Goal: Information Seeking & Learning: Learn about a topic

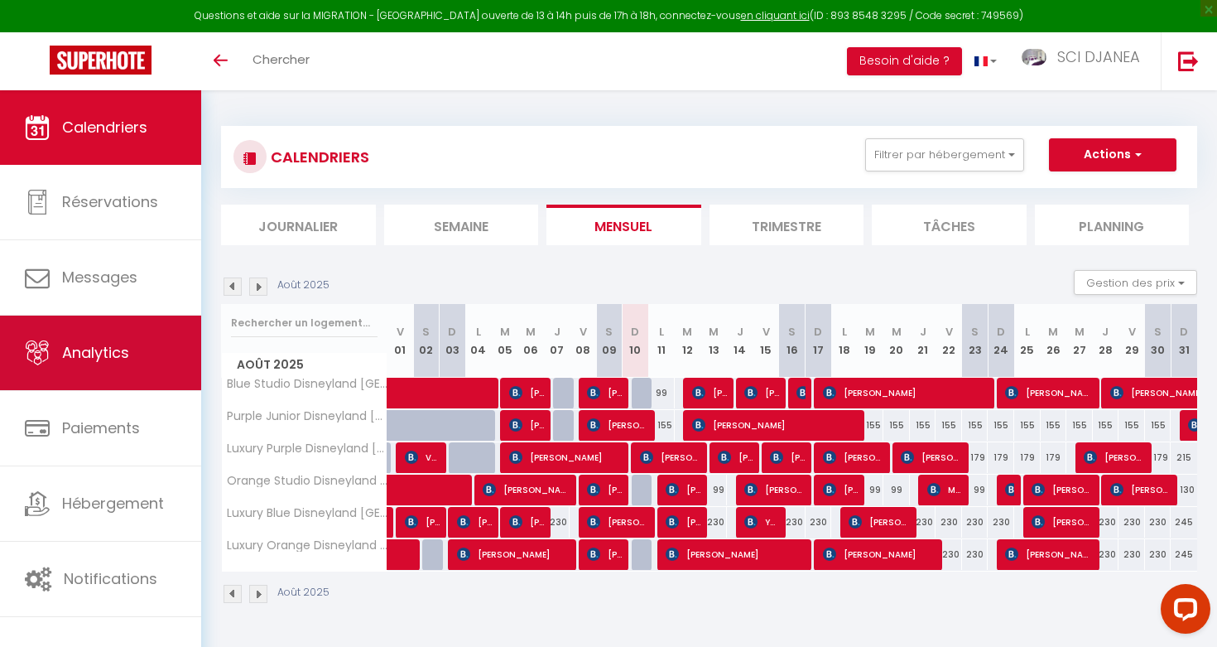
click at [124, 355] on span "Analytics" at bounding box center [95, 352] width 67 height 21
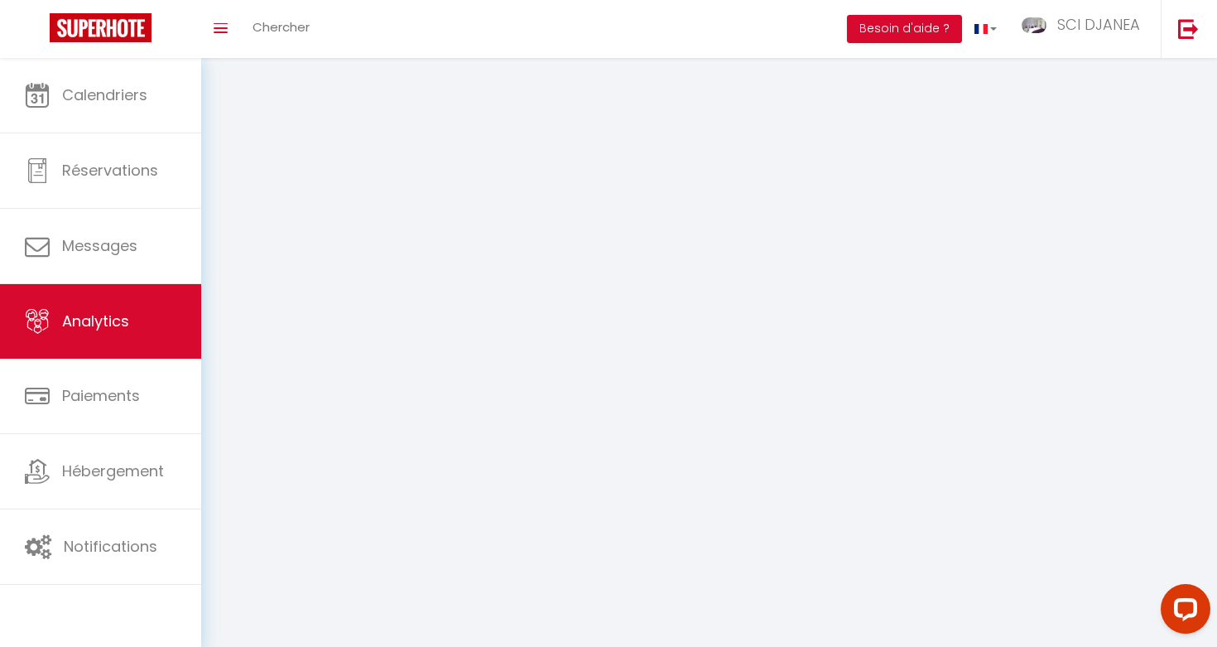
select select "2025"
select select "8"
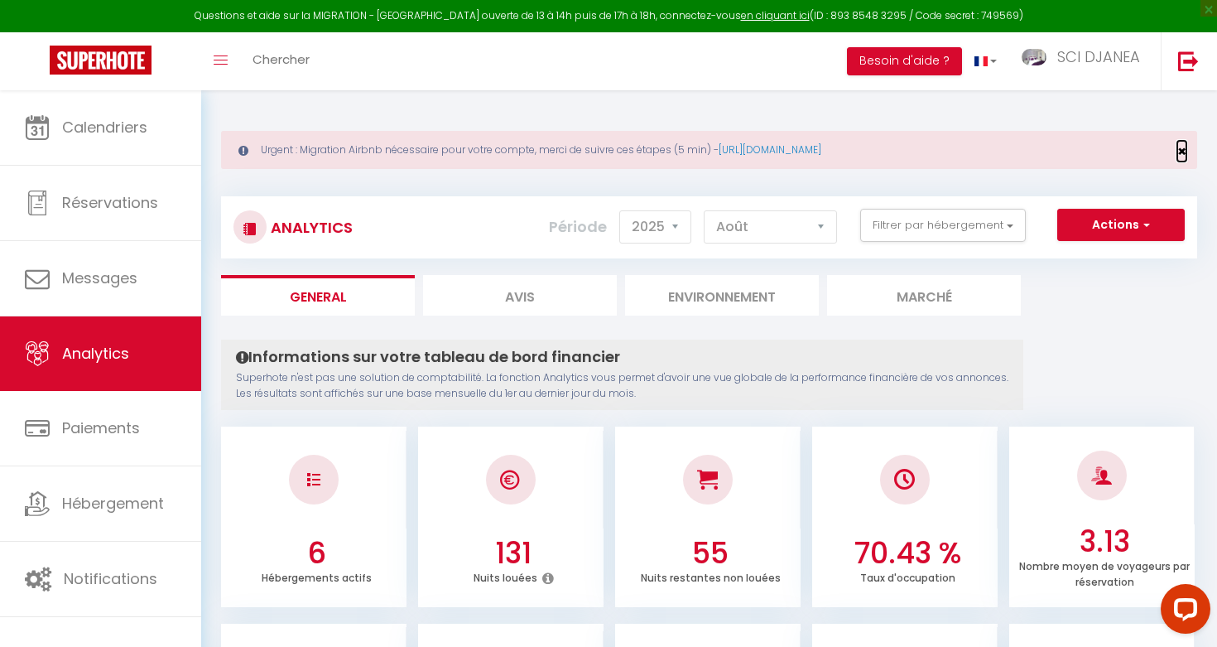
click at [1183, 149] on span "×" at bounding box center [1181, 151] width 9 height 21
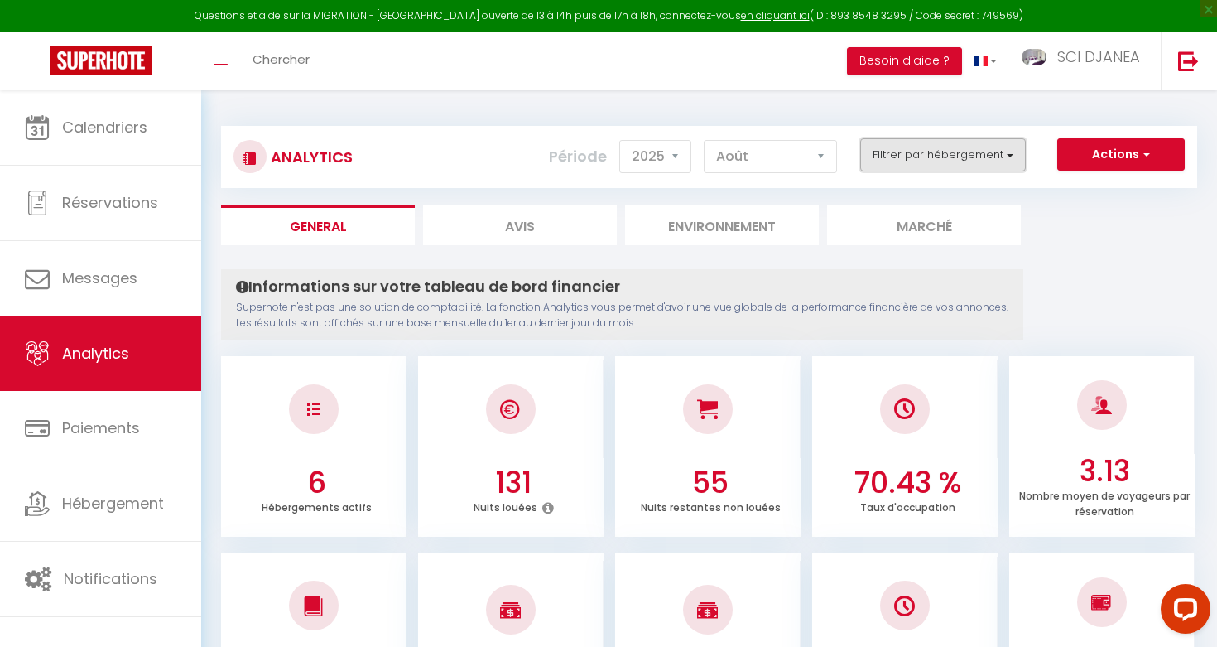
click at [912, 161] on button "Filtrer par hébergement" at bounding box center [943, 154] width 166 height 33
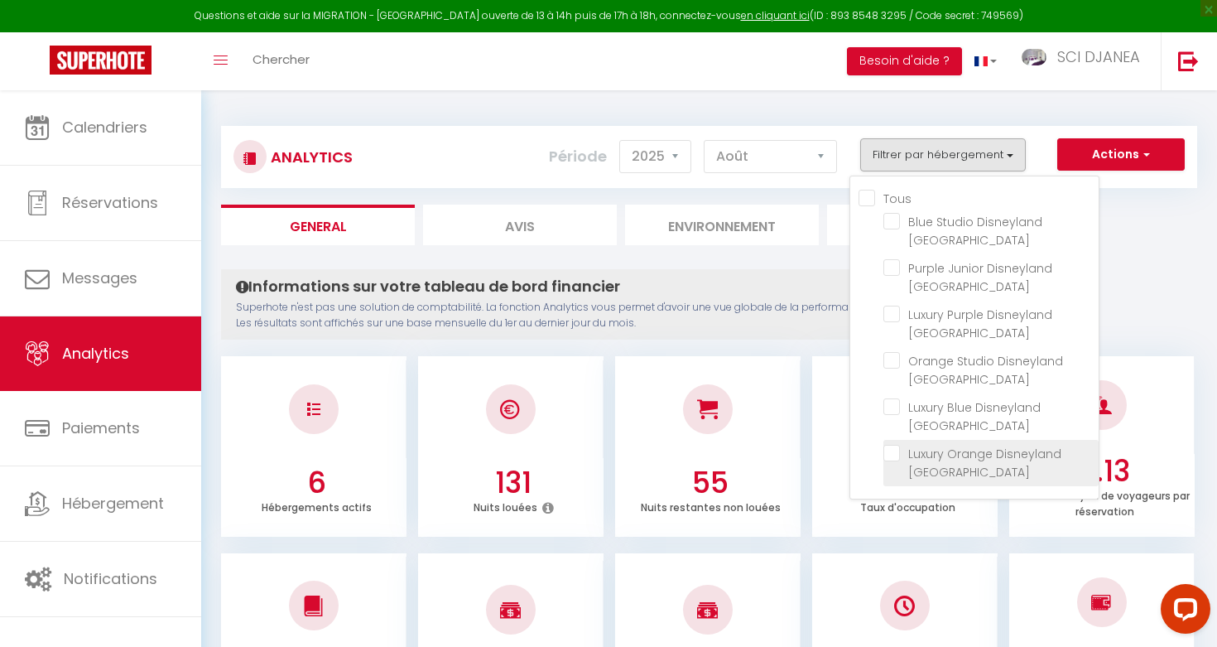
click at [898, 445] on Paris "checkbox" at bounding box center [990, 453] width 215 height 17
checkbox Paris "true"
checkbox Paris "false"
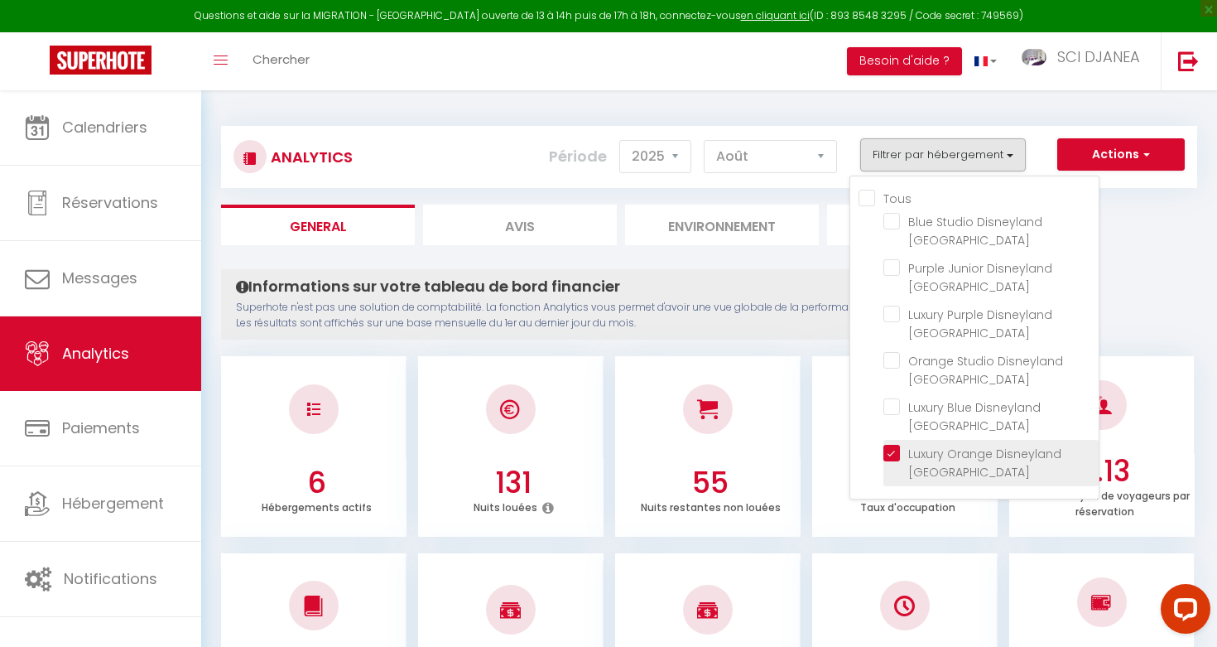
checkbox Paris "false"
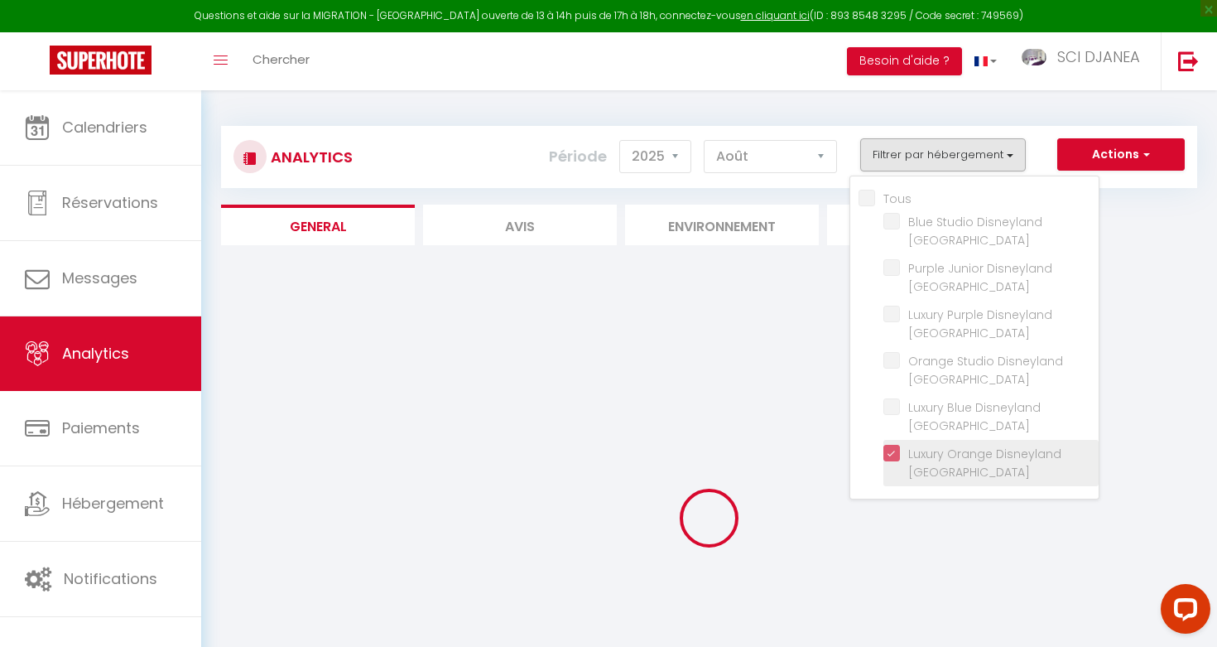
checkbox Paris "false"
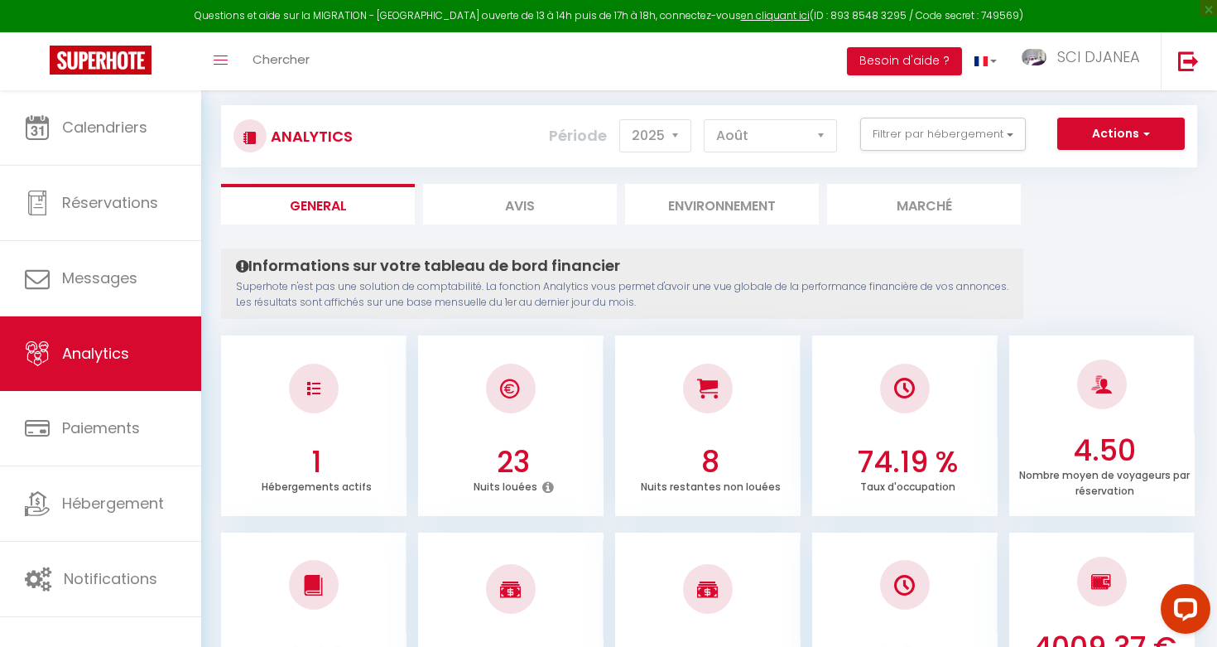
scroll to position [10, 0]
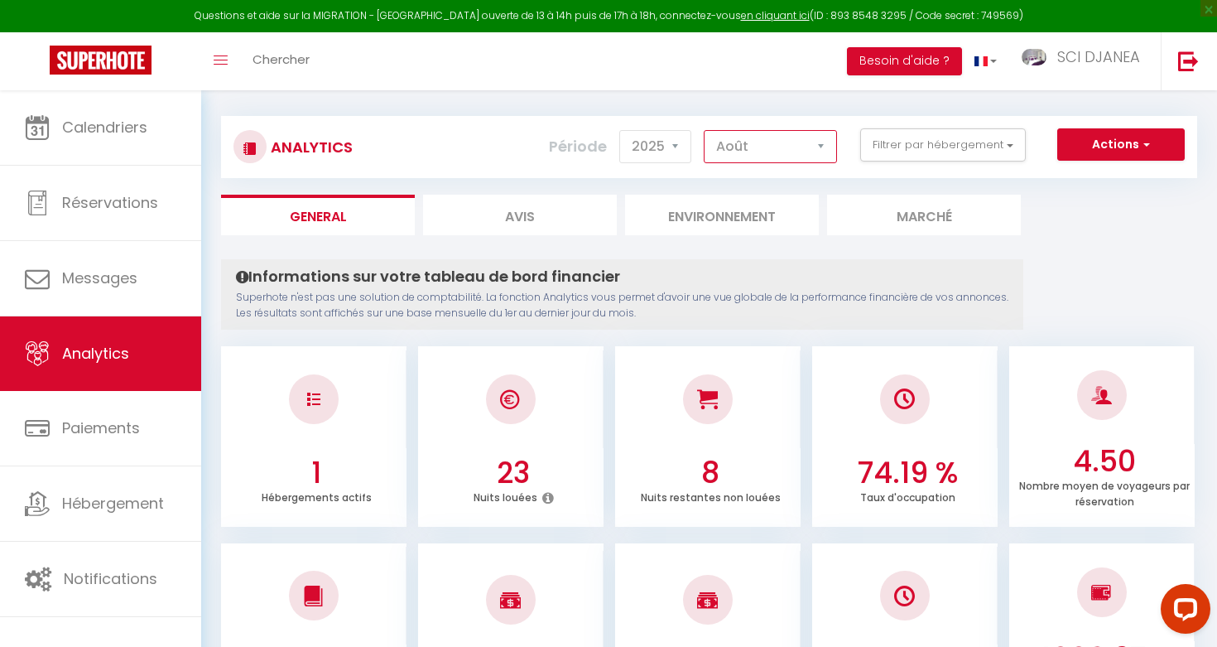
click at [734, 146] on select "[PERSON_NAME] Mars Avril Mai Juin Juillet Août Septembre Octobre Novembre Décem…" at bounding box center [770, 146] width 133 height 33
select select "1"
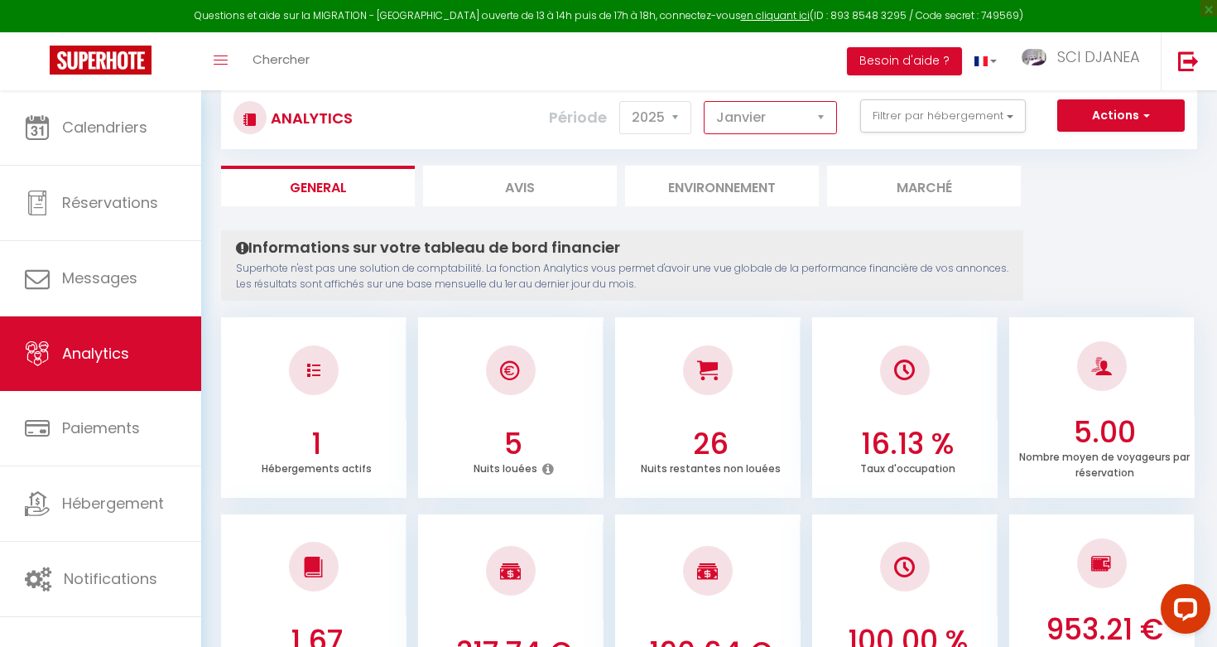
scroll to position [40, 0]
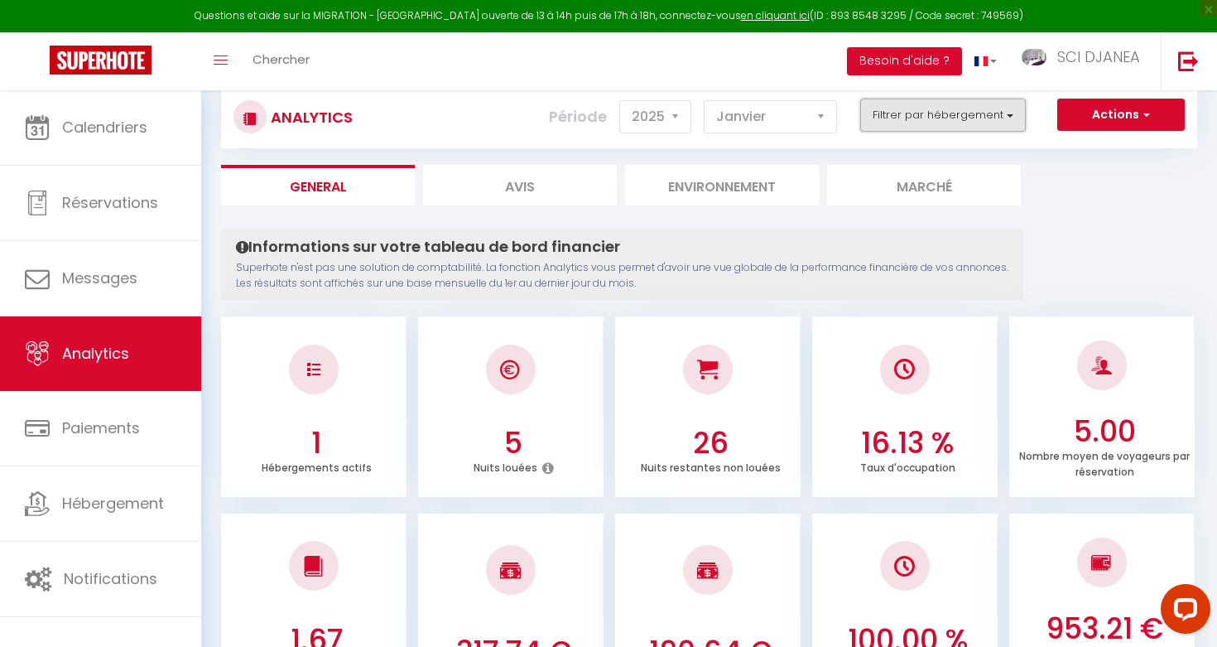
click at [954, 113] on button "Filtrer par hébergement" at bounding box center [943, 115] width 166 height 33
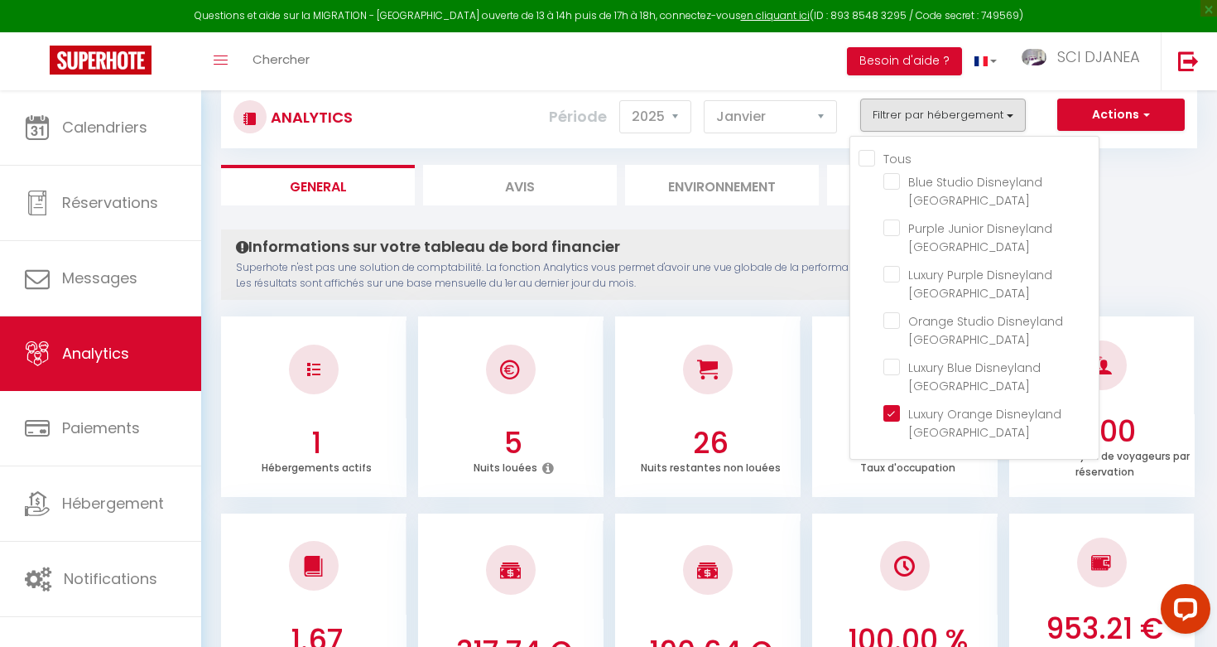
click at [1133, 185] on ul "General Avis Environnement Marché" at bounding box center [709, 185] width 976 height 41
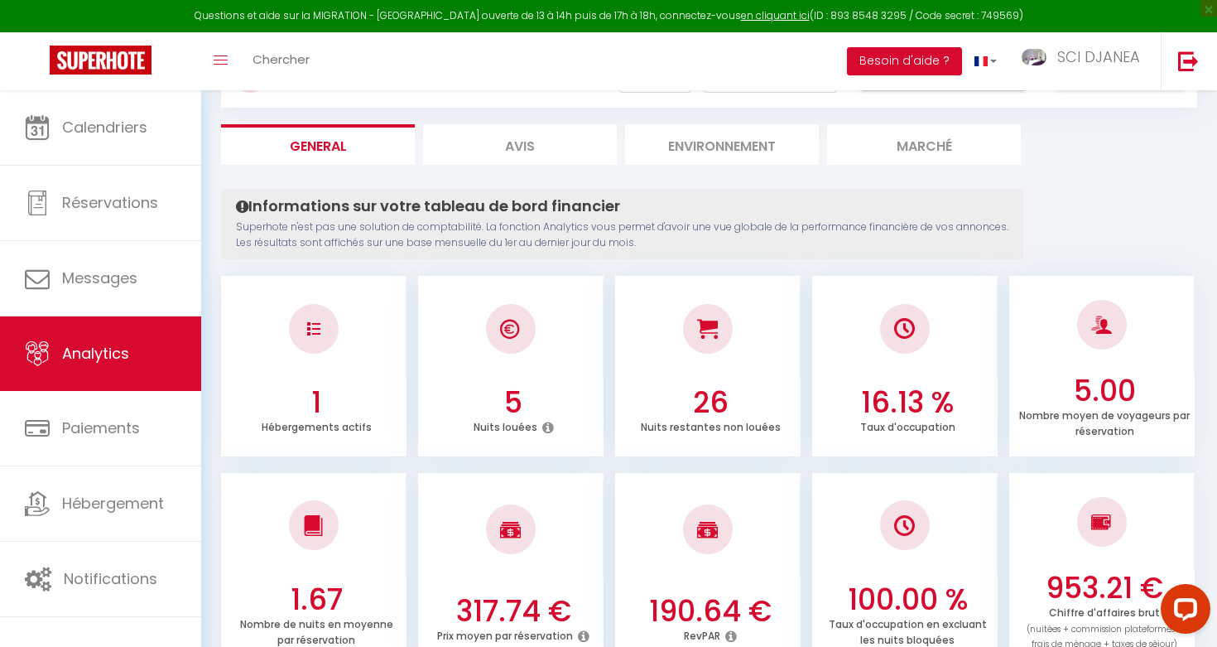
scroll to position [0, 0]
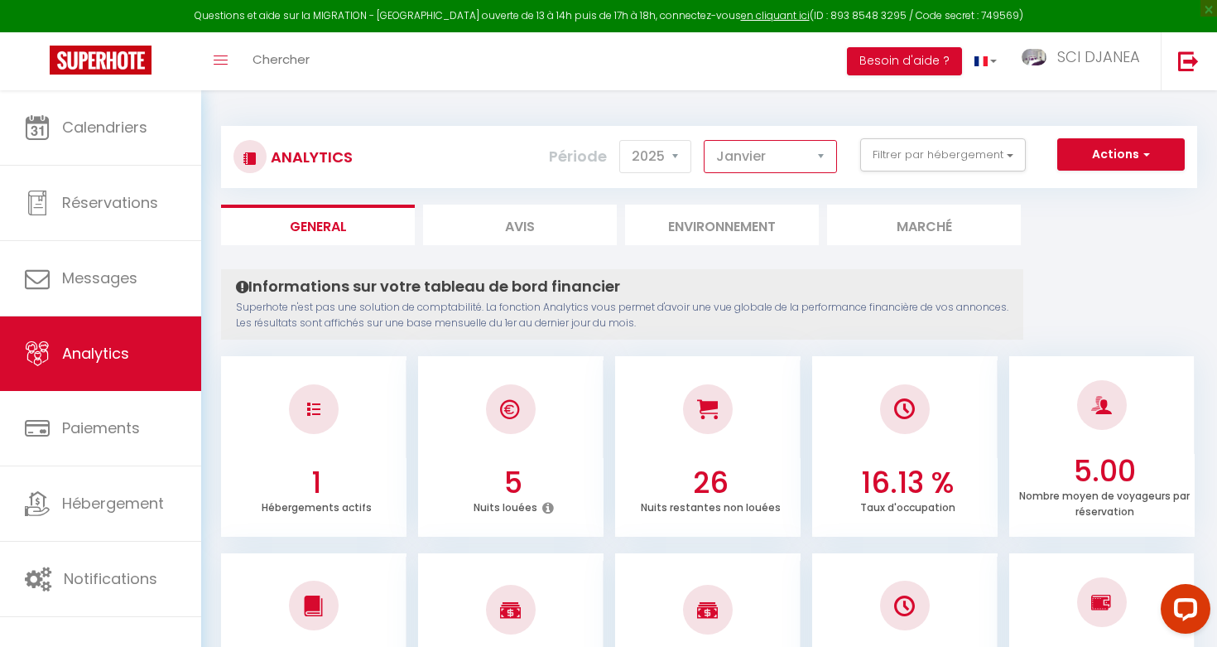
click at [729, 159] on select "[PERSON_NAME] Mars Avril Mai Juin Juillet Août Septembre Octobre Novembre Décem…" at bounding box center [770, 156] width 133 height 33
click at [911, 165] on button "Filtrer par hébergement" at bounding box center [943, 154] width 166 height 33
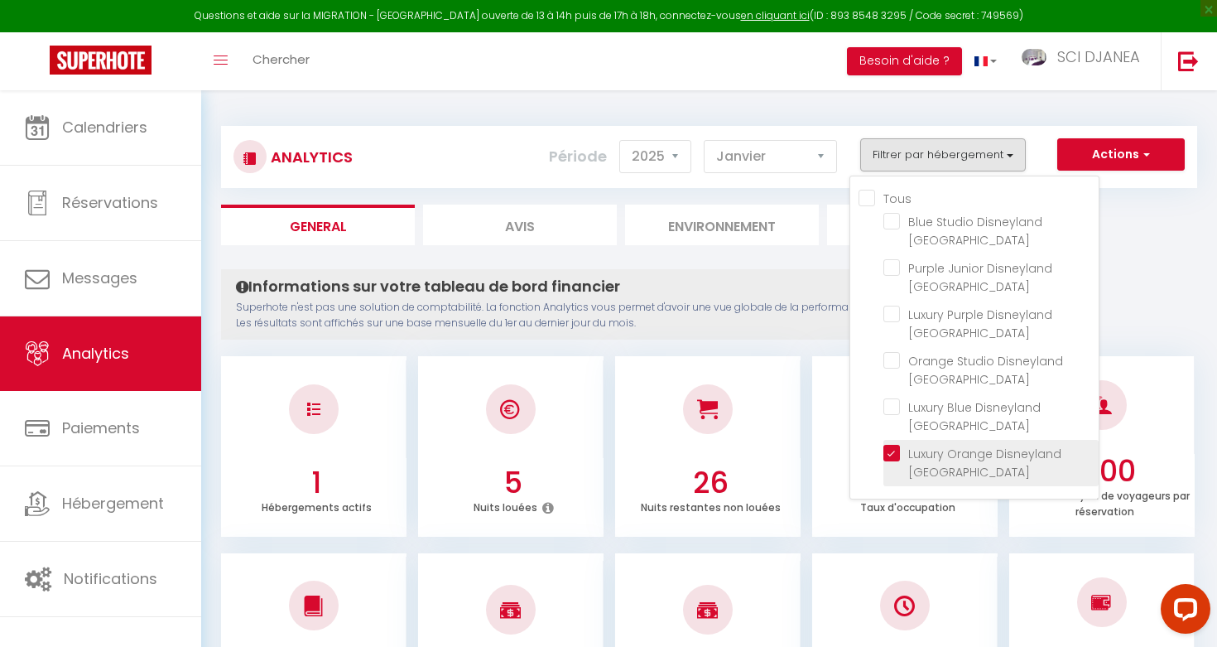
click at [893, 445] on Paris "checkbox" at bounding box center [990, 453] width 215 height 17
checkbox Paris "false"
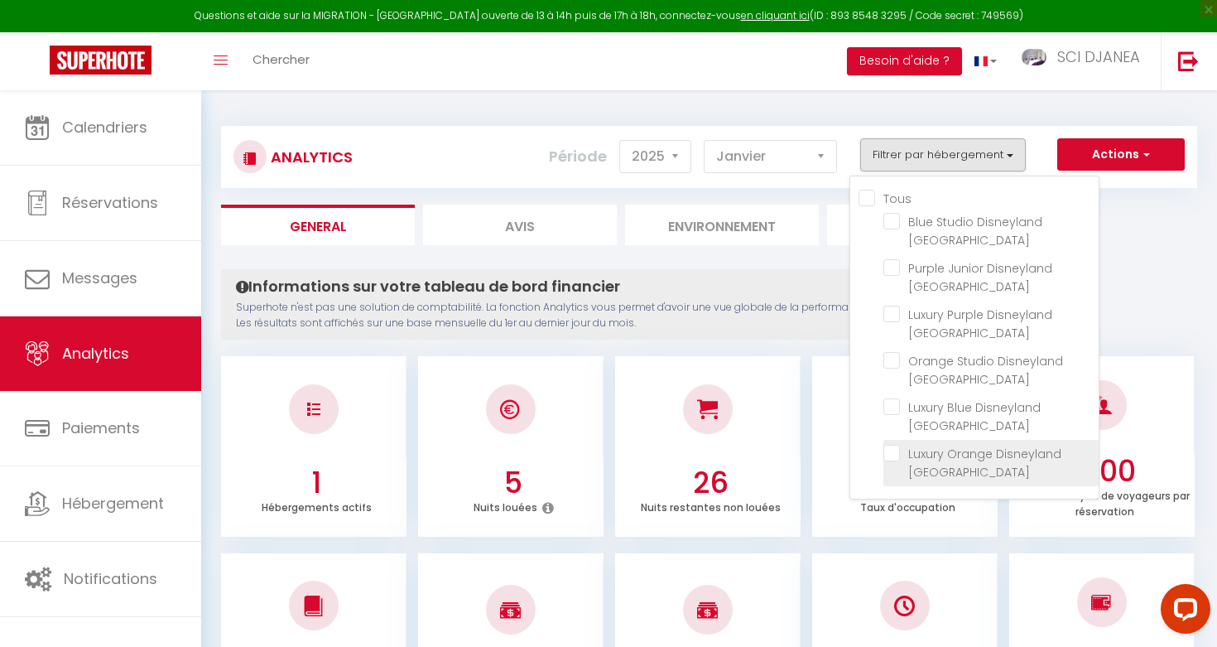
checkbox Paris "false"
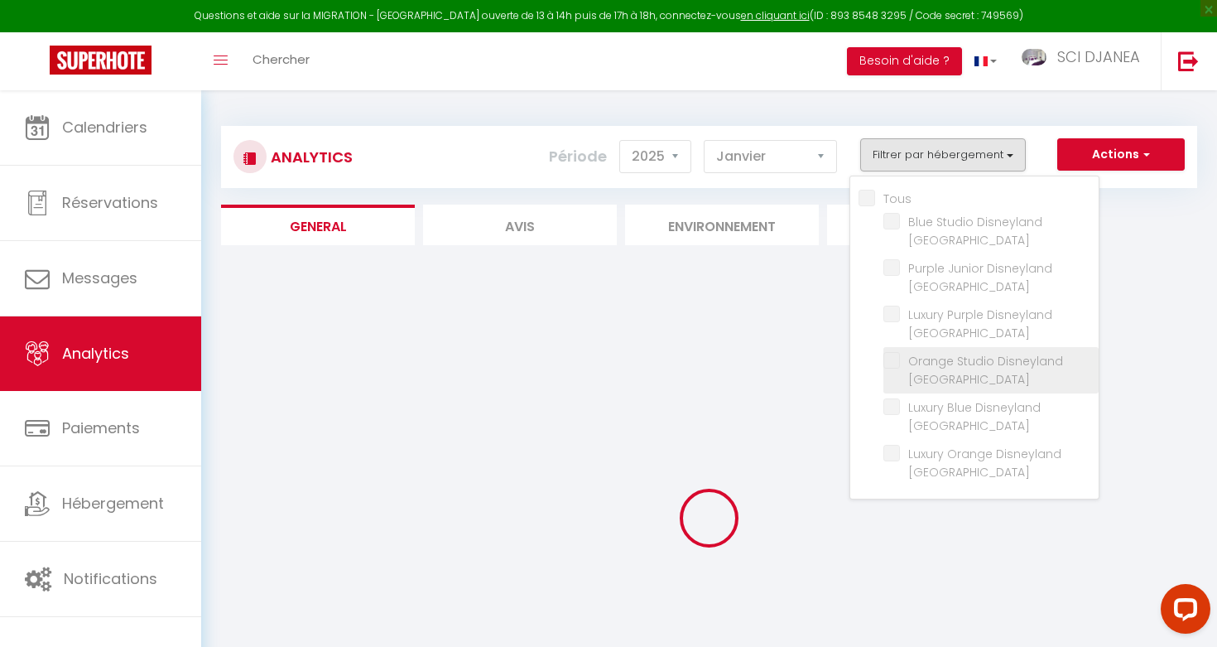
checkbox Paris "false"
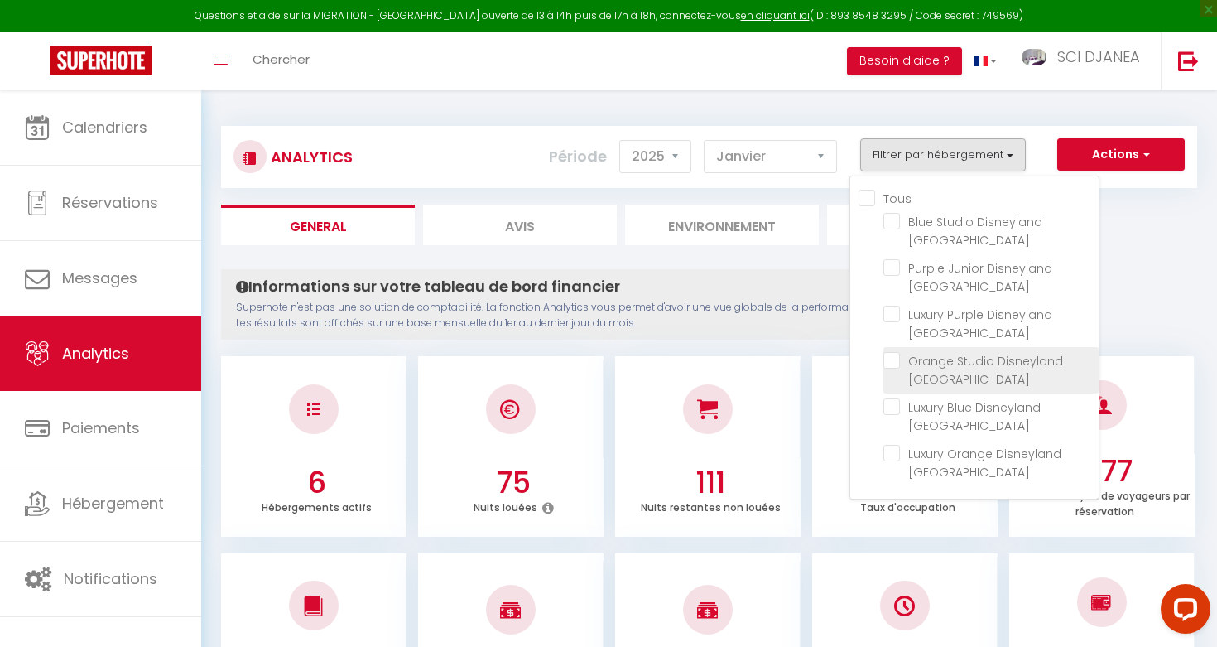
click at [897, 352] on Paris "checkbox" at bounding box center [990, 360] width 215 height 17
checkbox Paris "true"
checkbox Paris "false"
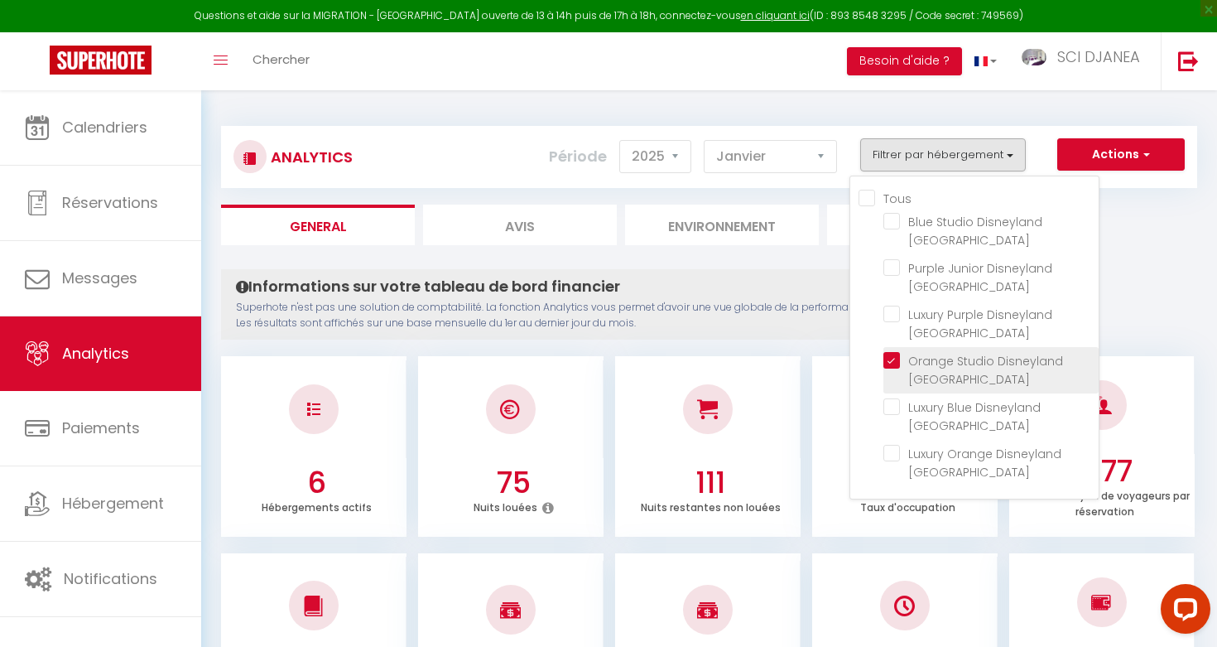
checkbox Paris "false"
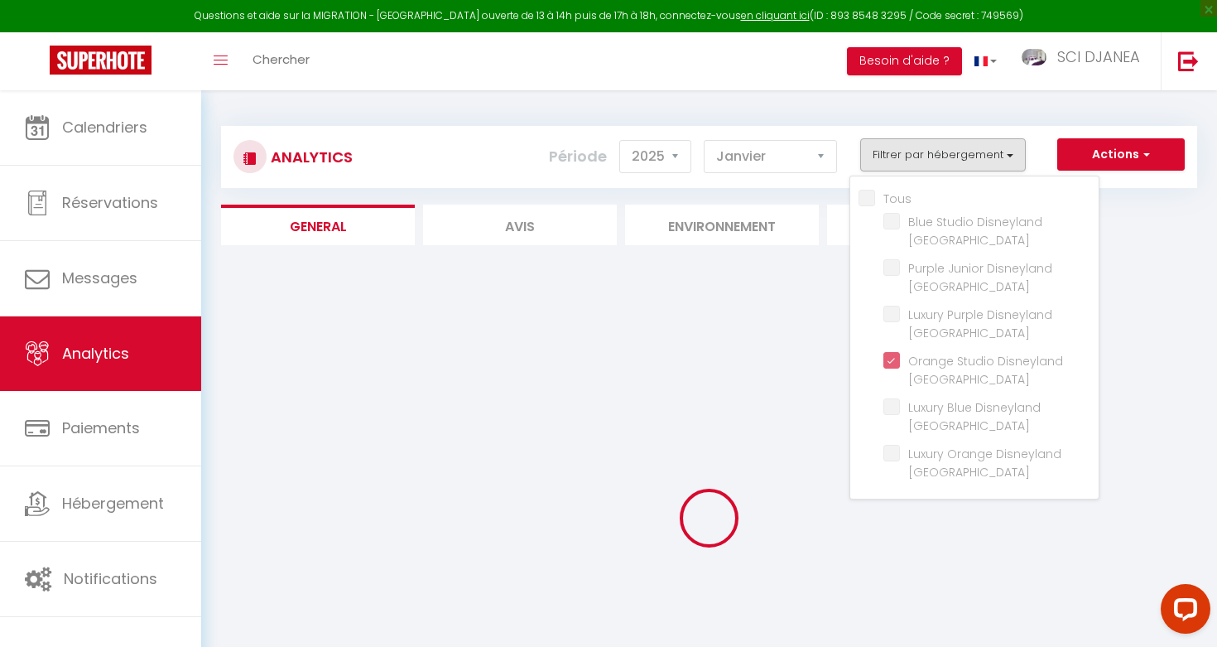
checkbox Paris "false"
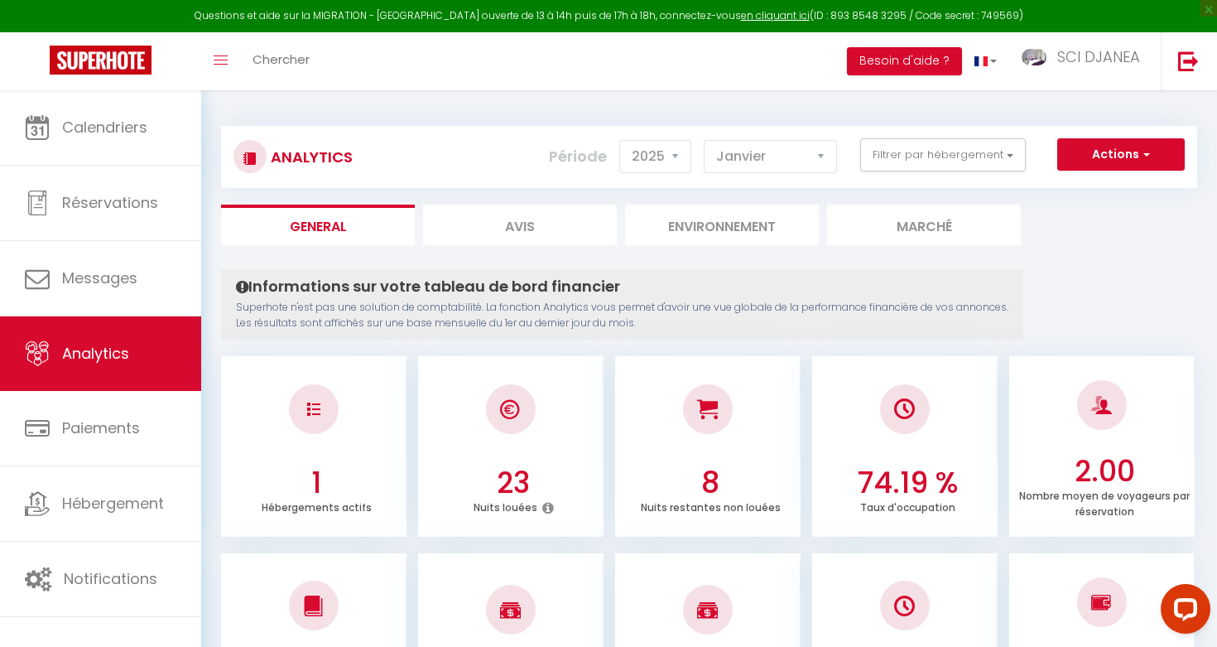
click at [801, 175] on div "Actions Génération SuperConciergerie Génération SuperAnalyzer Génération SuperE…" at bounding box center [790, 156] width 811 height 37
click at [796, 161] on select "[PERSON_NAME] Mars Avril Mai Juin Juillet Août Septembre Octobre Novembre Décem…" at bounding box center [770, 156] width 133 height 33
select select "2"
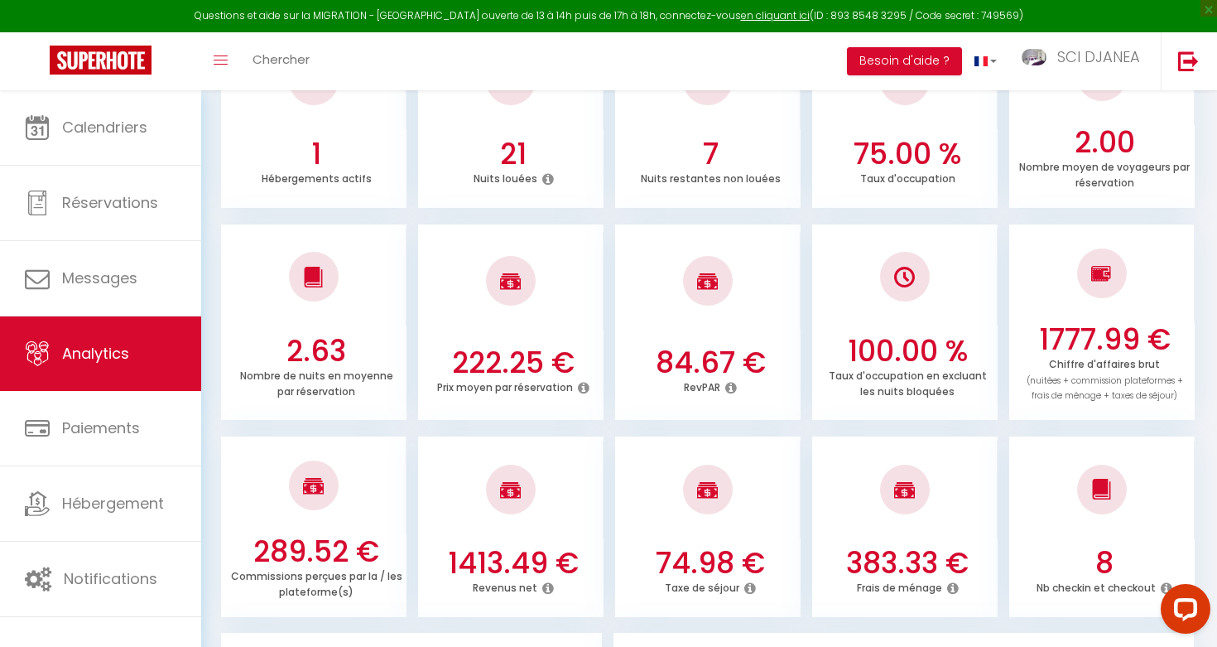
scroll to position [332, 0]
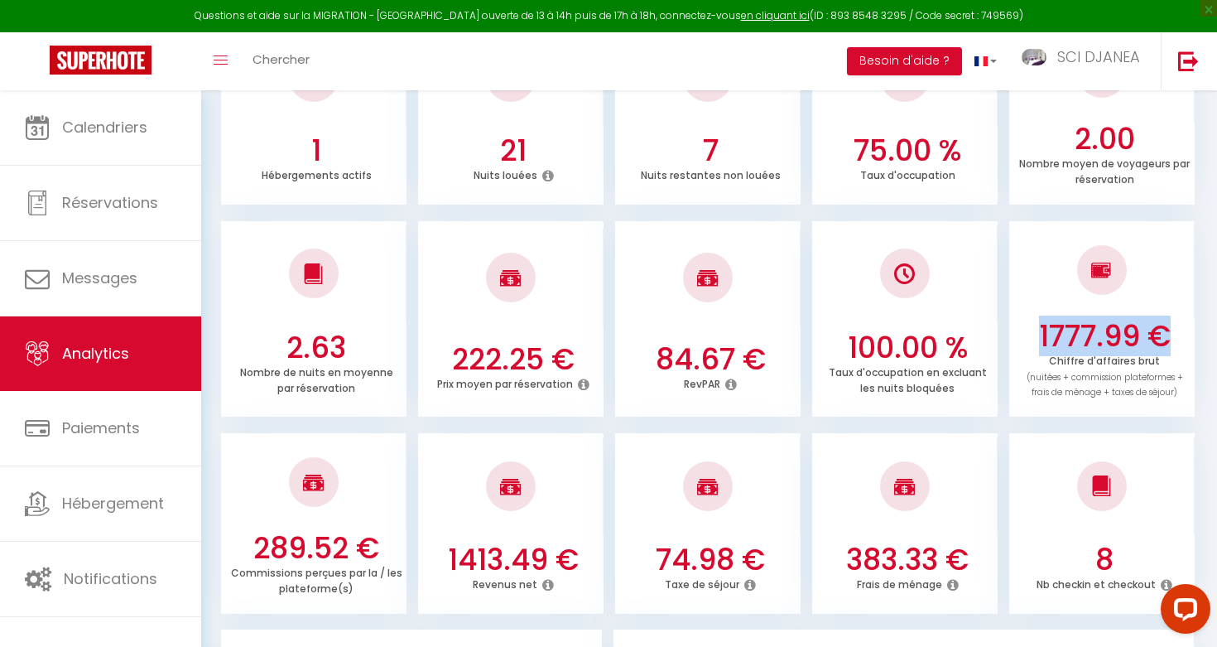
drag, startPoint x: 1038, startPoint y: 330, endPoint x: 1166, endPoint y: 319, distance: 128.0
click at [1166, 319] on h3 "1777.99 €" at bounding box center [1104, 336] width 172 height 35
copy h3 "1777.99 €"
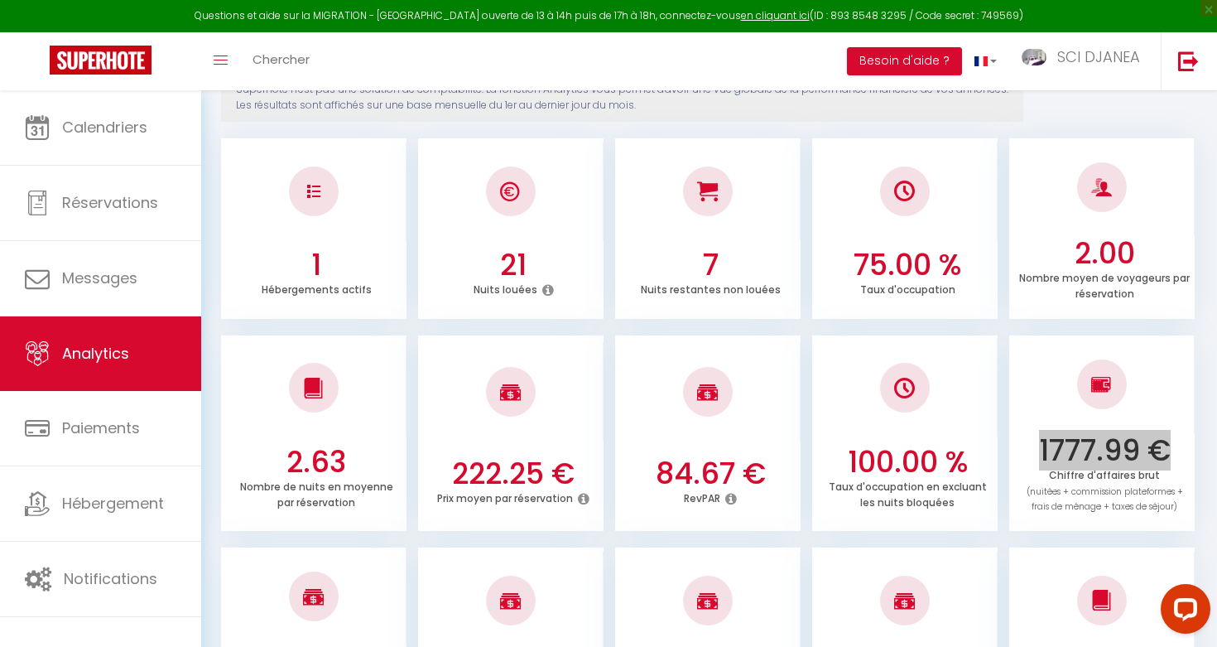
scroll to position [27, 0]
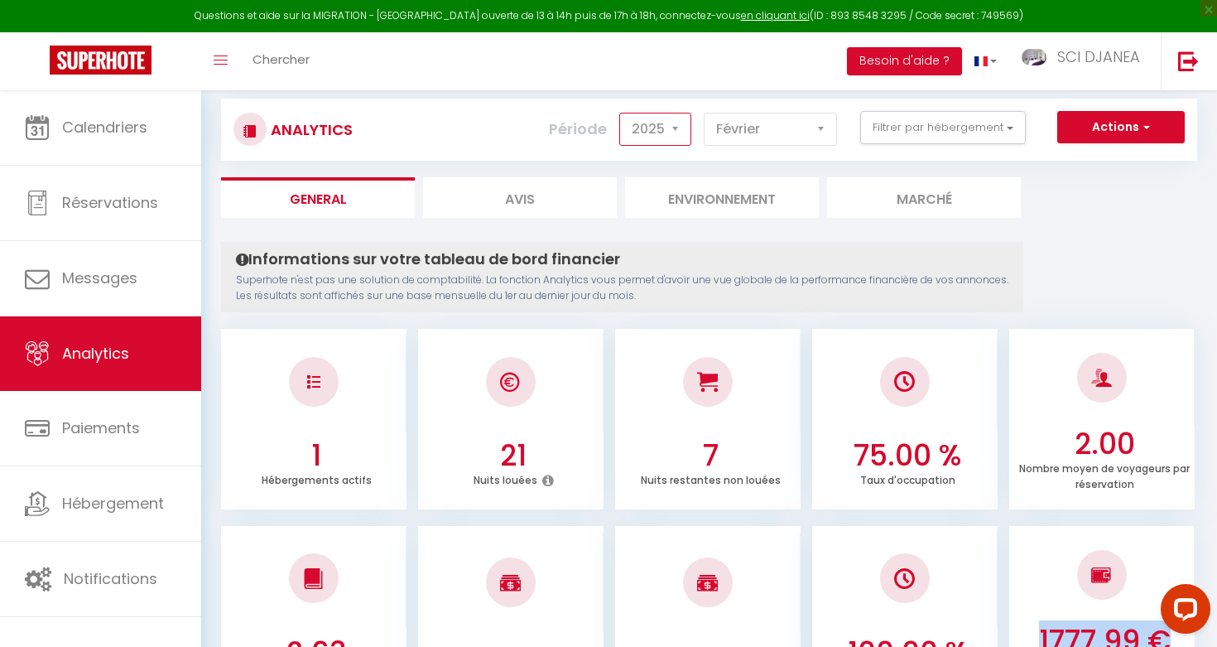
click at [655, 124] on select "2014 2015 2016 2017 2018 2019 2020 2021 2022 2023 2024 2025 2026 2027" at bounding box center [655, 129] width 72 height 33
select select "2024"
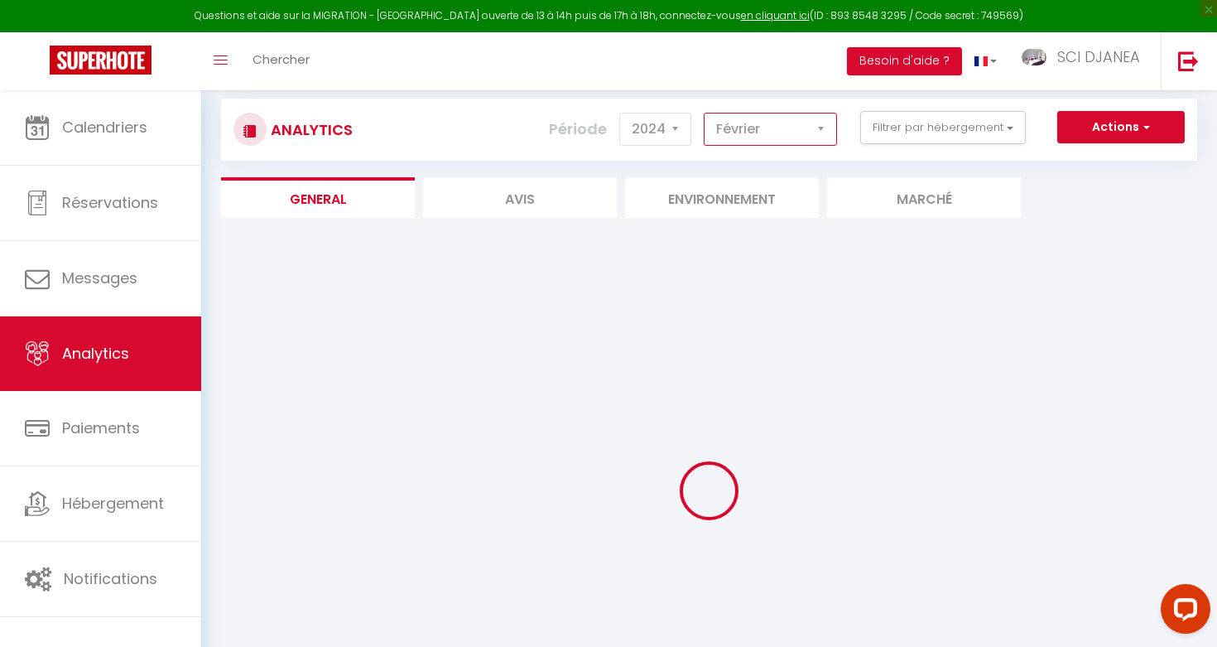
click at [768, 124] on select "[PERSON_NAME] Mars Avril Mai Juin Juillet Août Septembre Octobre Novembre Décem…" at bounding box center [770, 129] width 133 height 33
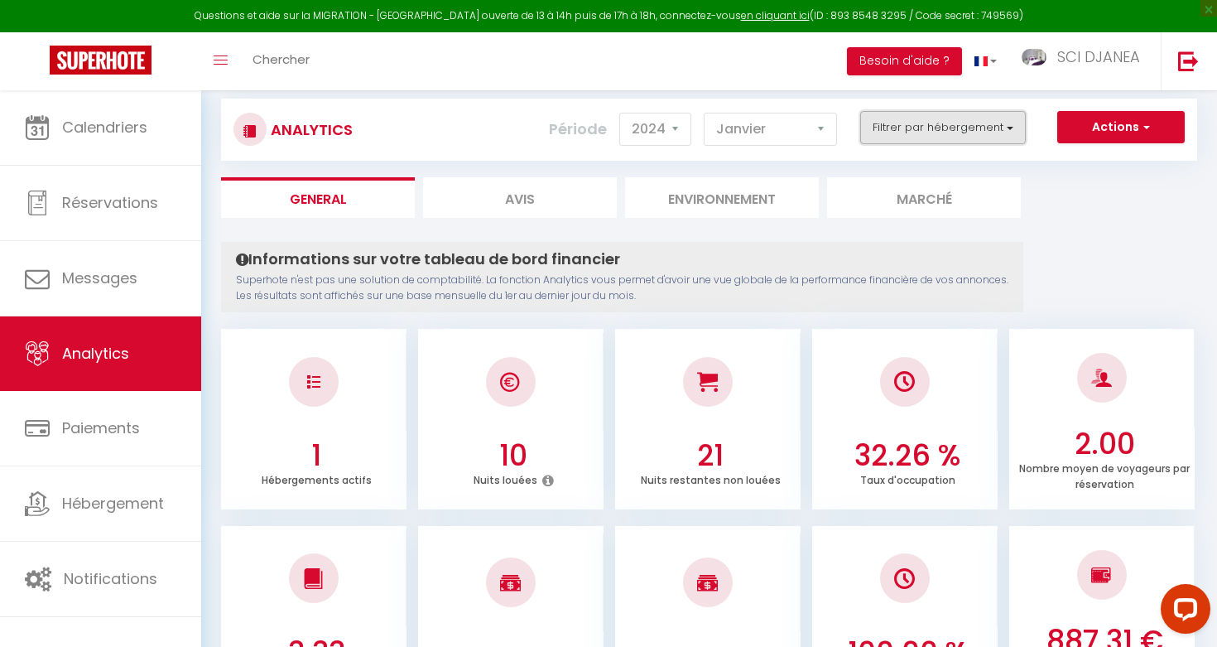
click at [927, 115] on button "Filtrer par hébergement" at bounding box center [943, 127] width 166 height 33
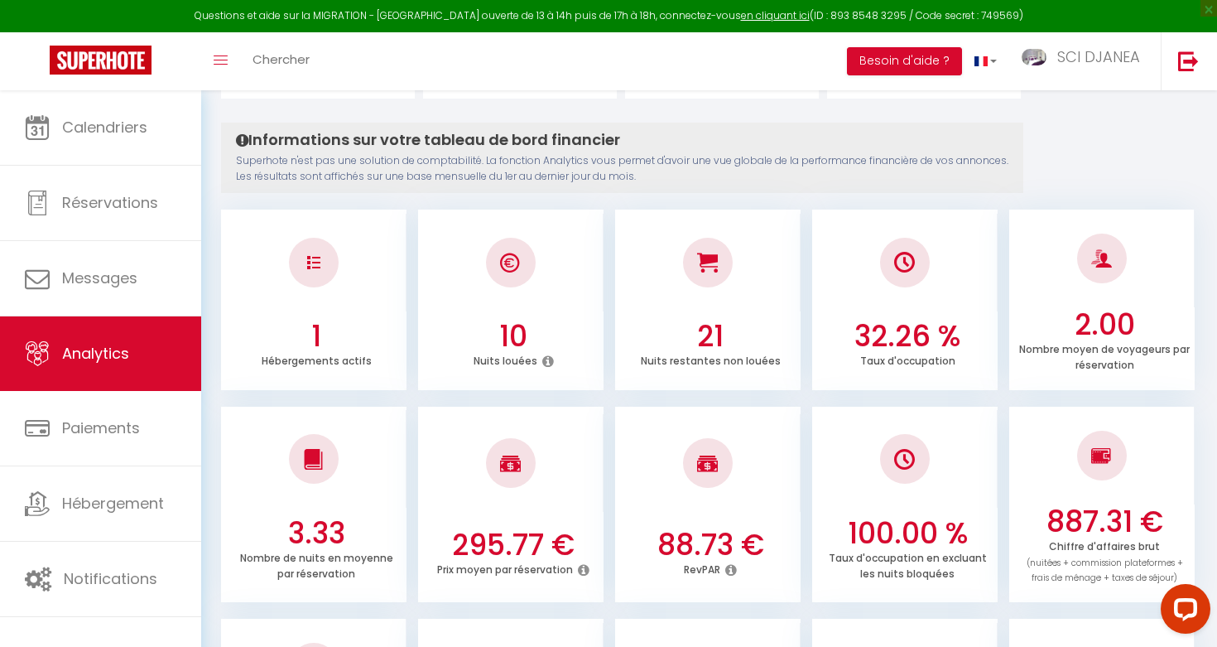
scroll to position [218, 0]
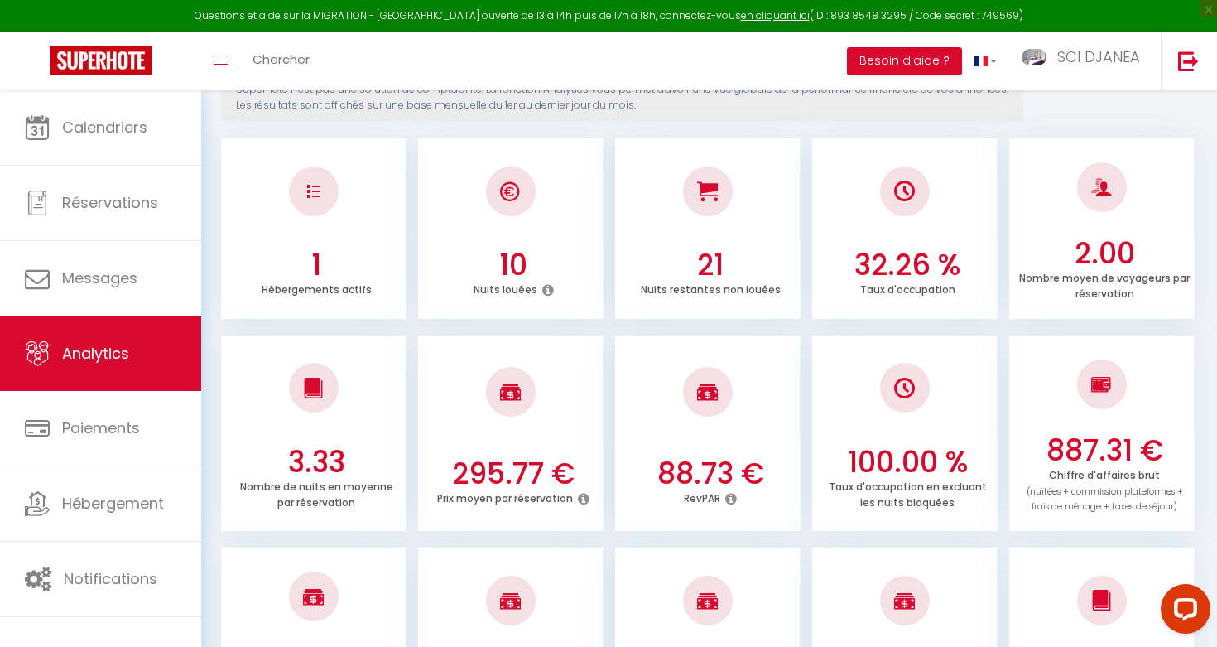
click at [1069, 452] on h3 "887.31 €" at bounding box center [1104, 450] width 172 height 35
copy div "887.31 €"
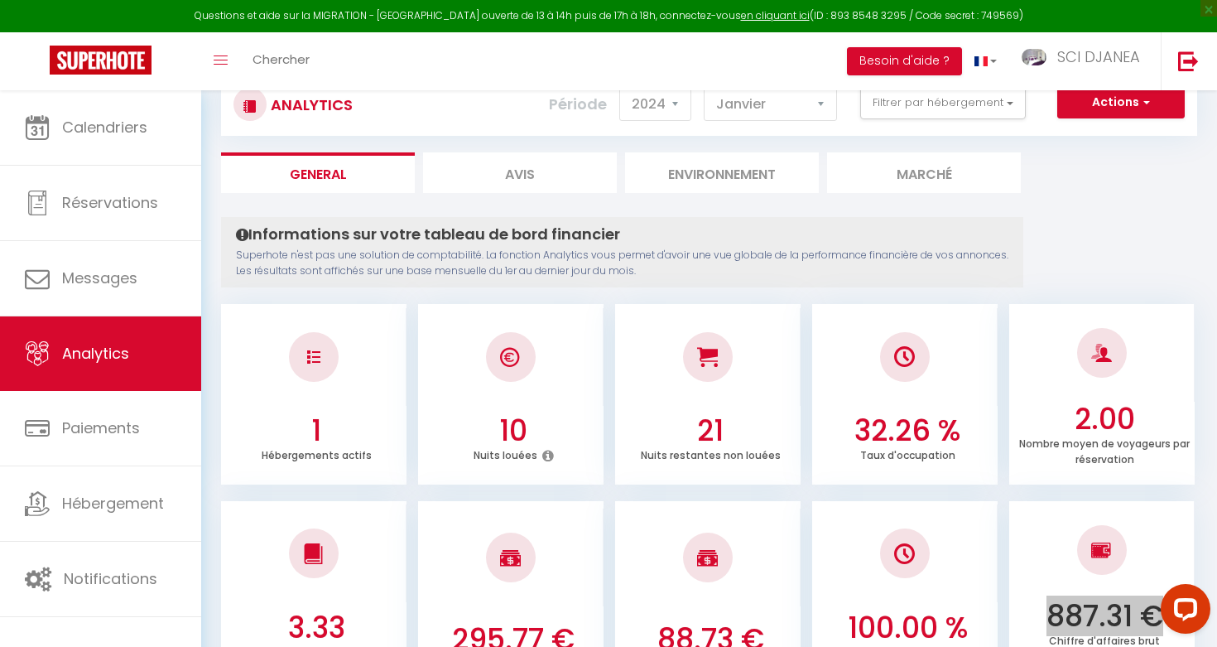
scroll to position [47, 0]
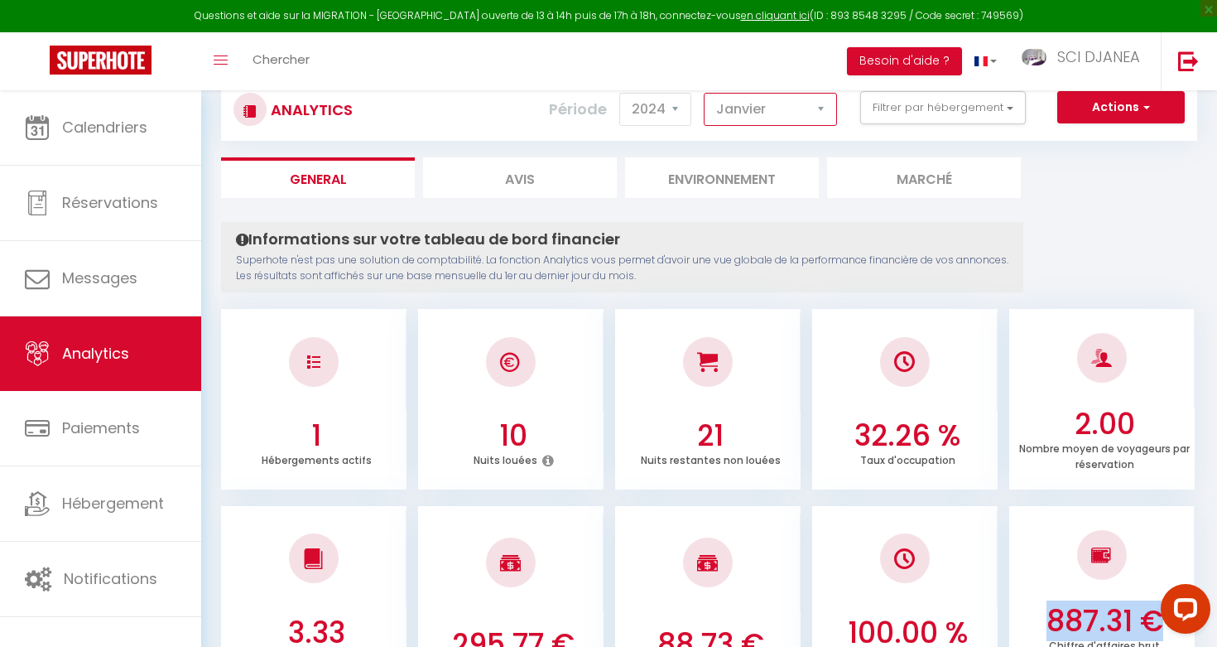
click at [793, 121] on select "[PERSON_NAME] Mars Avril Mai Juin Juillet Août Septembre Octobre Novembre Décem…" at bounding box center [770, 109] width 133 height 33
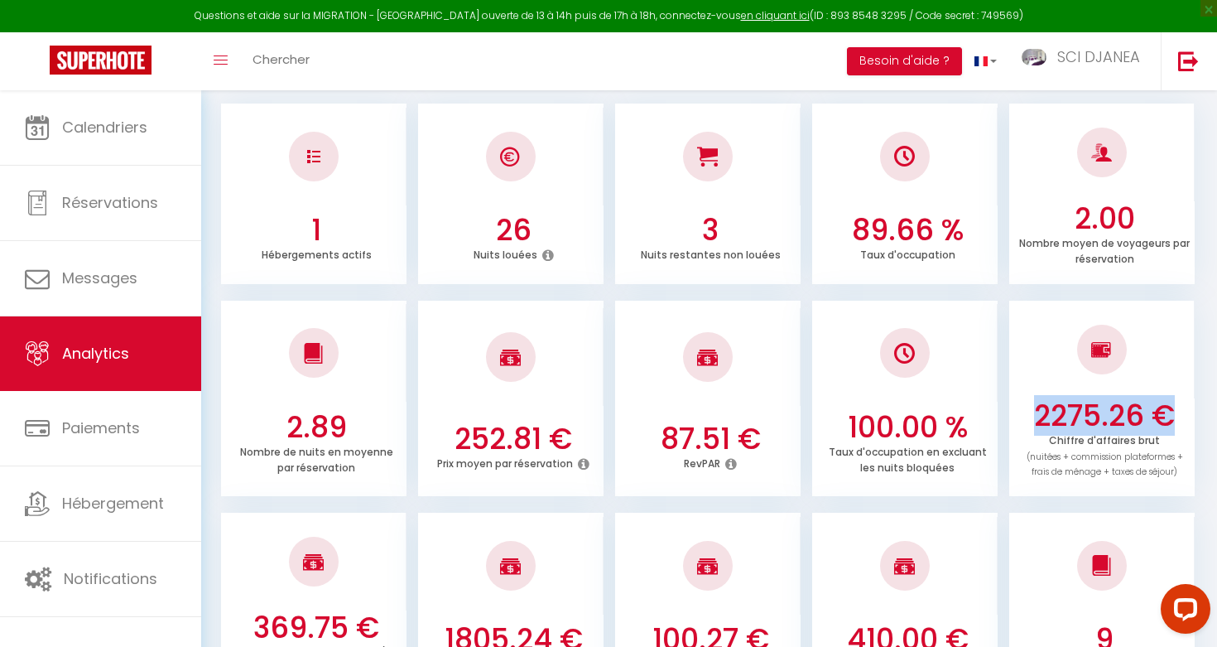
scroll to position [277, 0]
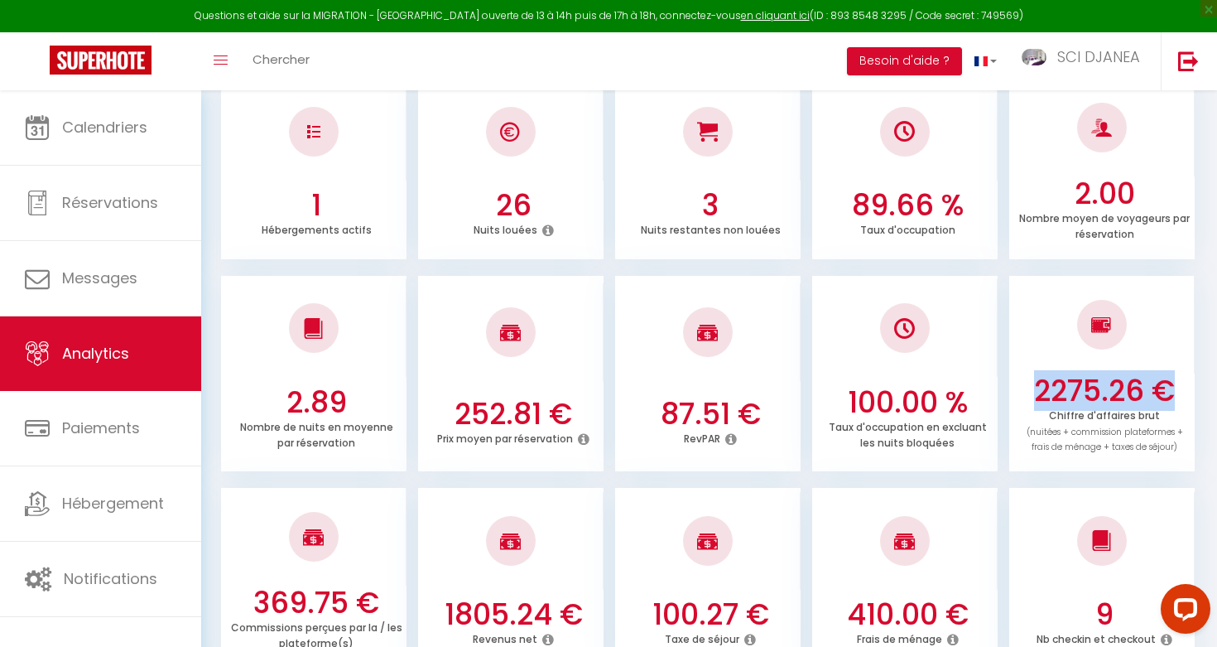
copy div "887.31 €"
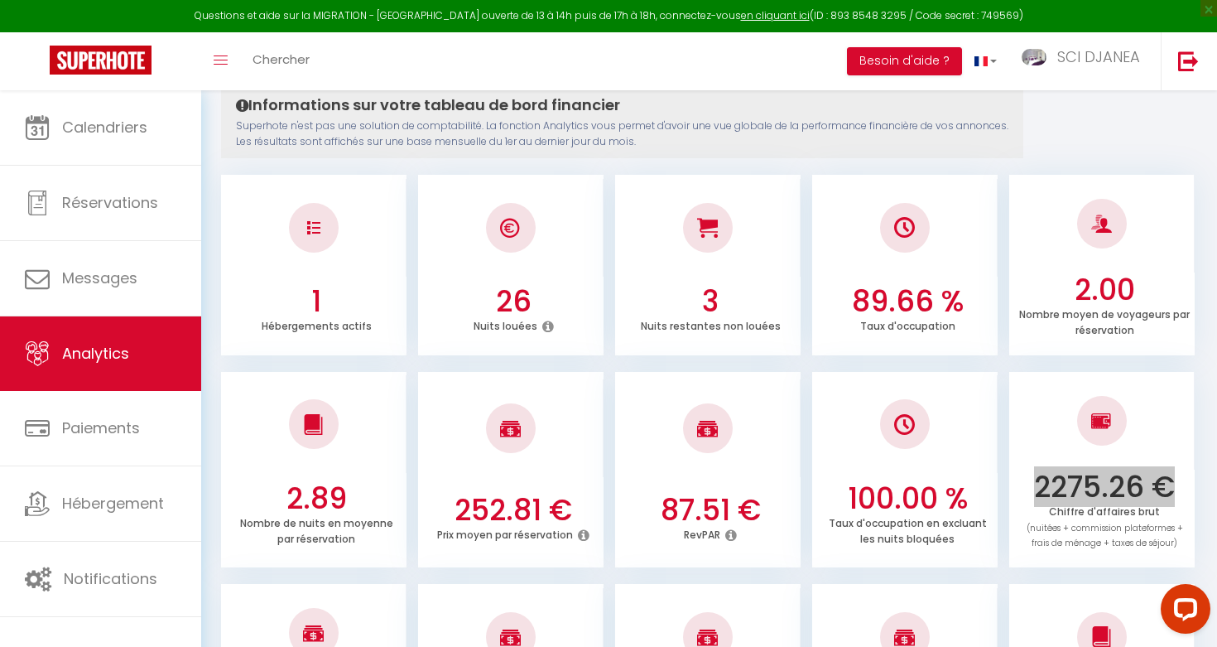
scroll to position [0, 0]
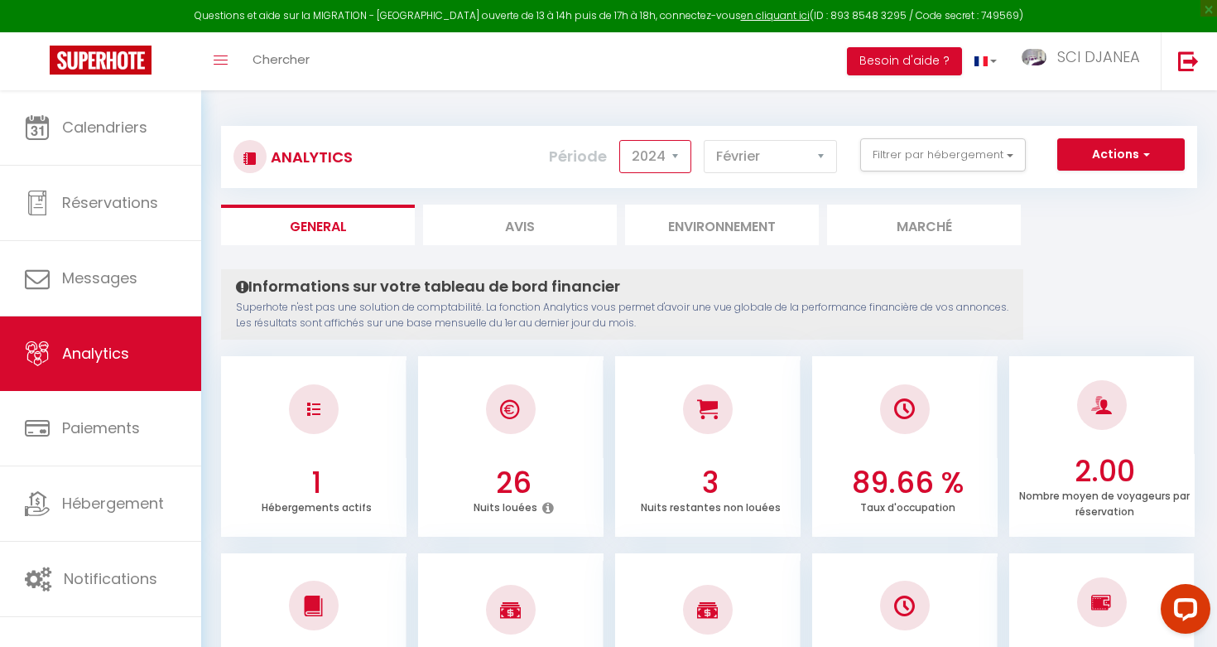
click at [666, 159] on select "2014 2015 2016 2017 2018 2019 2020 2021 2022 2023 2024 2025 2026 2027" at bounding box center [655, 156] width 72 height 33
click at [732, 156] on select "[PERSON_NAME] Mars Avril Mai Juin Juillet Août Septembre Octobre Novembre Décem…" at bounding box center [770, 156] width 133 height 33
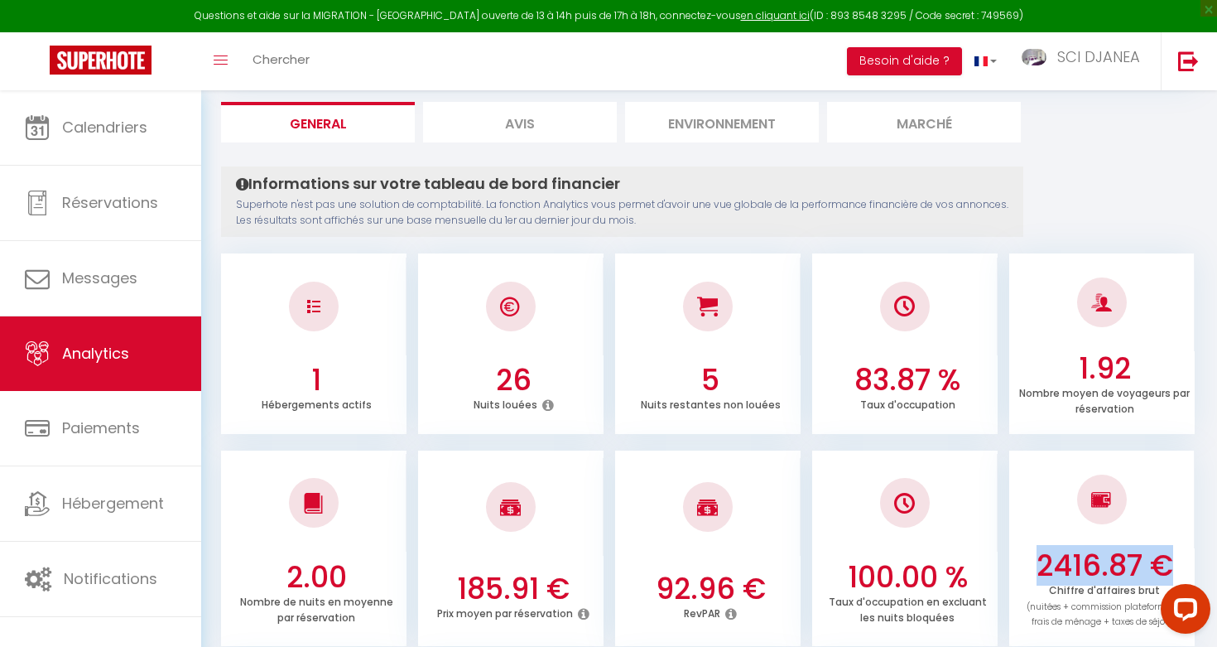
scroll to position [299, 0]
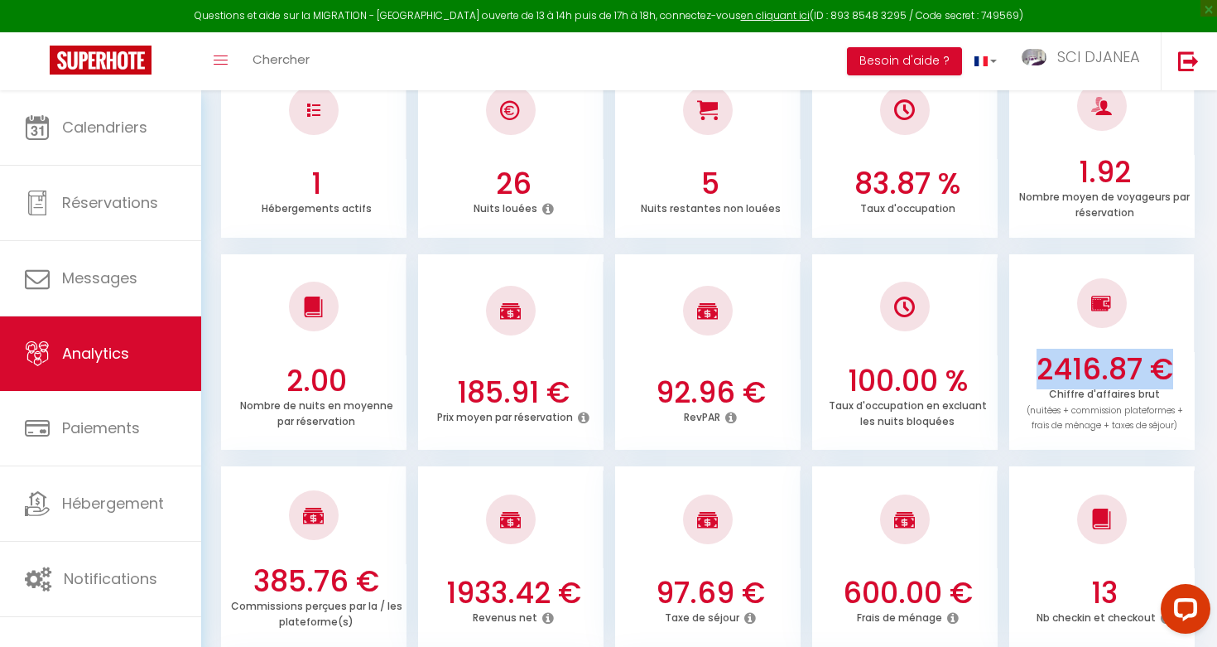
copy div "887.31 €"
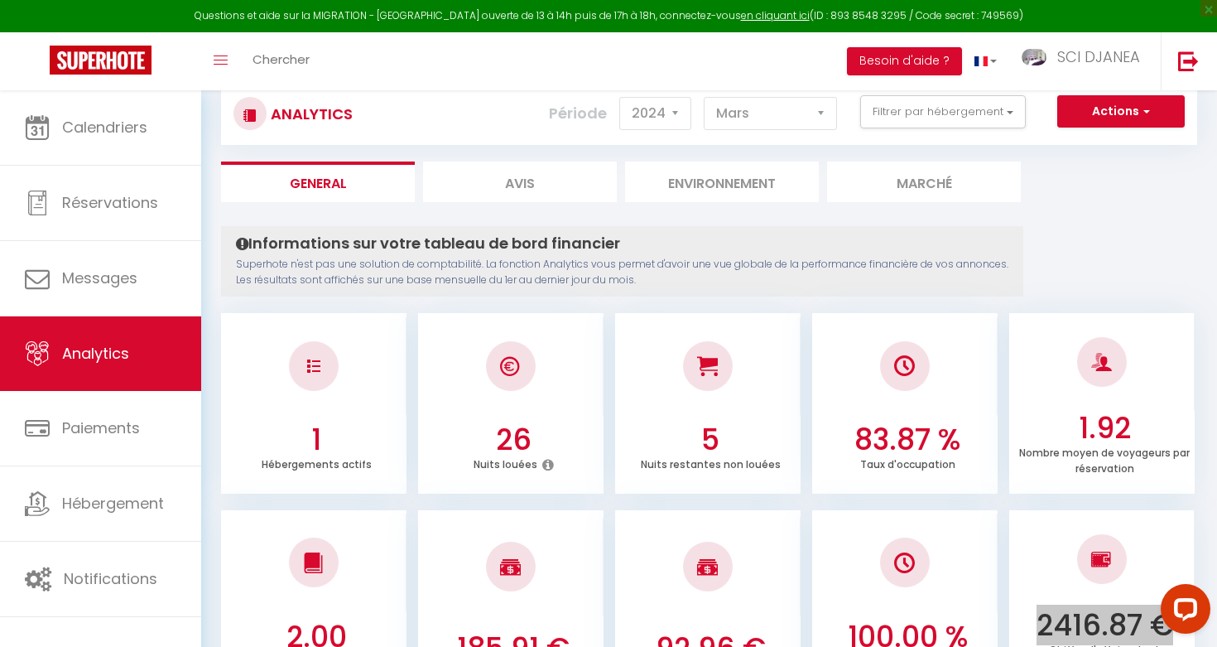
scroll to position [0, 0]
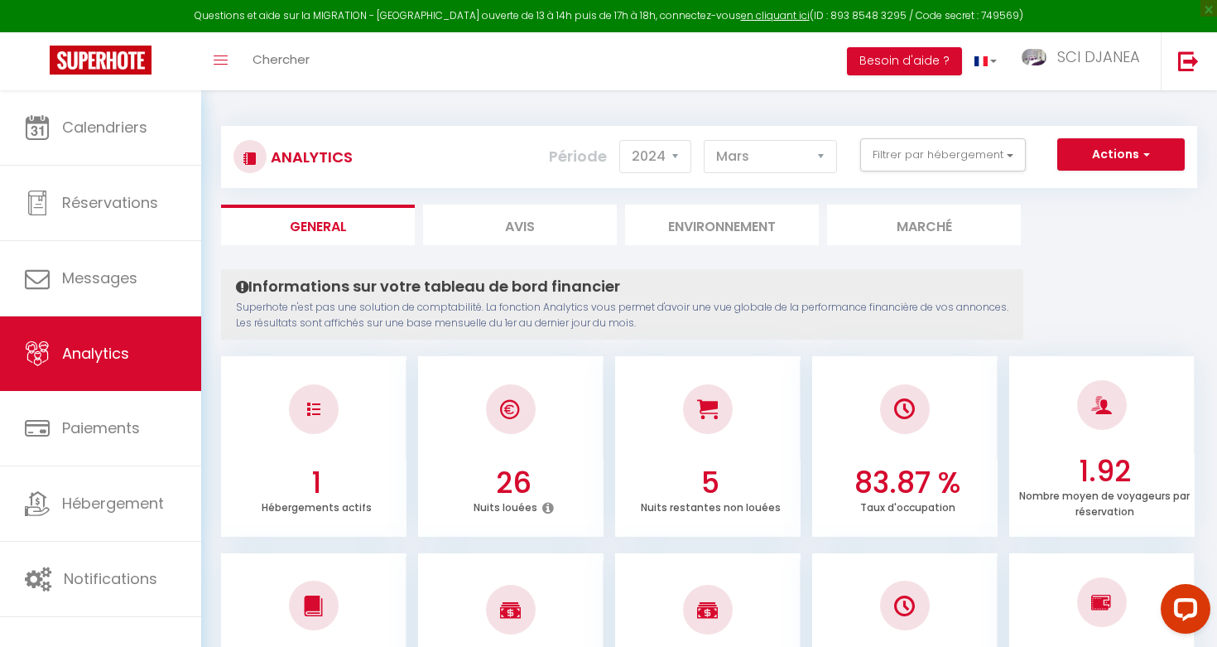
click at [770, 136] on div "Analytics Actions Génération SuperConciergerie Génération SuperAnalyzer Générat…" at bounding box center [709, 157] width 976 height 62
click at [770, 148] on select "[PERSON_NAME] Mars Avril Mai Juin Juillet Août Septembre Octobre Novembre Décem…" at bounding box center [770, 156] width 133 height 33
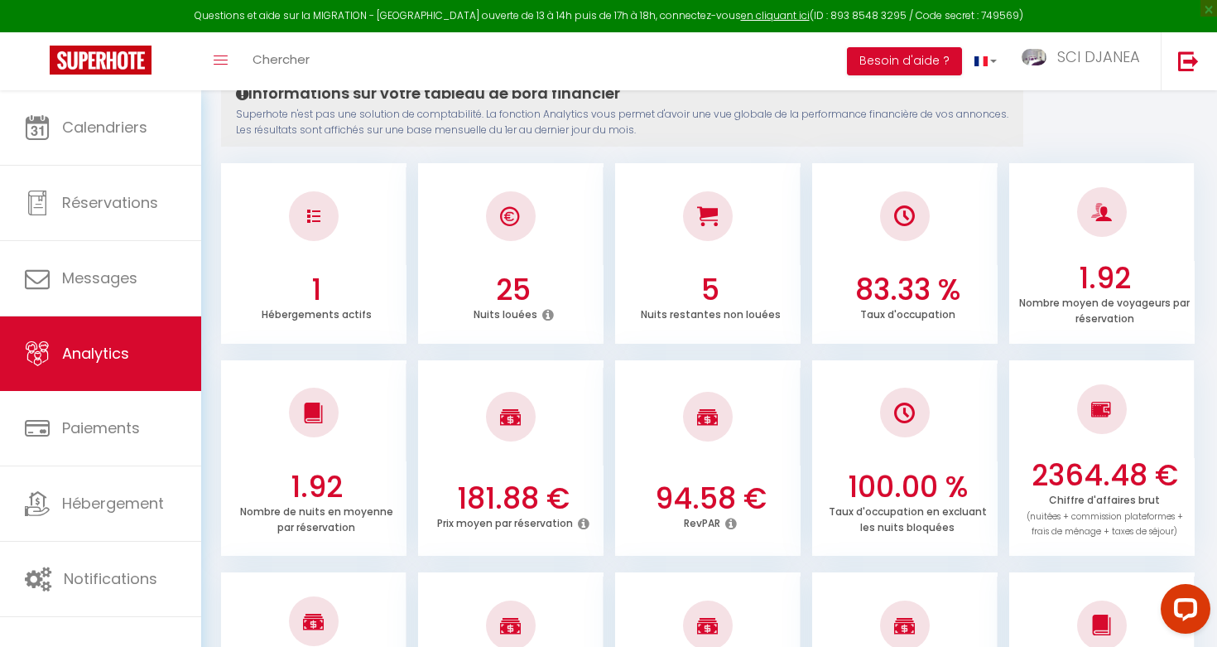
scroll to position [210, 0]
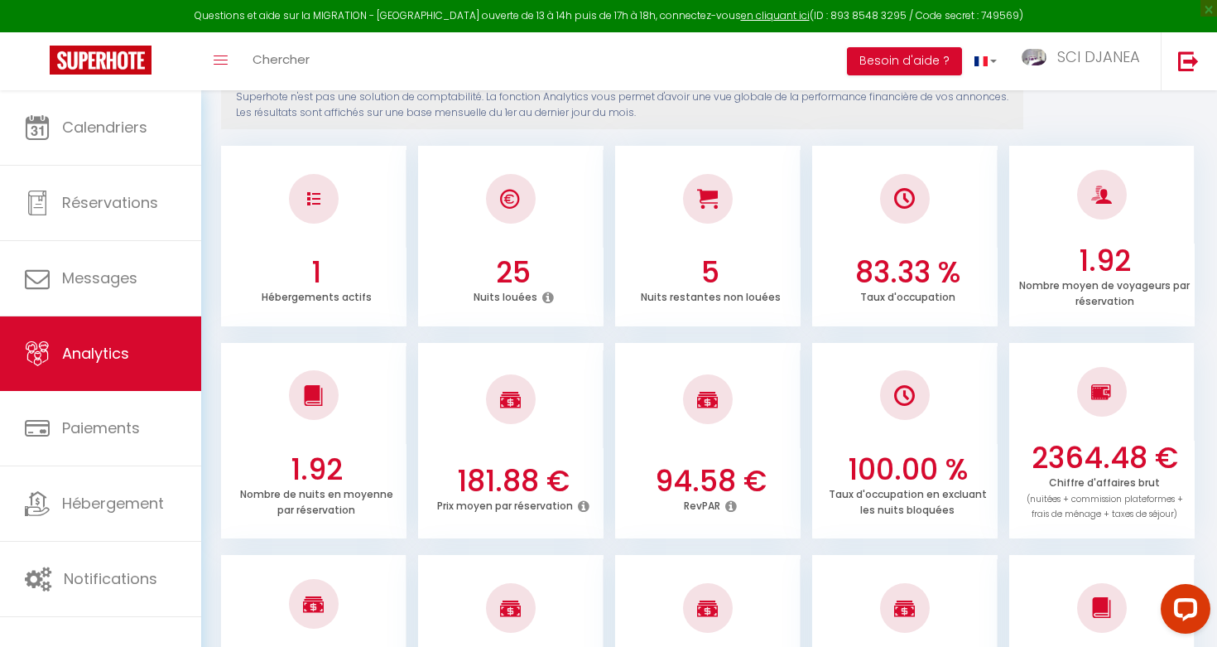
click at [1069, 450] on h3 "2364.48 €" at bounding box center [1104, 457] width 172 height 35
copy div "2364.48 €"
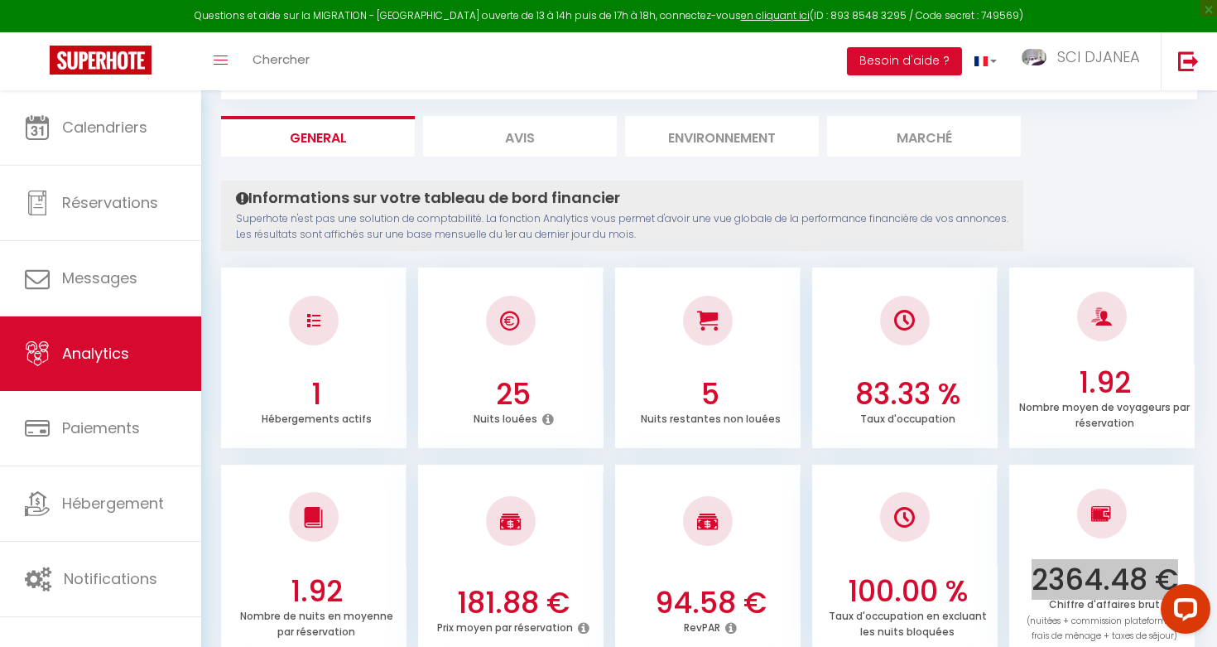
scroll to position [0, 0]
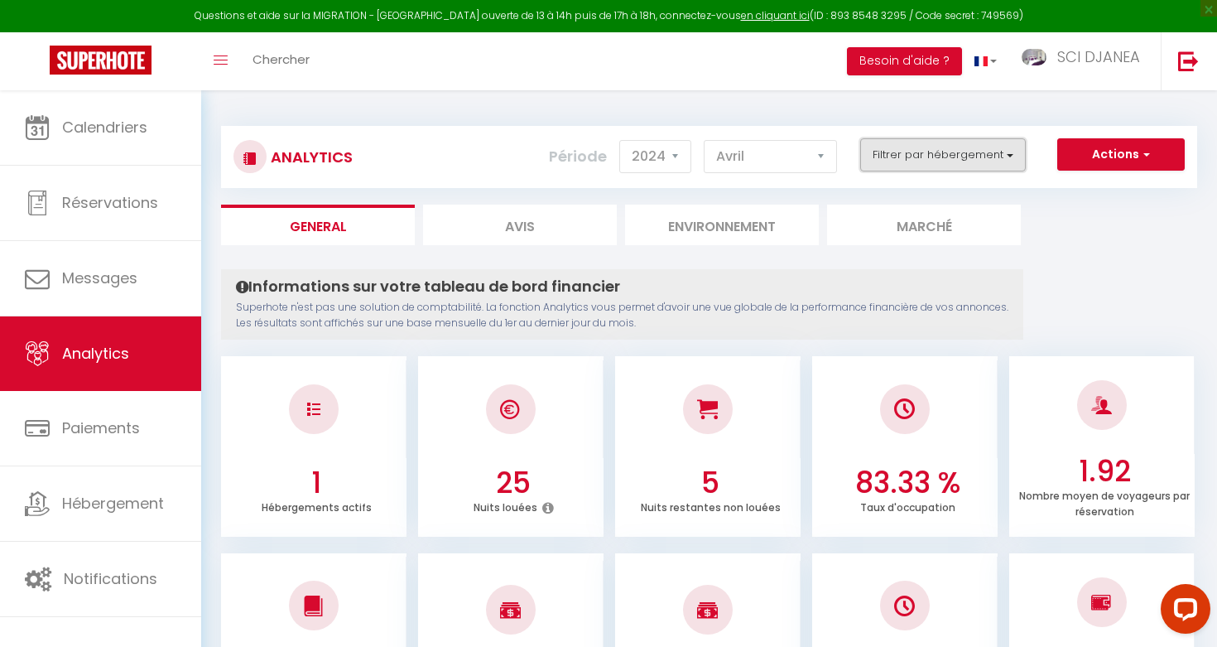
click at [962, 168] on button "Filtrer par hébergement" at bounding box center [943, 154] width 166 height 33
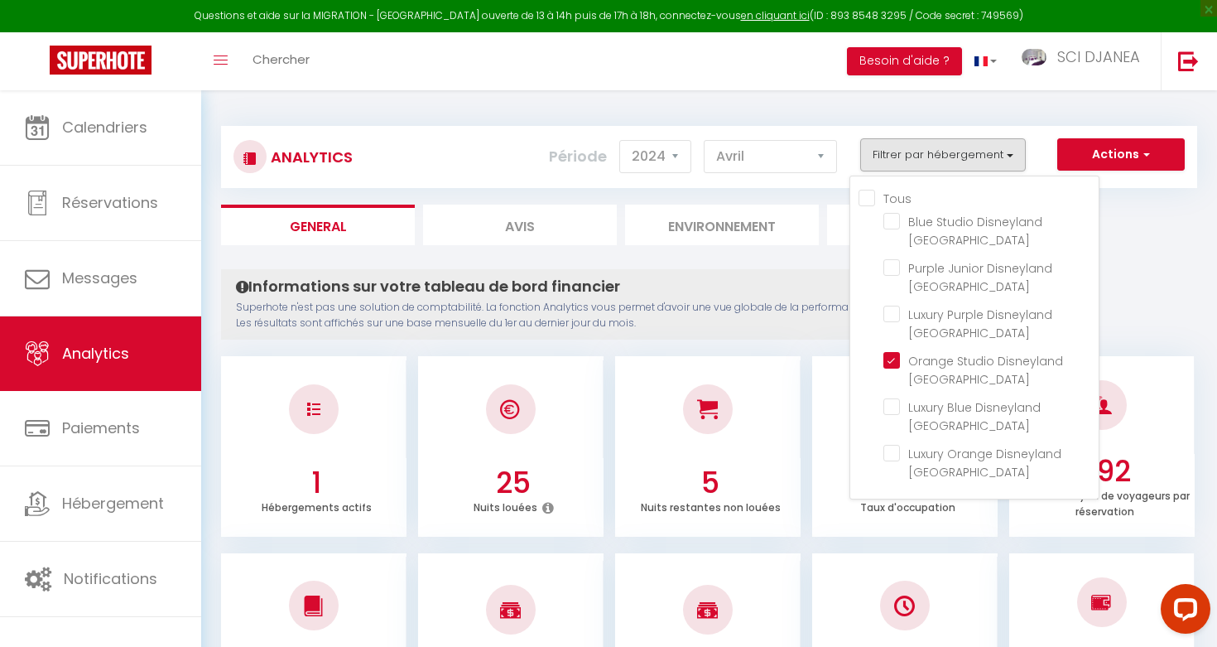
click at [796, 186] on div "Analytics Actions Génération SuperConciergerie Génération SuperAnalyzer Générat…" at bounding box center [709, 157] width 976 height 62
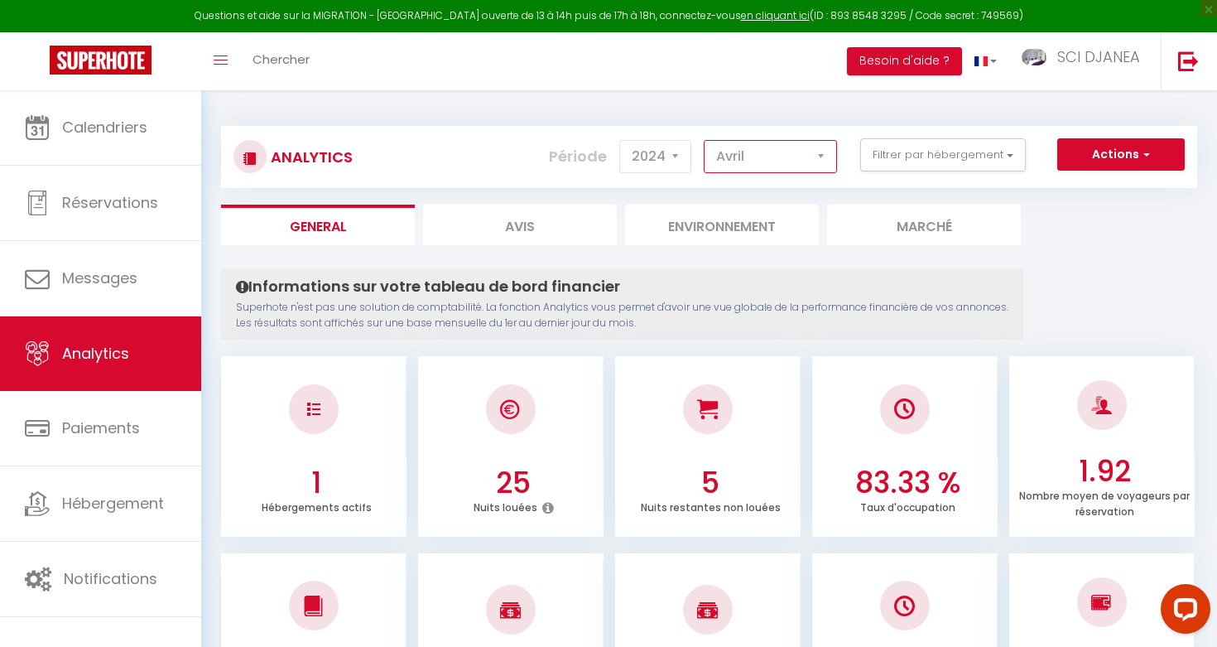
click at [791, 161] on select "[PERSON_NAME] Mars Avril Mai Juin Juillet Août Septembre Octobre Novembre Décem…" at bounding box center [770, 156] width 133 height 33
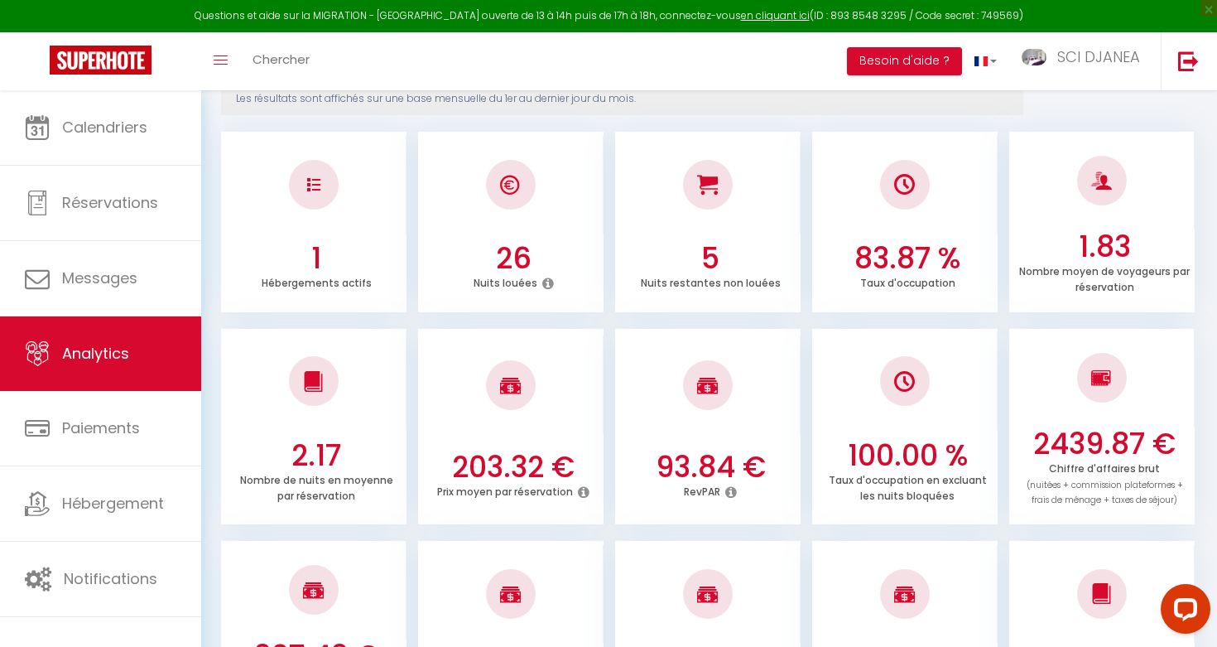
scroll to position [246, 0]
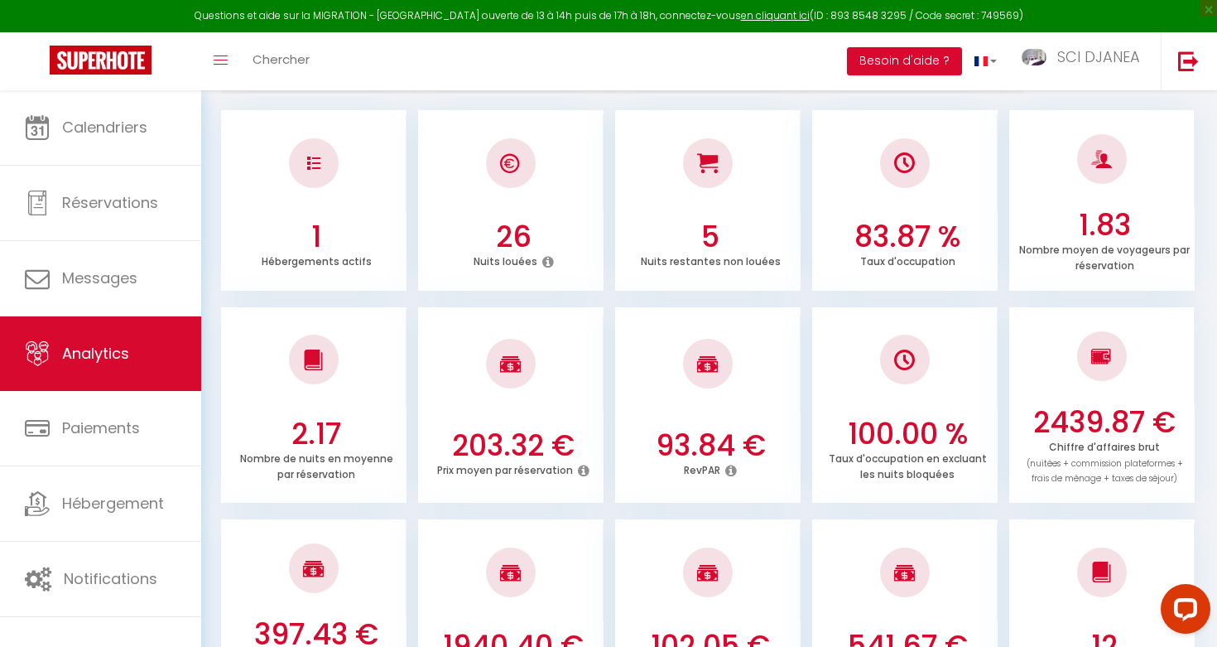
click at [1086, 422] on h3 "2439.87 €" at bounding box center [1104, 422] width 172 height 35
copy h3 "2439.87"
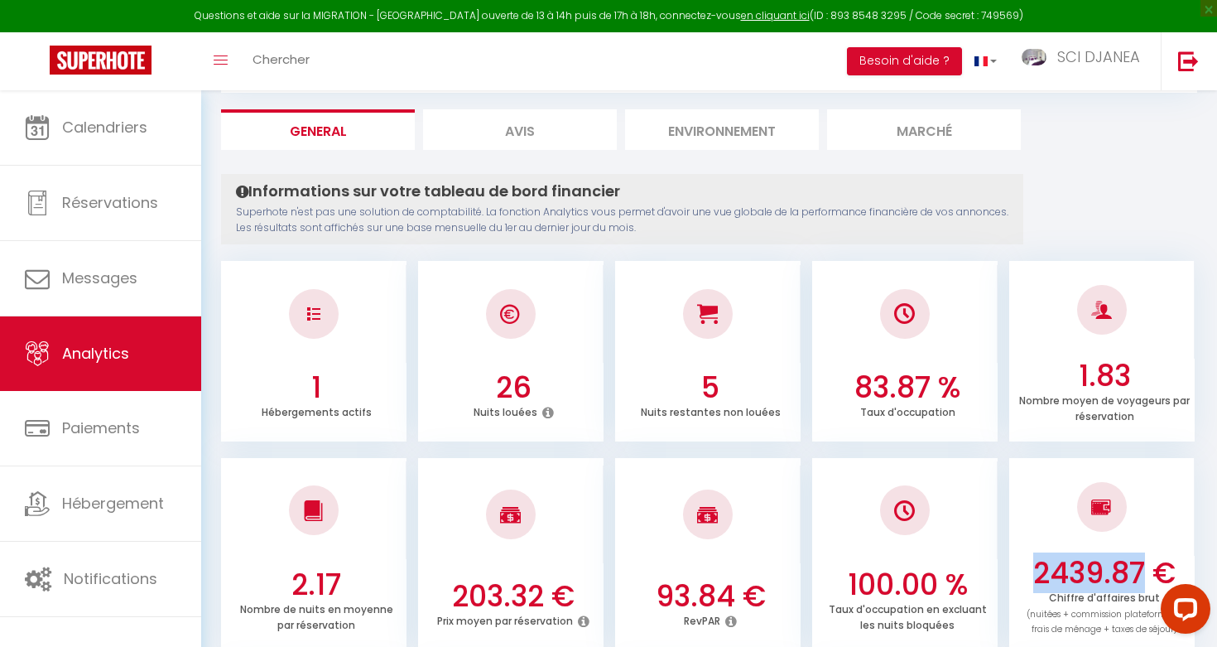
scroll to position [0, 0]
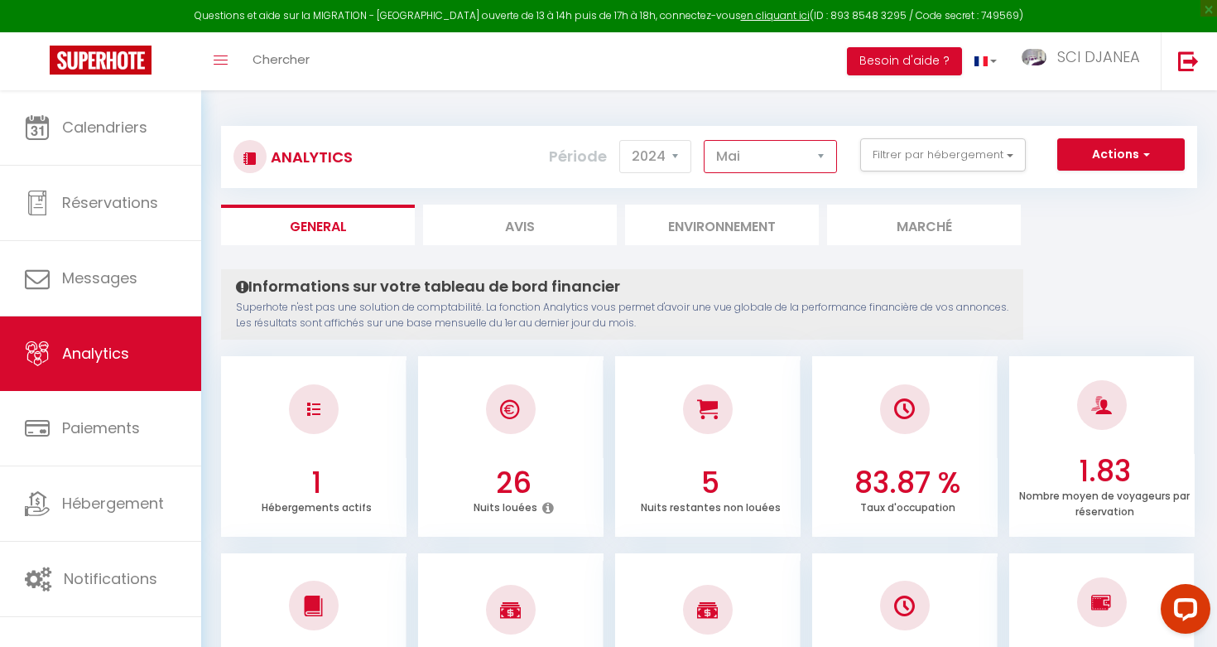
click at [763, 154] on select "[PERSON_NAME] Mars Avril Mai Juin Juillet Août Septembre Octobre Novembre Décem…" at bounding box center [770, 156] width 133 height 33
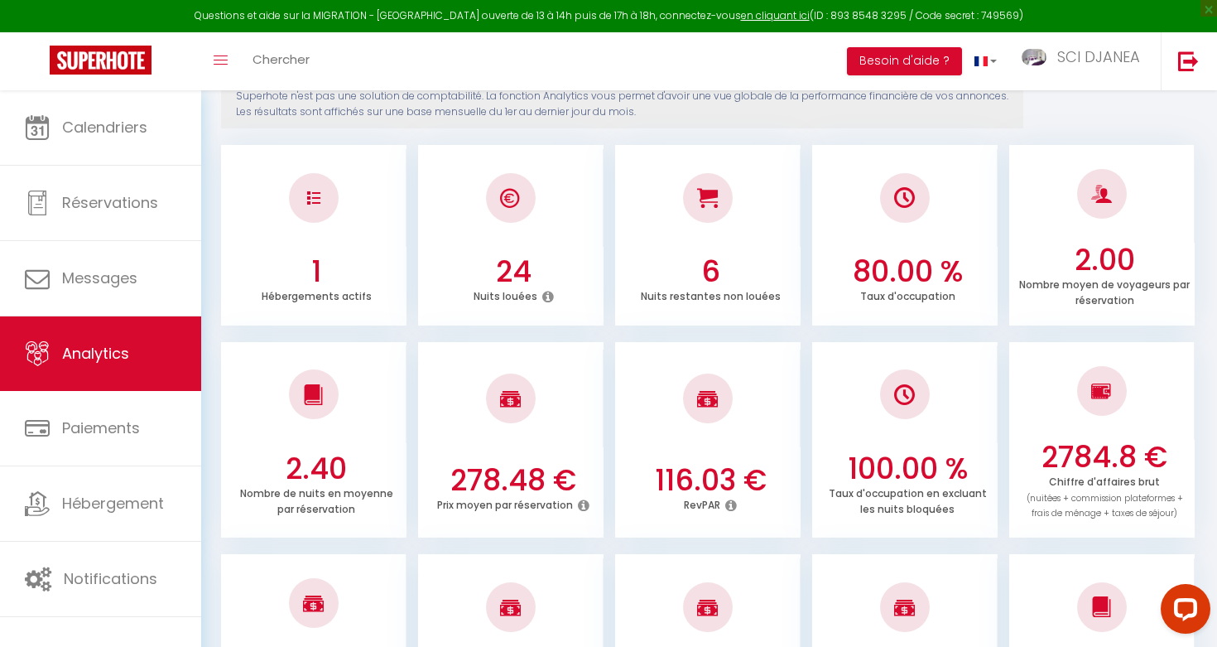
scroll to position [225, 0]
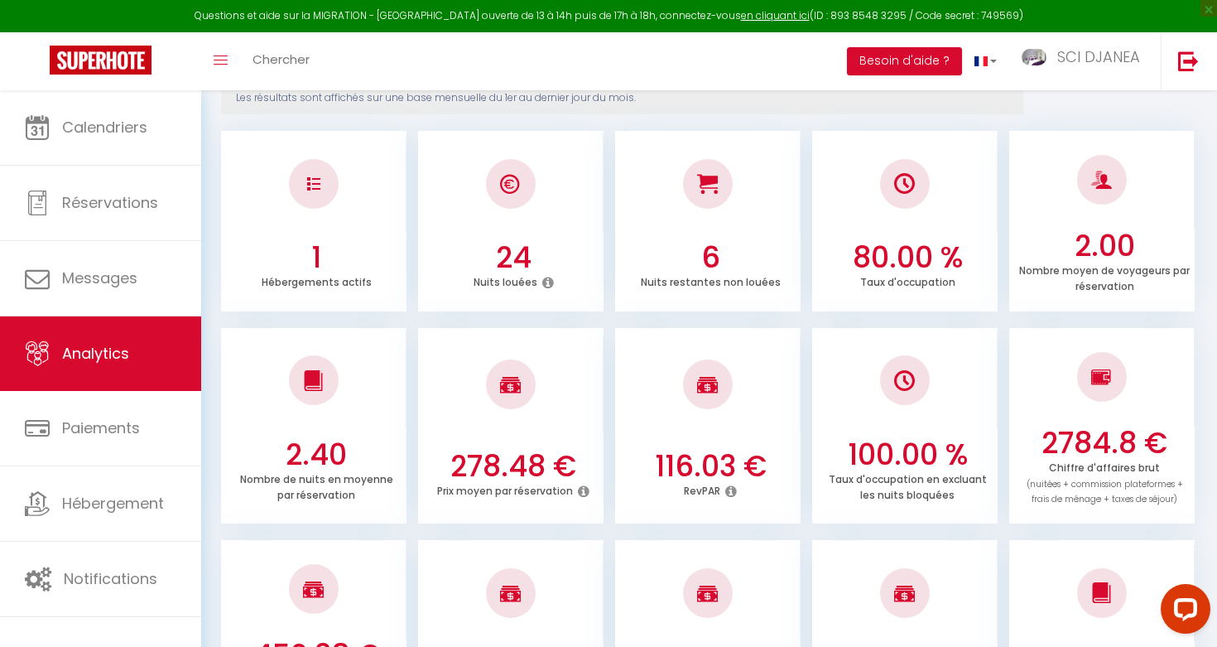
click at [1074, 433] on h3 "2784.8 €" at bounding box center [1104, 443] width 172 height 35
copy div "2784.8 €"
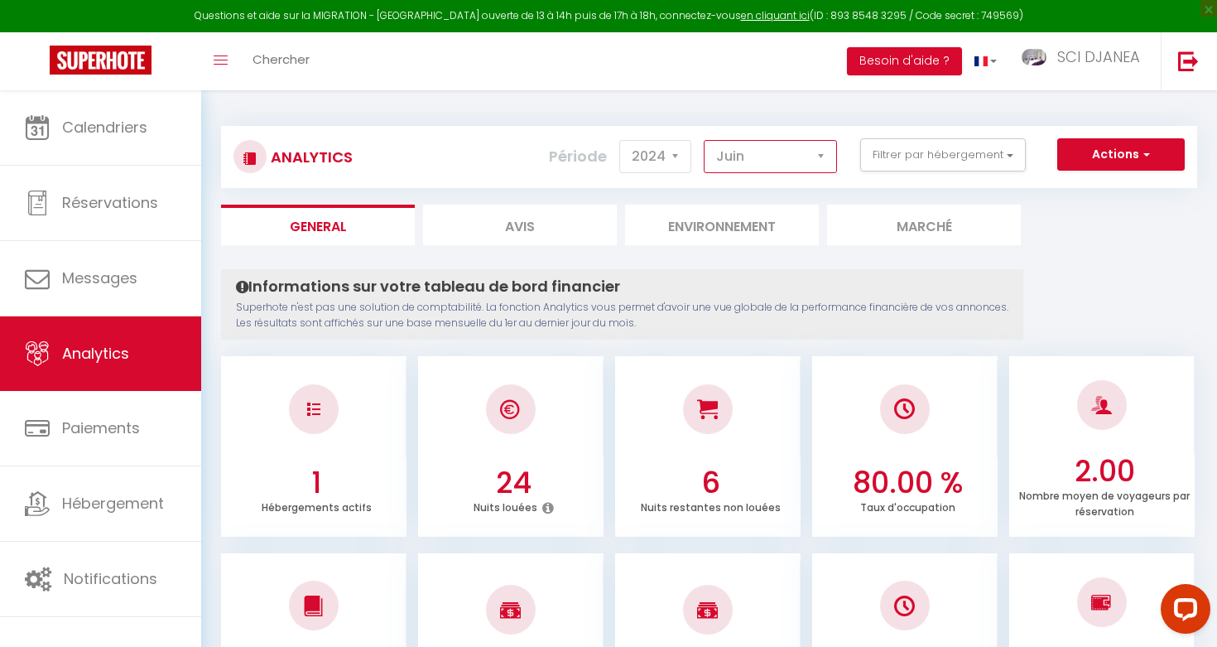
click at [768, 154] on select "[PERSON_NAME] Mars Avril Mai Juin Juillet Août Septembre Octobre Novembre Décem…" at bounding box center [770, 156] width 133 height 33
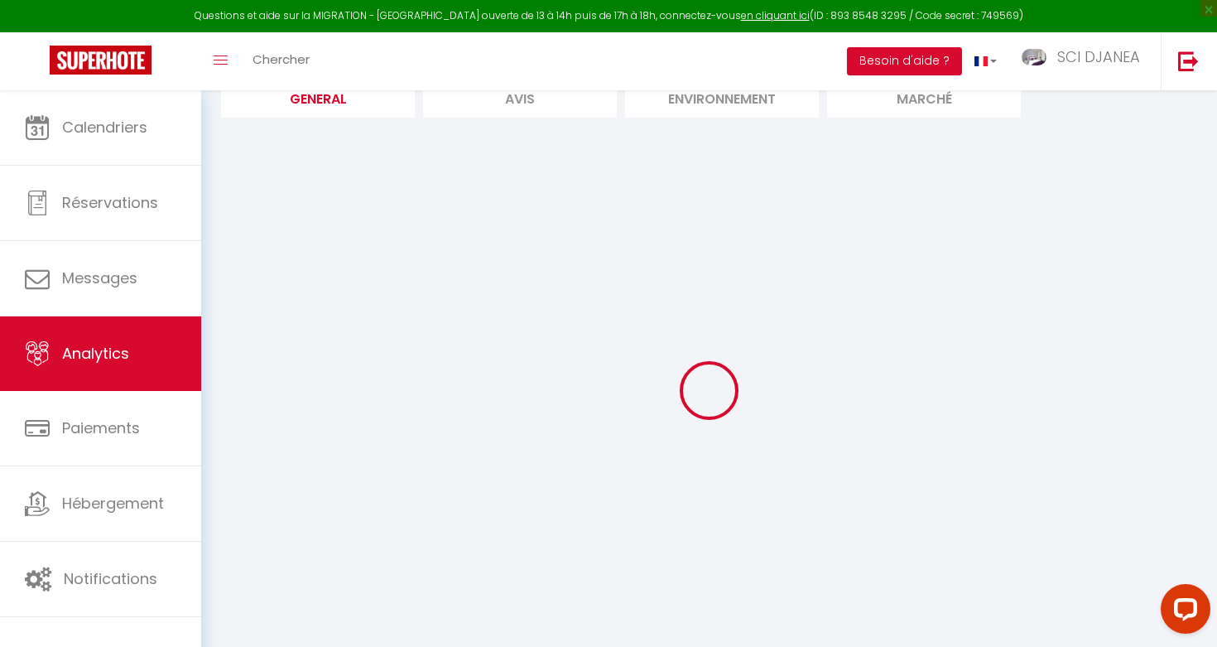
scroll to position [152, 0]
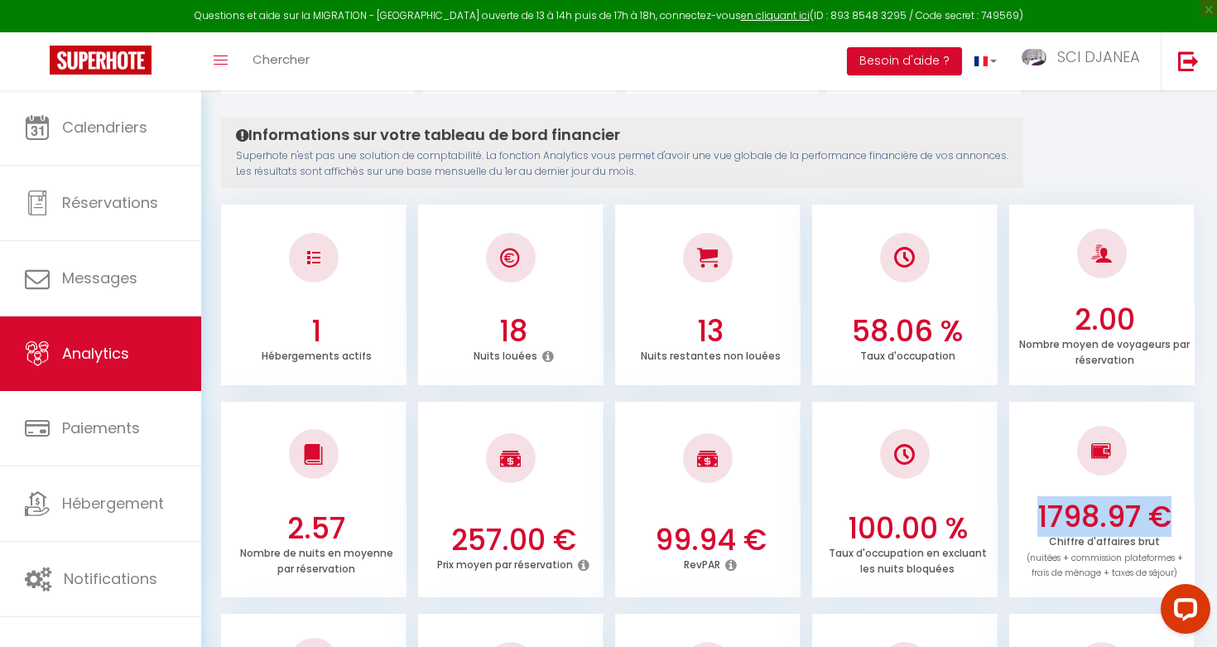
copy div "2784.8 €"
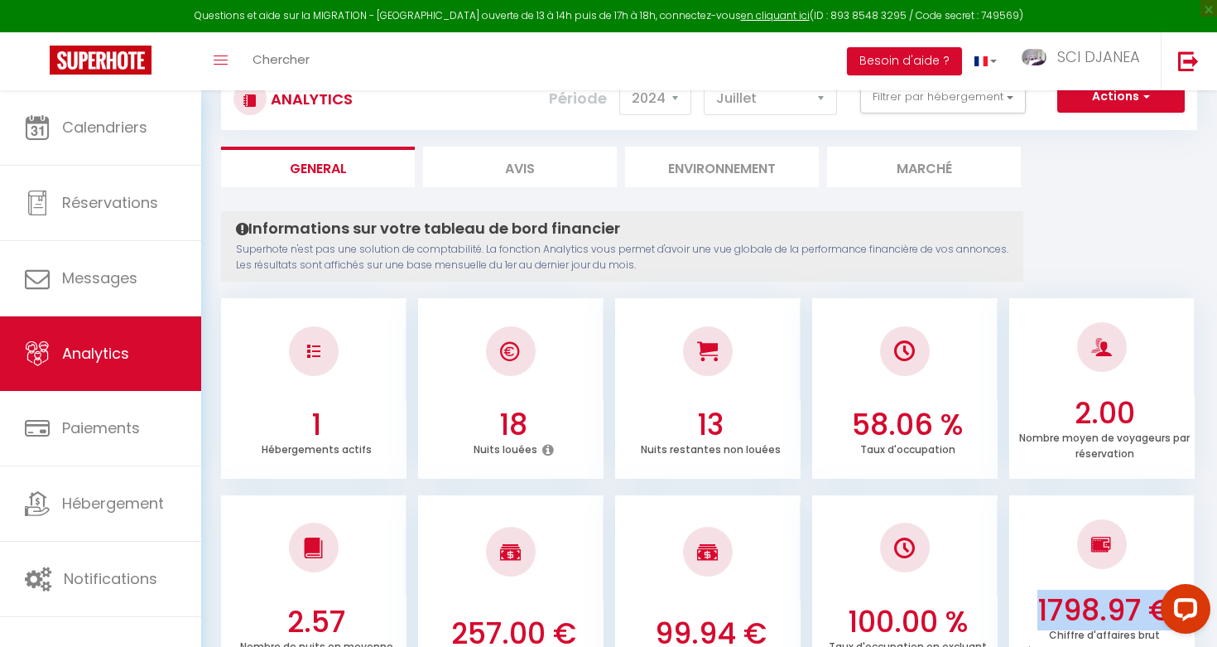
scroll to position [0, 0]
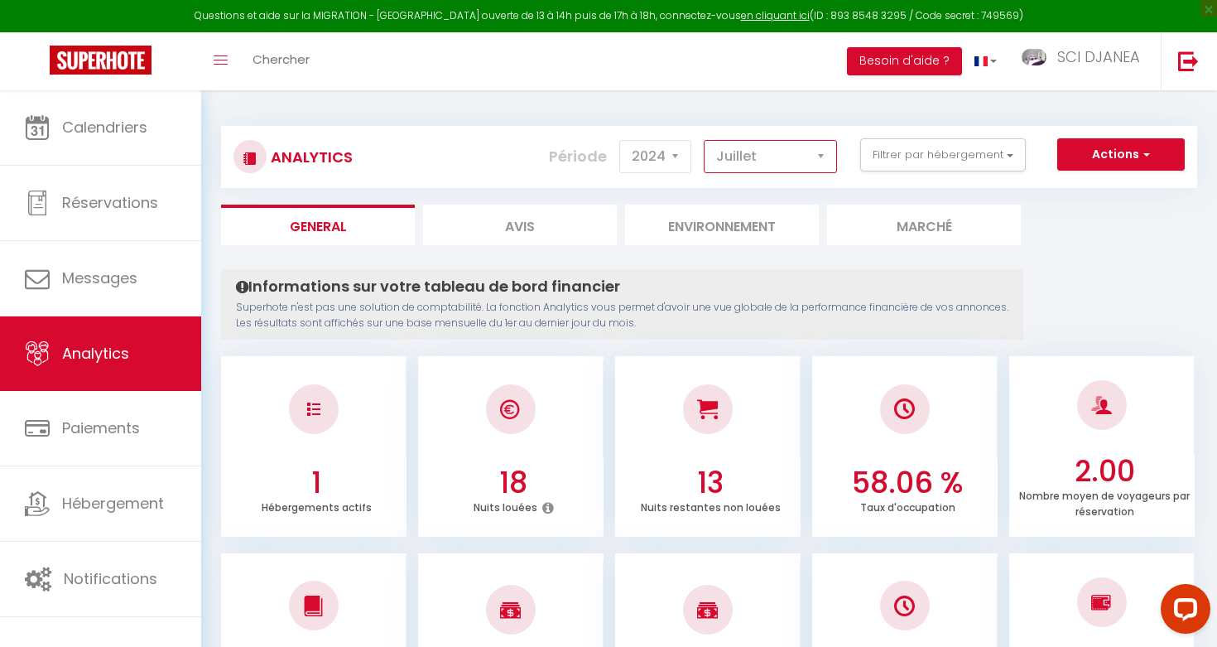
click at [731, 156] on select "[PERSON_NAME] Mars Avril Mai Juin Juillet Août Septembre Octobre Novembre Décem…" at bounding box center [770, 156] width 133 height 33
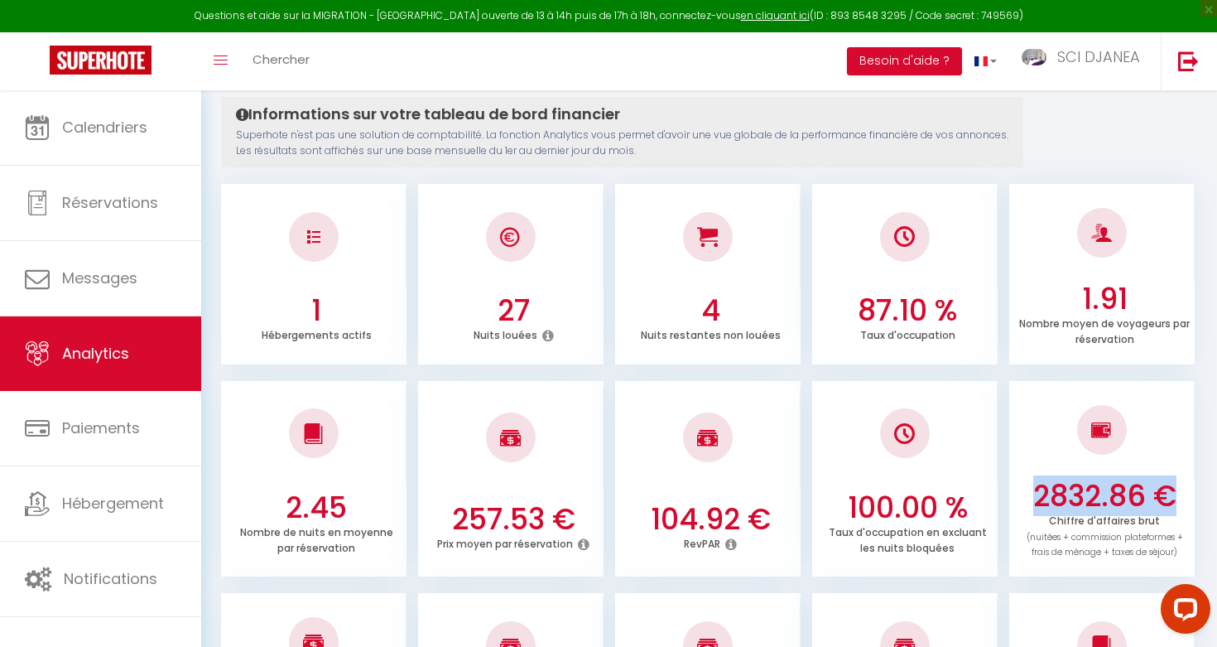
scroll to position [215, 0]
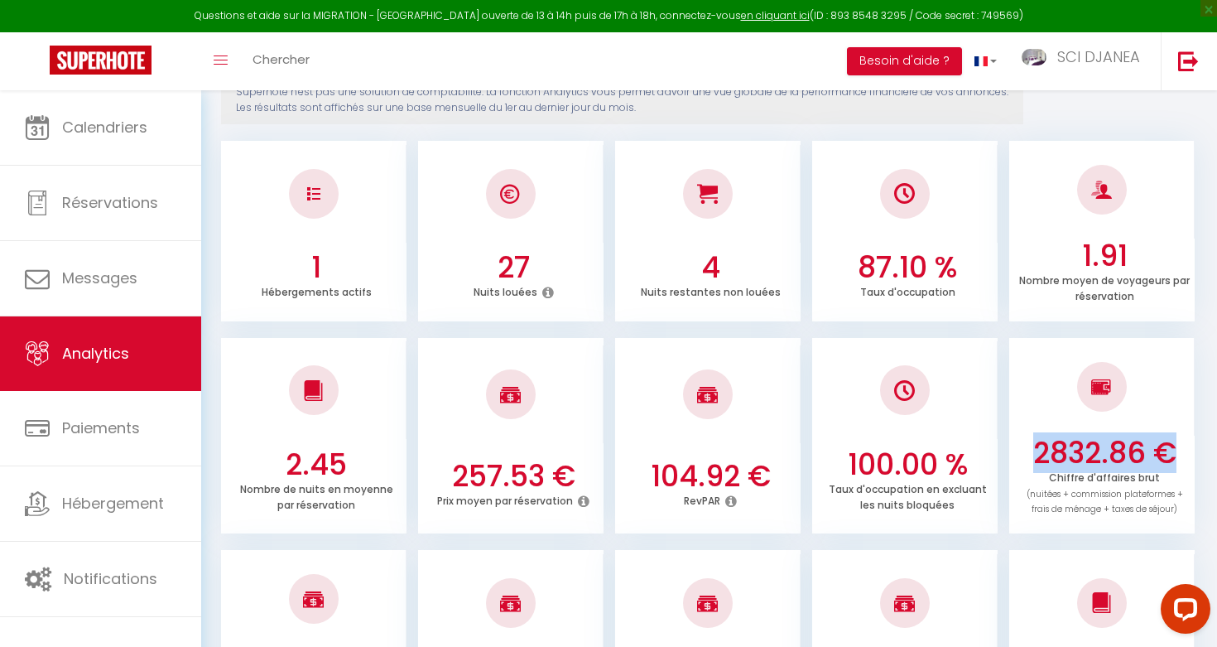
copy div "2784.8 €"
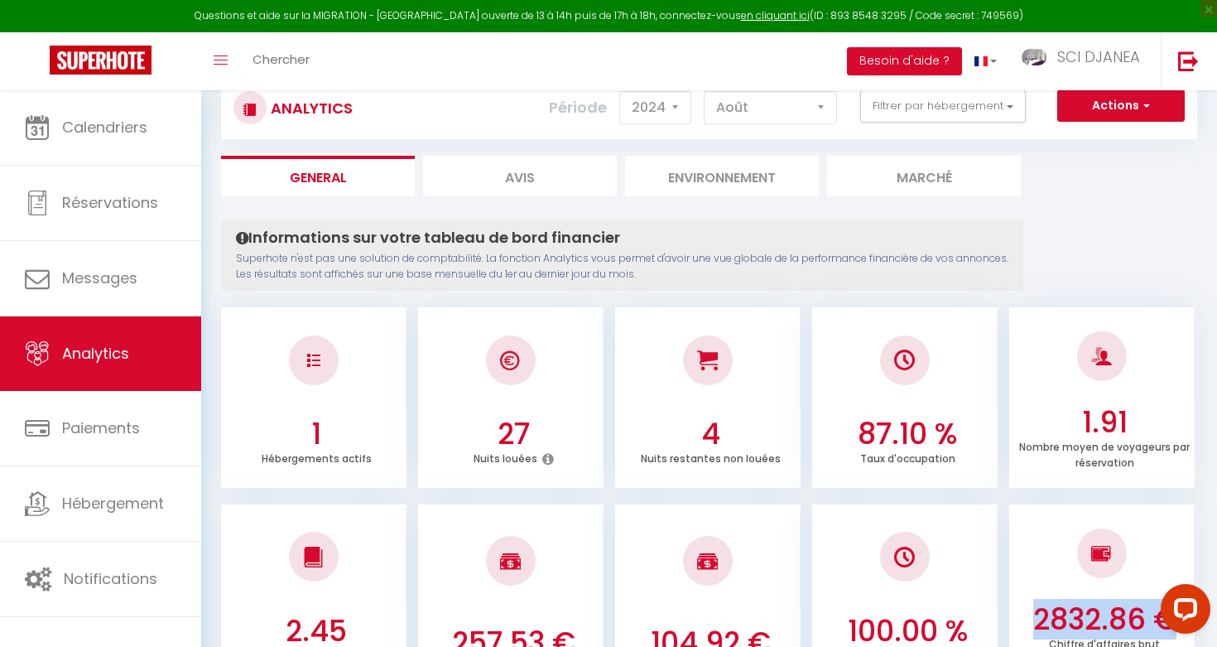
scroll to position [0, 0]
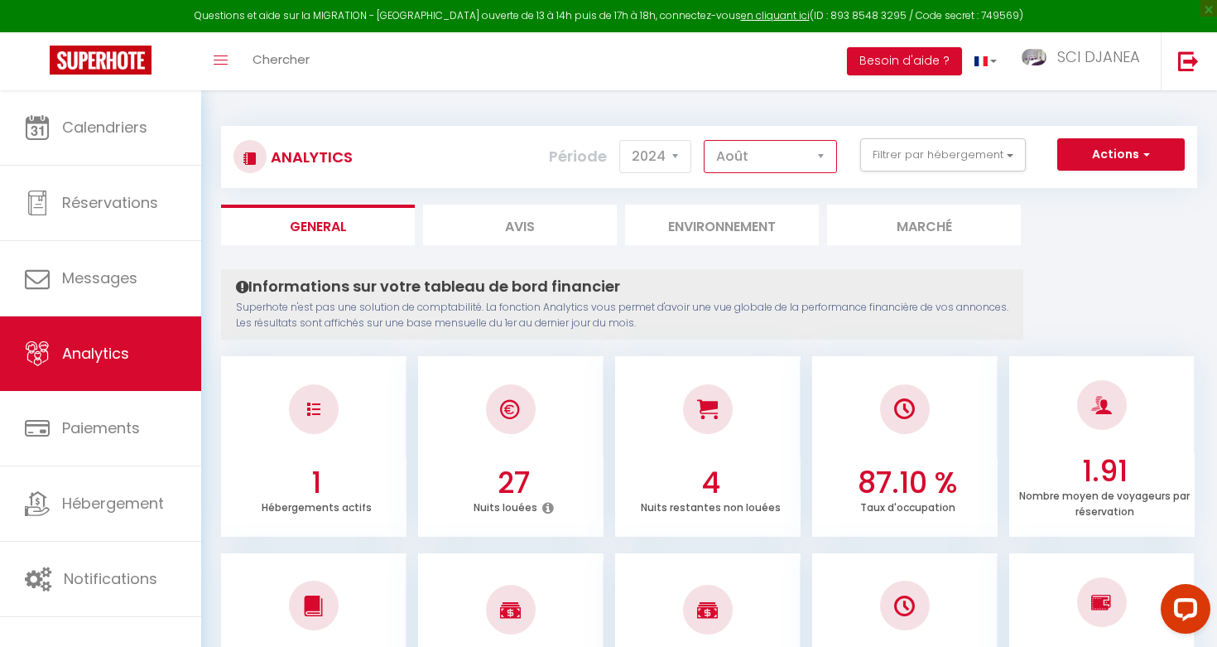
click at [801, 159] on select "[PERSON_NAME] Mars Avril Mai Juin Juillet Août Septembre Octobre Novembre Décem…" at bounding box center [770, 156] width 133 height 33
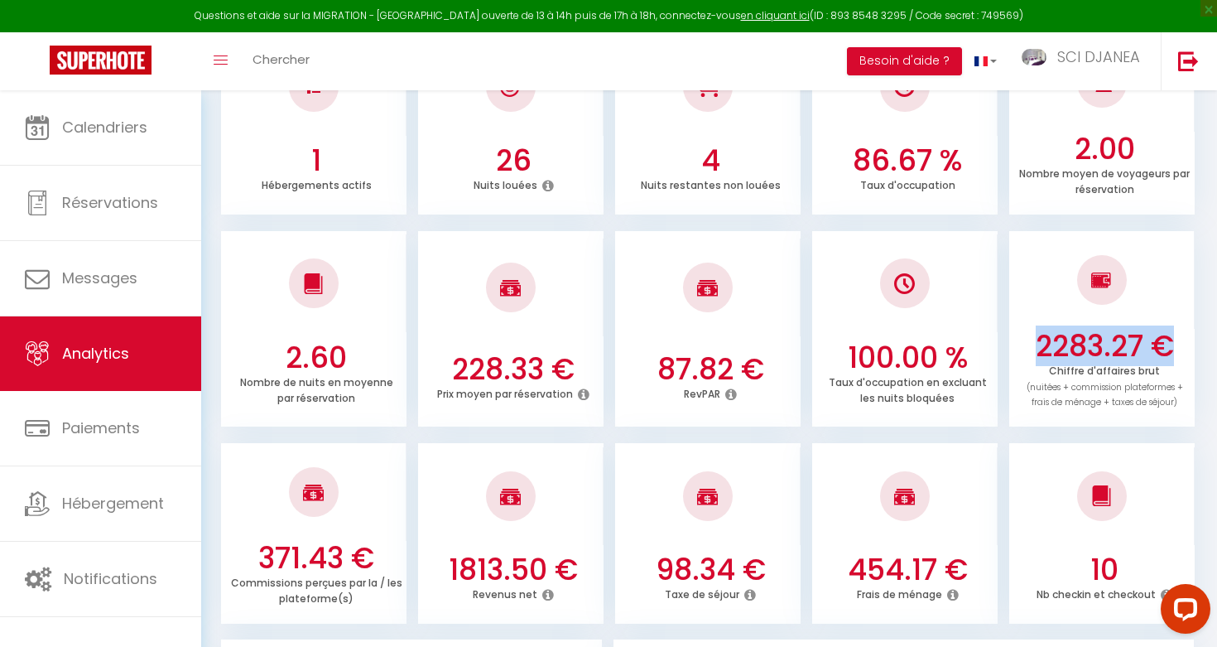
scroll to position [342, 0]
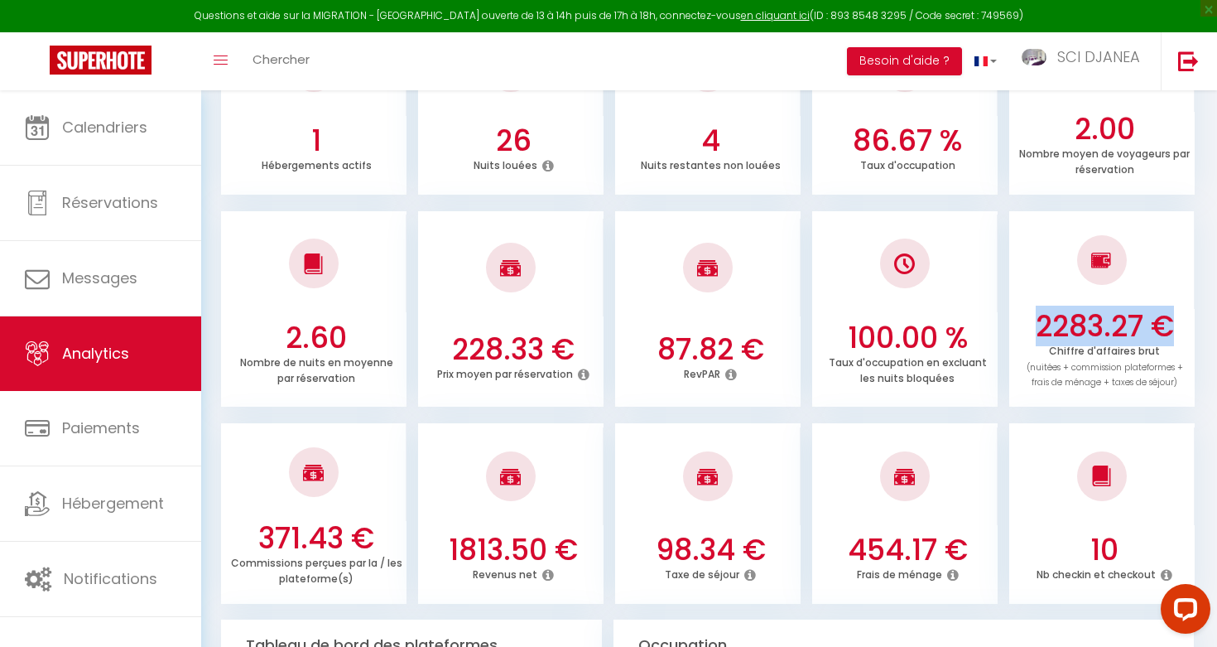
copy div "2784.8 €"
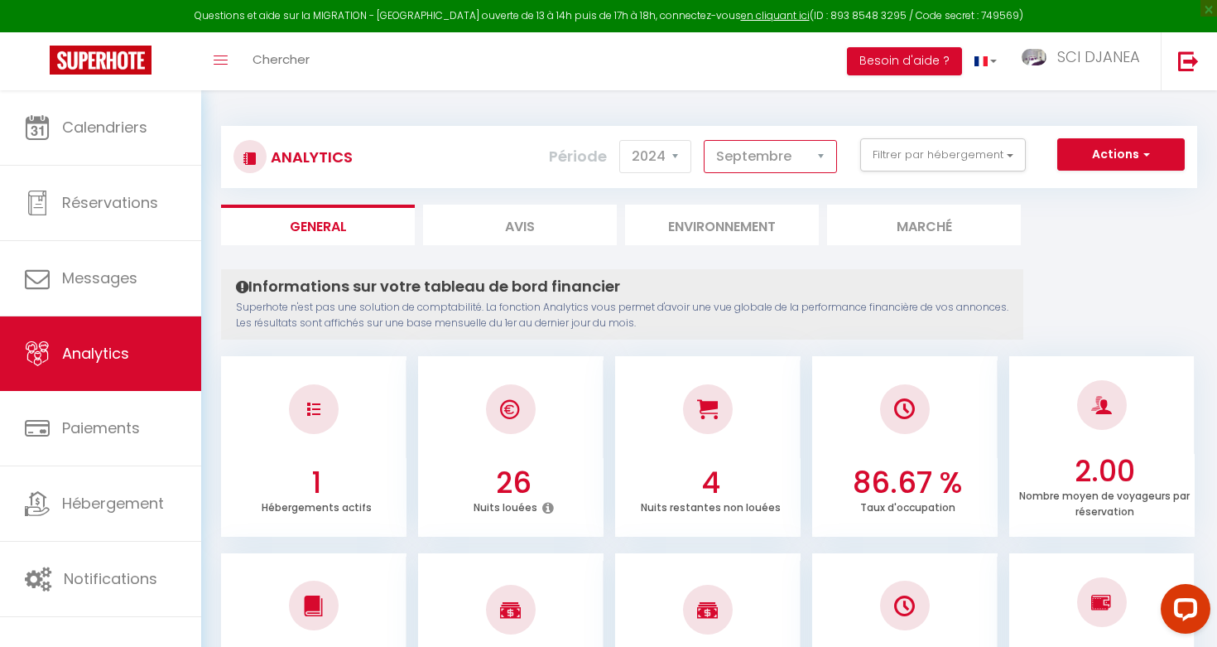
click at [811, 154] on select "[PERSON_NAME] Mars Avril Mai Juin Juillet Août Septembre Octobre Novembre Décem…" at bounding box center [770, 156] width 133 height 33
click at [801, 166] on select "[PERSON_NAME] Mars Avril Mai Juin Juillet Août Septembre Octobre Novembre Décem…" at bounding box center [770, 156] width 133 height 33
click at [798, 163] on select "[PERSON_NAME] Mars Avril Mai Juin Juillet Août Septembre Octobre Novembre Décem…" at bounding box center [770, 156] width 133 height 33
select select "12"
click at [676, 148] on select "2014 2015 2016 2017 2018 2019 2020 2021 2022 2023 2024 2025 2026 2027" at bounding box center [655, 156] width 72 height 33
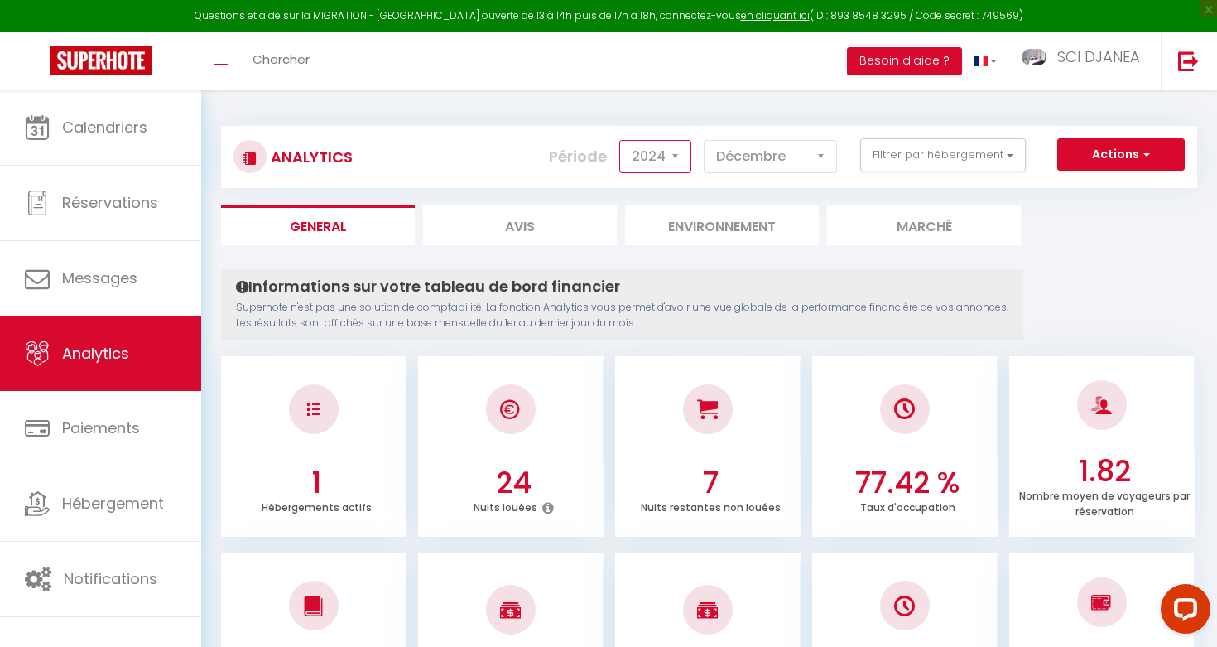
select select "2025"
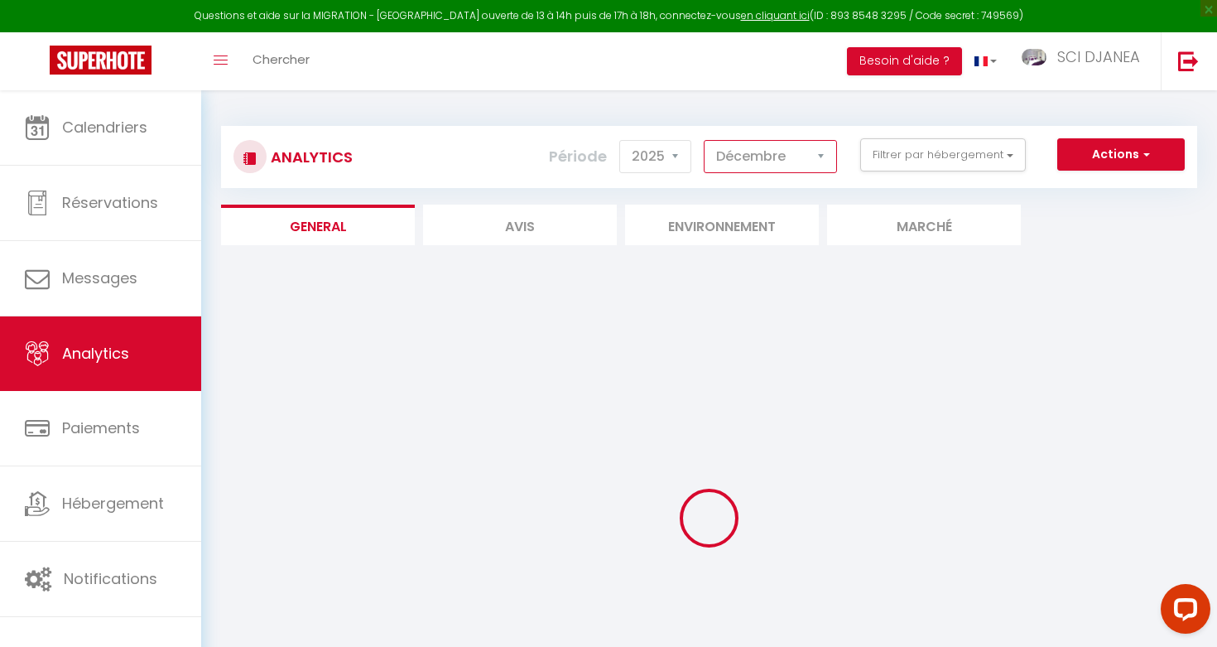
click at [727, 161] on select "[PERSON_NAME] Mars Avril Mai Juin Juillet Août Septembre Octobre Novembre Décem…" at bounding box center [770, 156] width 133 height 33
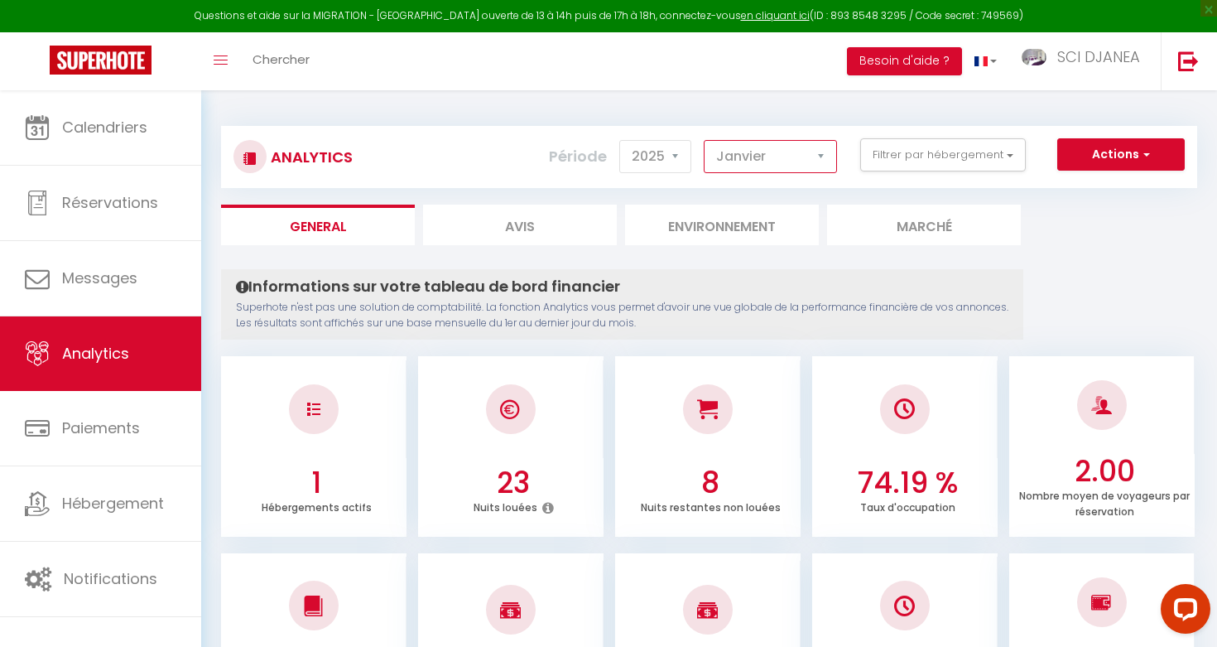
click at [812, 154] on select "[PERSON_NAME] Mars Avril Mai Juin Juillet Août Septembre Octobre Novembre Décem…" at bounding box center [770, 156] width 133 height 33
click at [1083, 219] on ul "General Avis Environnement Marché" at bounding box center [709, 224] width 976 height 41
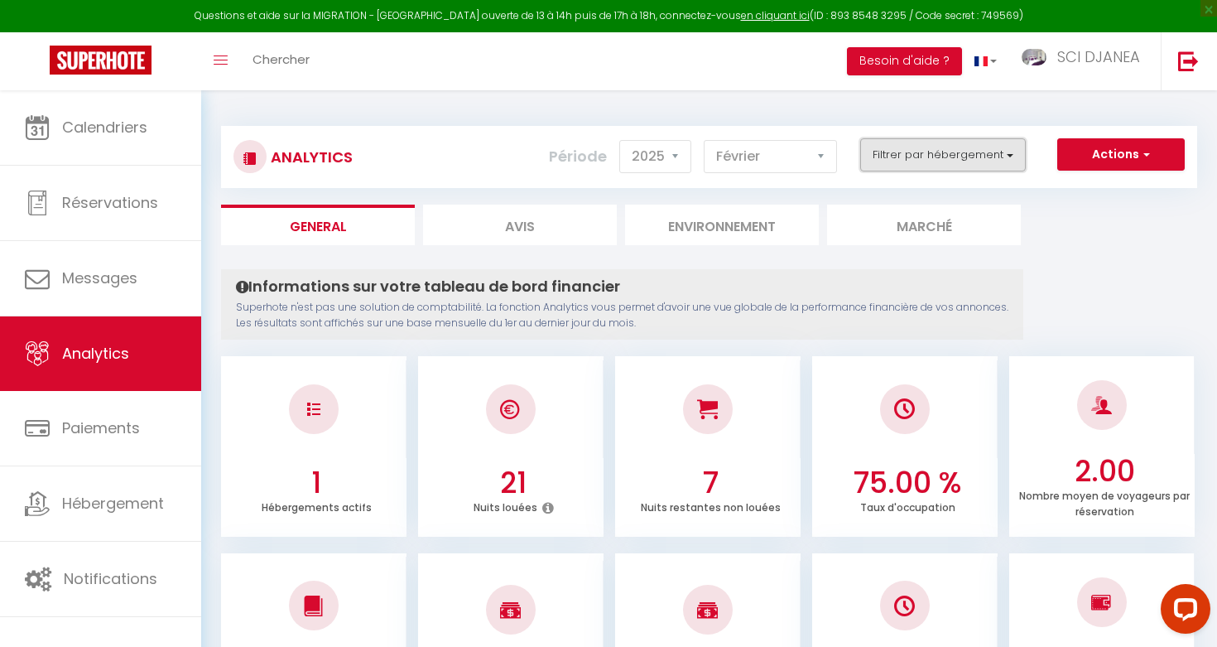
click at [984, 158] on button "Filtrer par hébergement" at bounding box center [943, 154] width 166 height 33
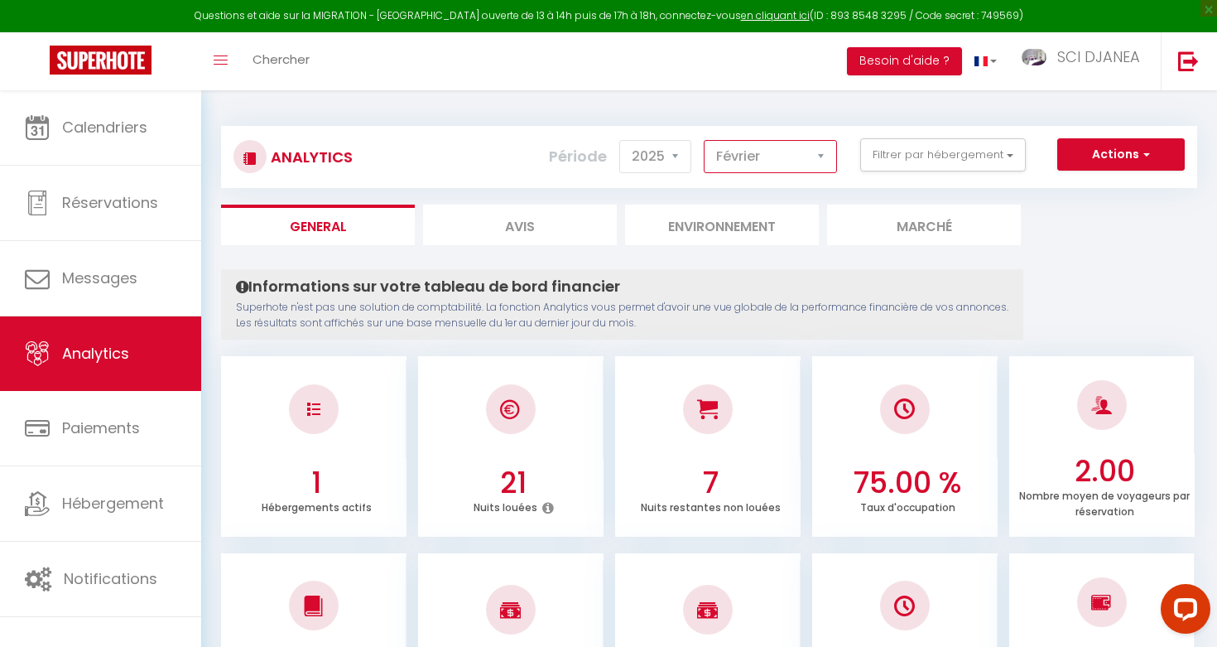
click at [732, 163] on select "[PERSON_NAME] Mars Avril Mai Juin Juillet Août Septembre Octobre Novembre Décem…" at bounding box center [770, 156] width 133 height 33
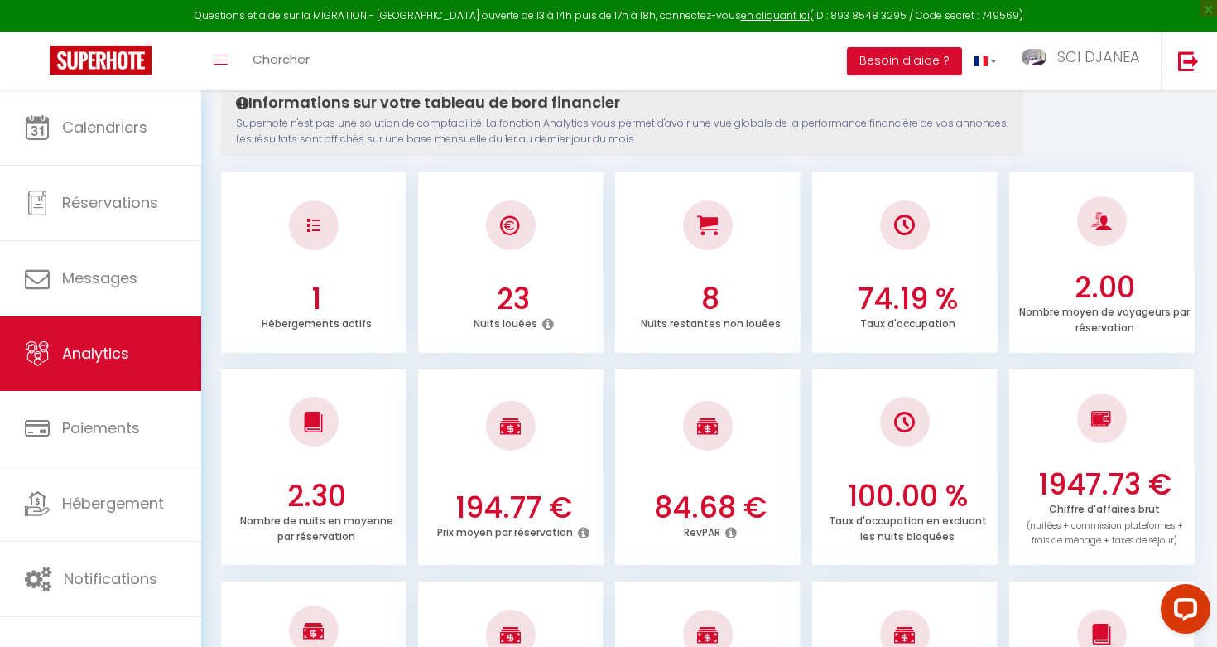
scroll to position [193, 0]
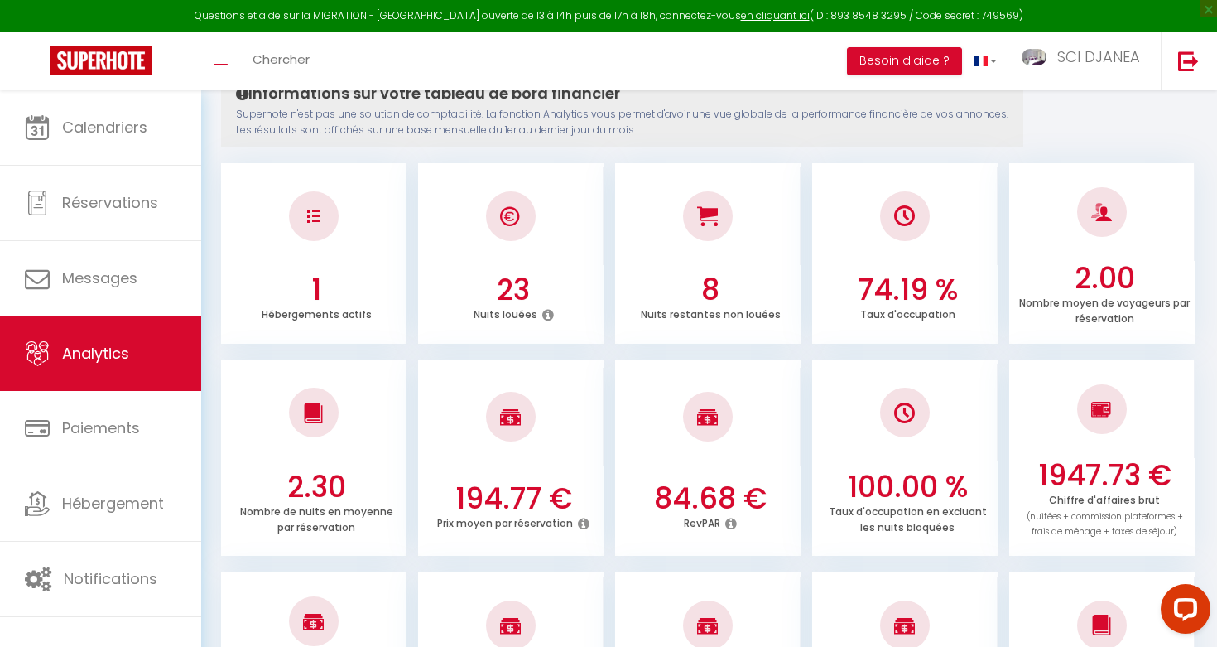
click at [1056, 474] on h3 "1947.73 €" at bounding box center [1104, 475] width 172 height 35
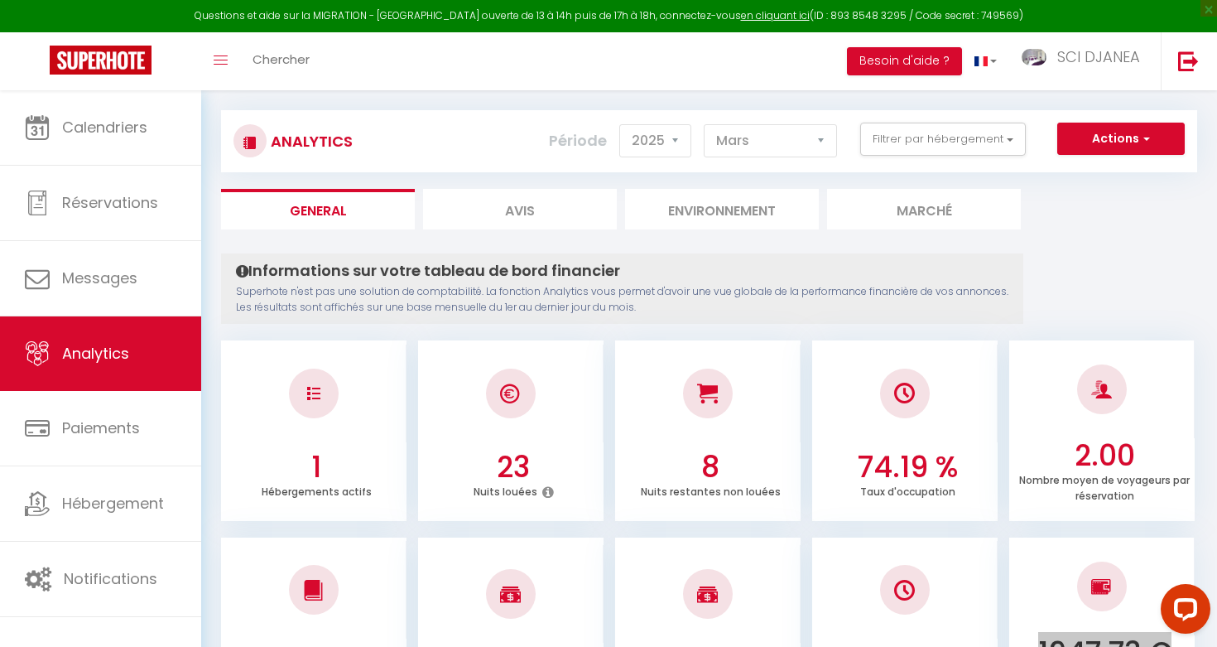
scroll to position [0, 0]
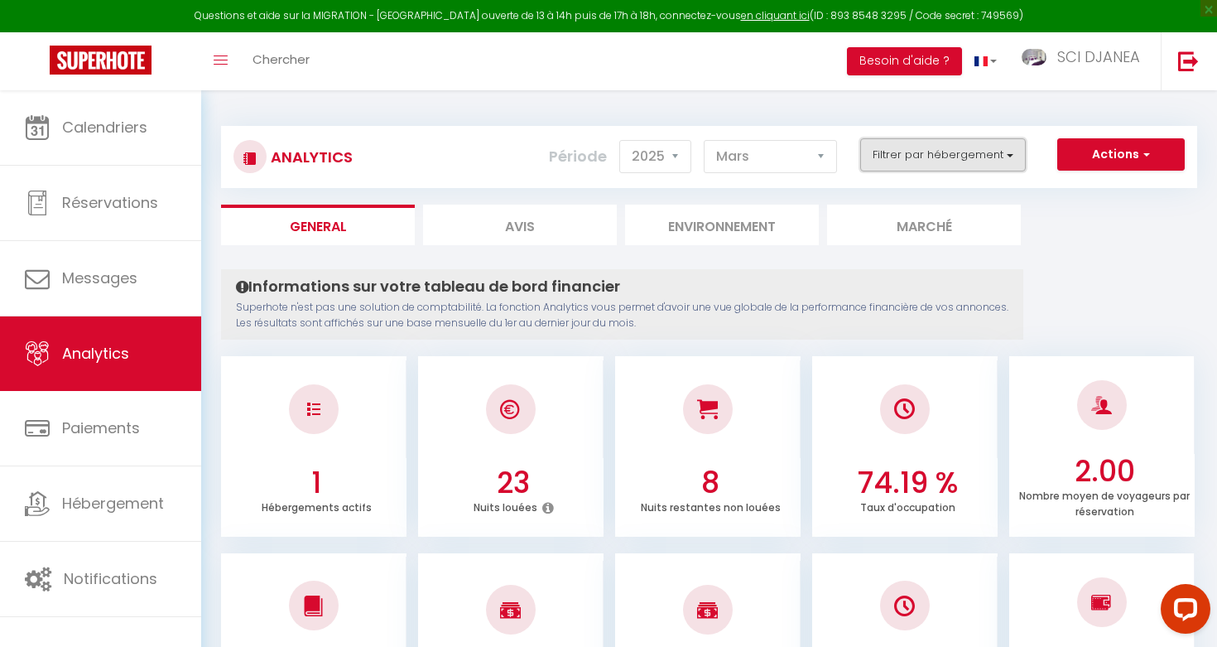
click at [979, 147] on button "Filtrer par hébergement" at bounding box center [943, 154] width 166 height 33
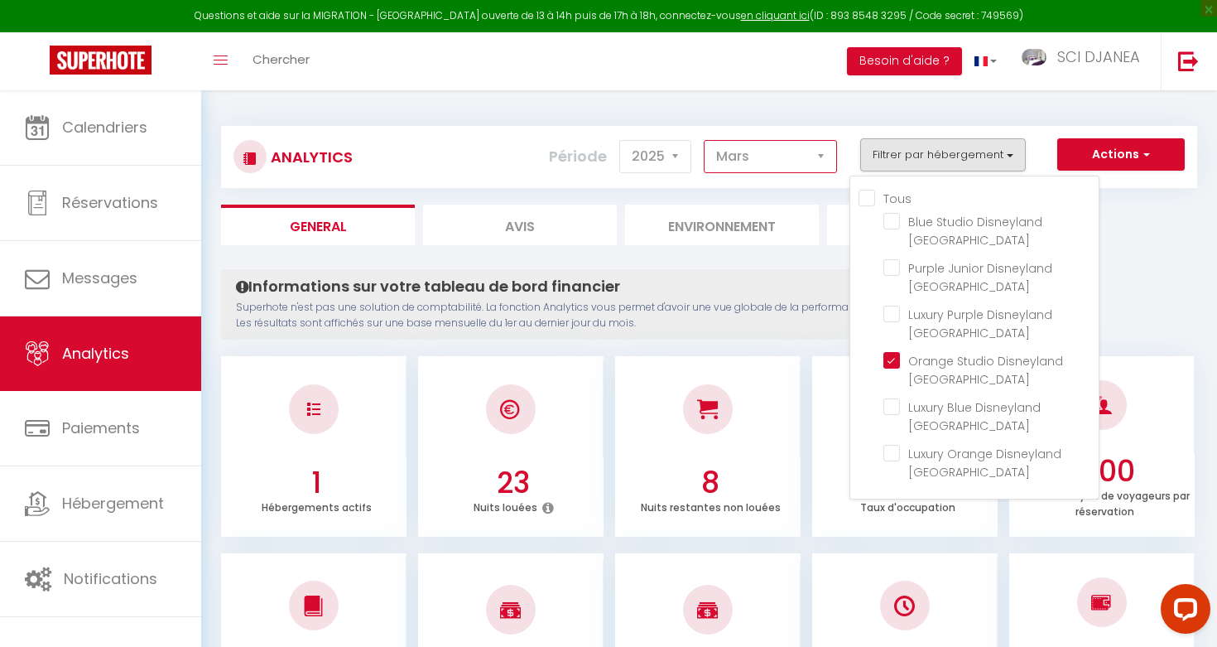
click at [793, 162] on select "[PERSON_NAME] Mars Avril Mai Juin Juillet Août Septembre Octobre Novembre Décem…" at bounding box center [770, 156] width 133 height 33
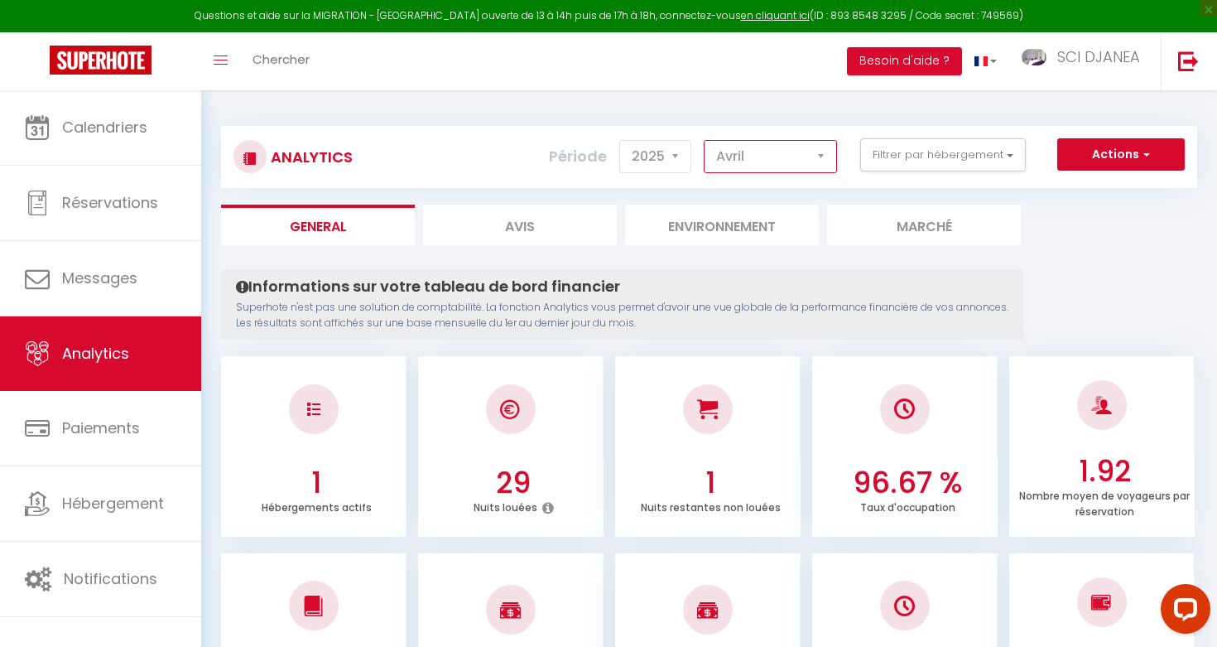
click at [731, 150] on select "[PERSON_NAME] Mars Avril Mai Juin Juillet Août Septembre Octobre Novembre Décem…" at bounding box center [770, 156] width 133 height 33
click at [761, 142] on select "[PERSON_NAME] Mars Avril Mai Juin Juillet Août Septembre Octobre Novembre Décem…" at bounding box center [770, 156] width 133 height 33
click at [755, 152] on select "[PERSON_NAME] Mars Avril Mai Juin Juillet Août Septembre Octobre Novembre Décem…" at bounding box center [770, 156] width 133 height 33
click at [711, 153] on select "[PERSON_NAME] Mars Avril Mai Juin Juillet Août Septembre Octobre Novembre Décem…" at bounding box center [770, 156] width 133 height 33
click at [741, 156] on select "[PERSON_NAME] Mars Avril Mai Juin Juillet Août Septembre Octobre Novembre Décem…" at bounding box center [770, 156] width 133 height 33
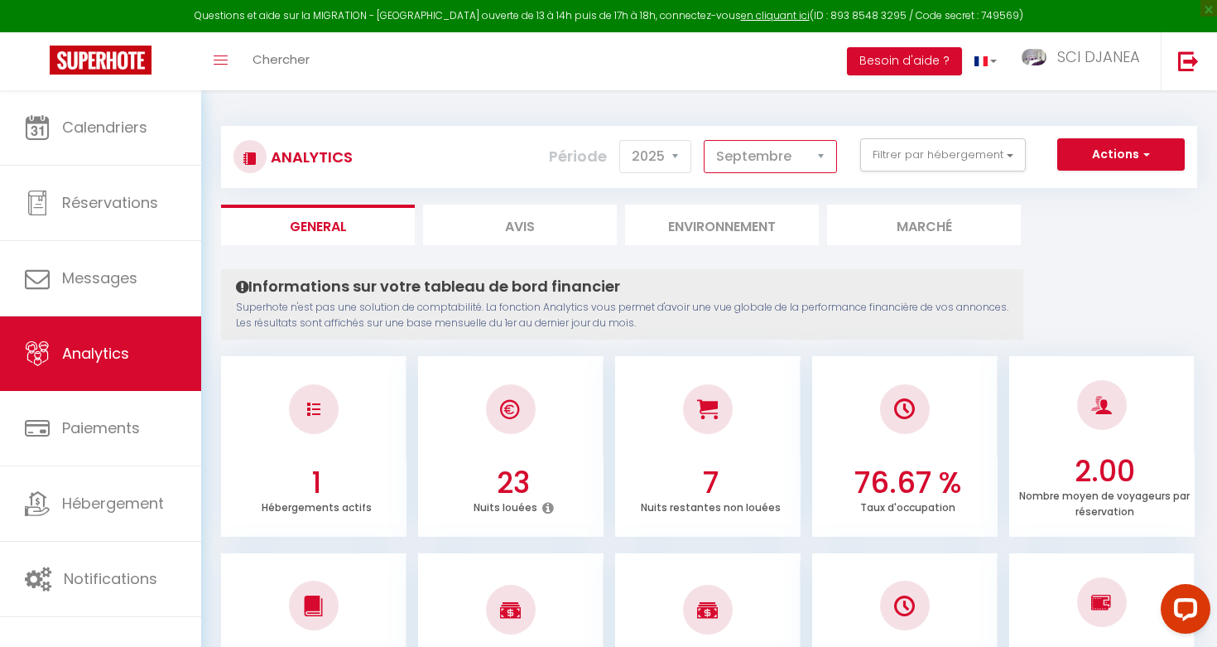
click at [757, 159] on select "[PERSON_NAME] Mars Avril Mai Juin Juillet Août Septembre Octobre Novembre Décem…" at bounding box center [770, 156] width 133 height 33
click at [718, 152] on select "[PERSON_NAME] Mars Avril Mai Juin Juillet Août Septembre Octobre Novembre Décem…" at bounding box center [770, 156] width 133 height 33
click at [796, 160] on select "[PERSON_NAME] Mars Avril Mai Juin Juillet Août Septembre Octobre Novembre Décem…" at bounding box center [770, 156] width 133 height 33
select select "12"
click at [641, 149] on select "2014 2015 2016 2017 2018 2019 2020 2021 2022 2023 2024 2025 2026 2027" at bounding box center [655, 156] width 72 height 33
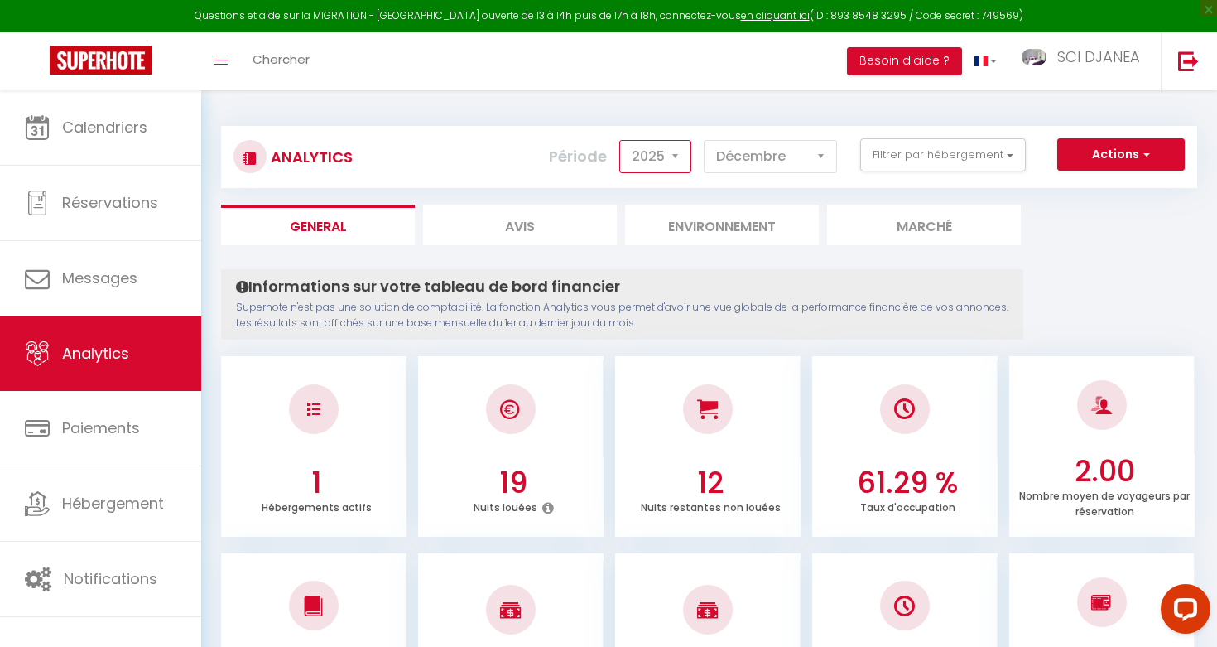
select select "2024"
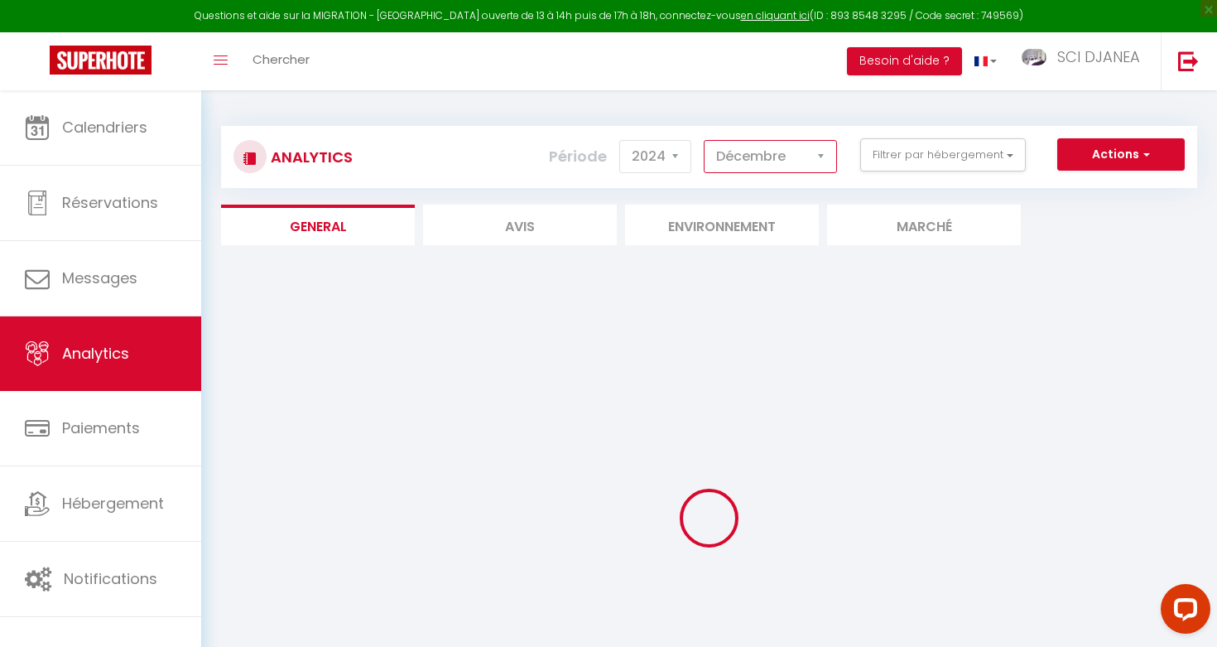
click at [728, 155] on select "[PERSON_NAME] Mars Avril Mai Juin Juillet Août Septembre Octobre Novembre Décem…" at bounding box center [770, 156] width 133 height 33
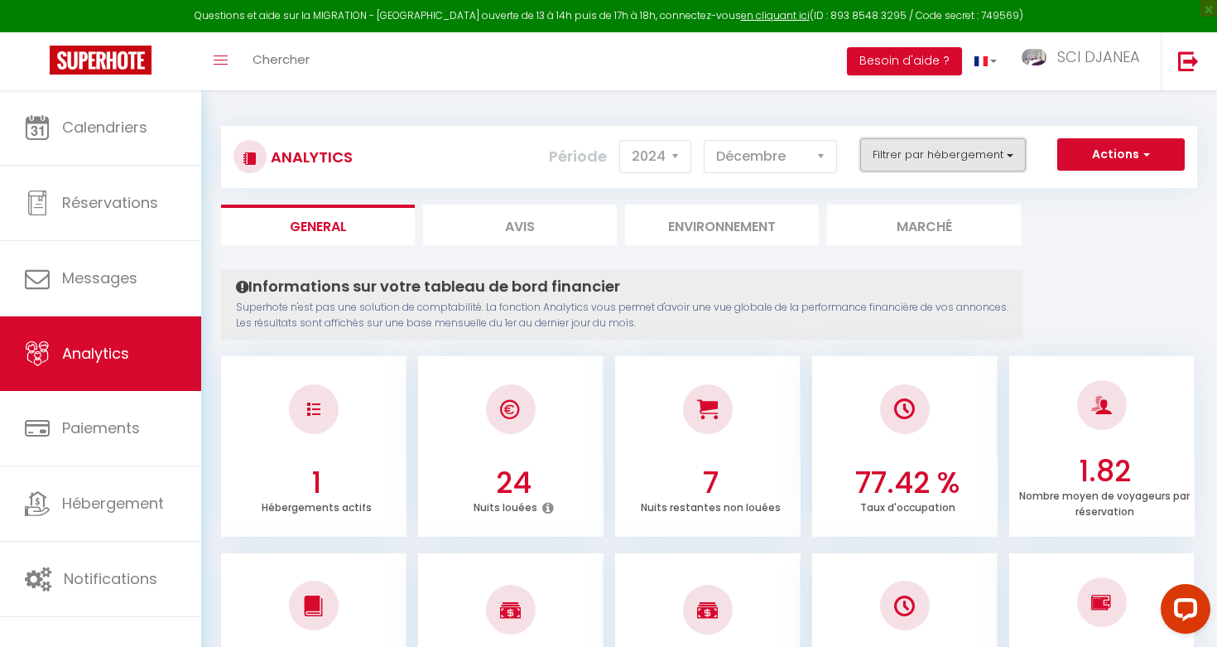
click at [966, 152] on button "Filtrer par hébergement" at bounding box center [943, 154] width 166 height 33
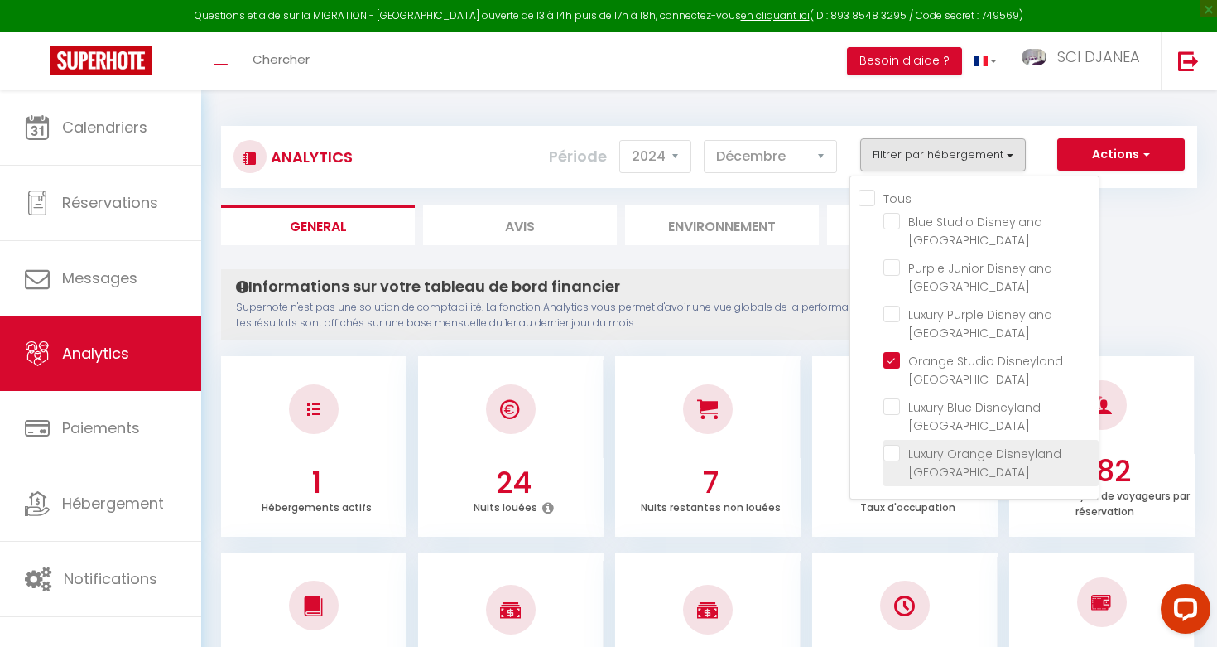
click at [897, 445] on Paris "checkbox" at bounding box center [990, 453] width 215 height 17
checkbox Paris "true"
checkbox Paris "false"
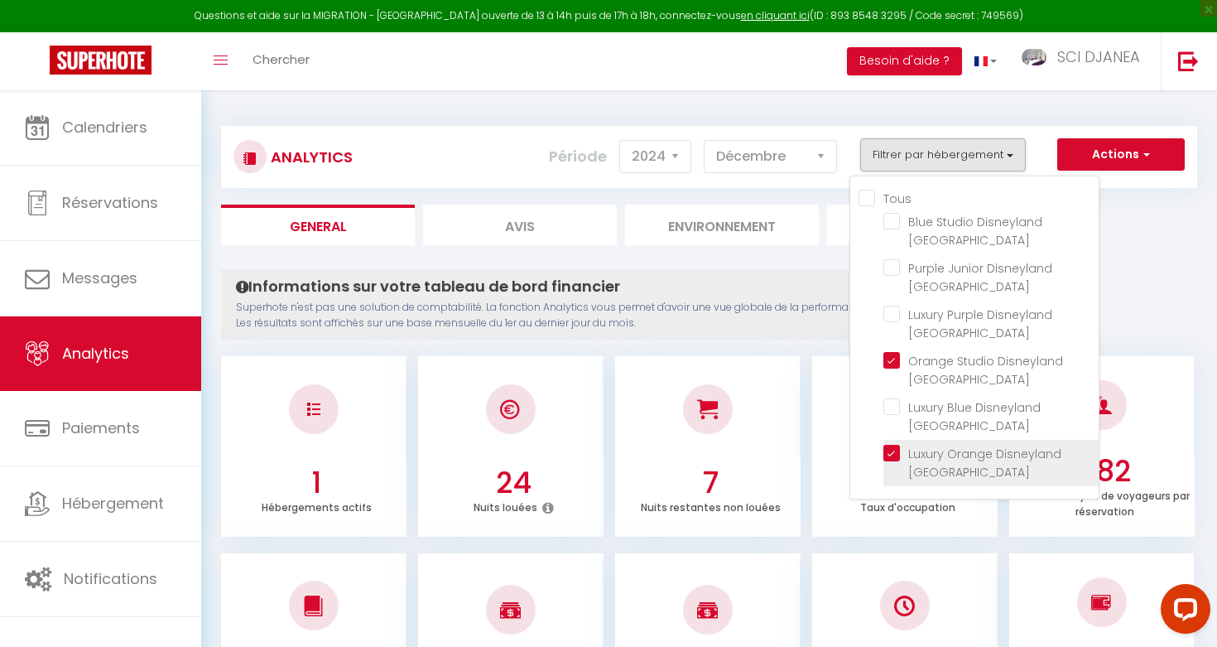
checkbox Paris "false"
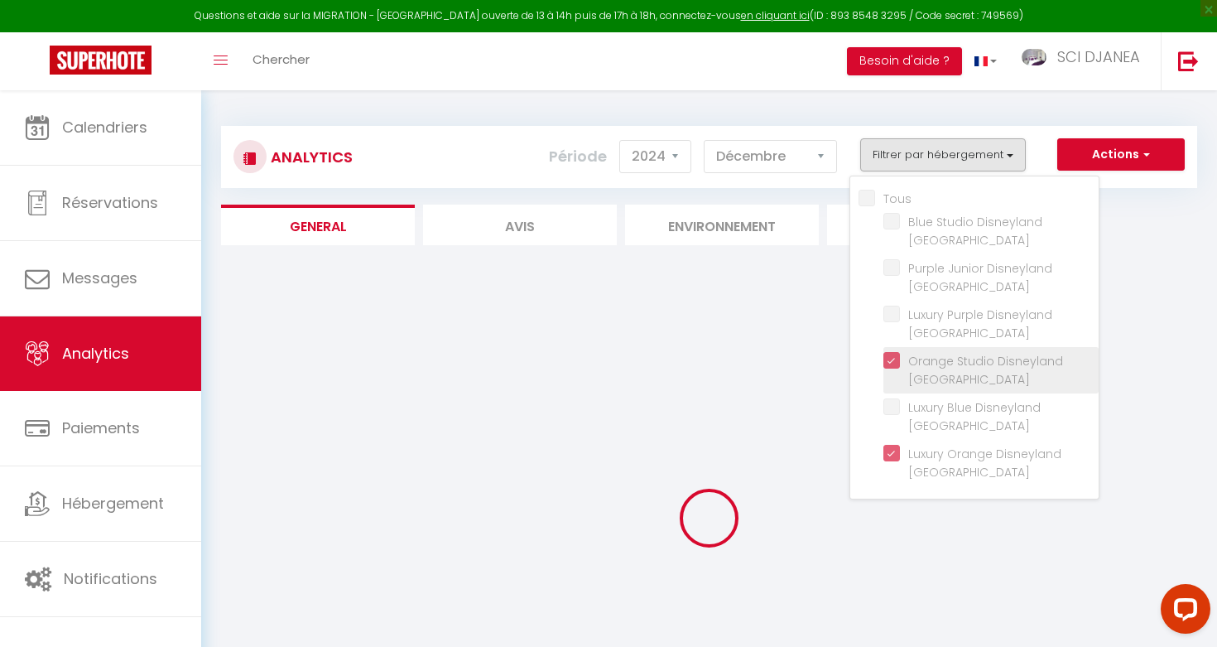
checkbox Paris "false"
click at [891, 352] on Paris "checkbox" at bounding box center [990, 360] width 215 height 17
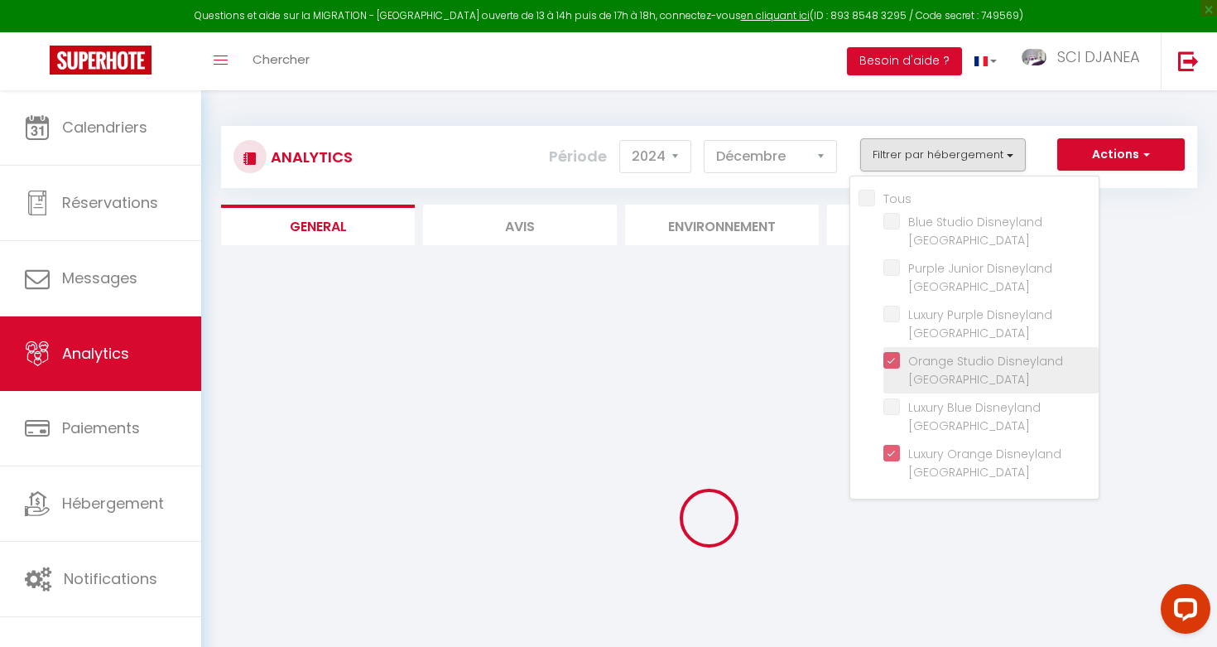
checkbox Paris "false"
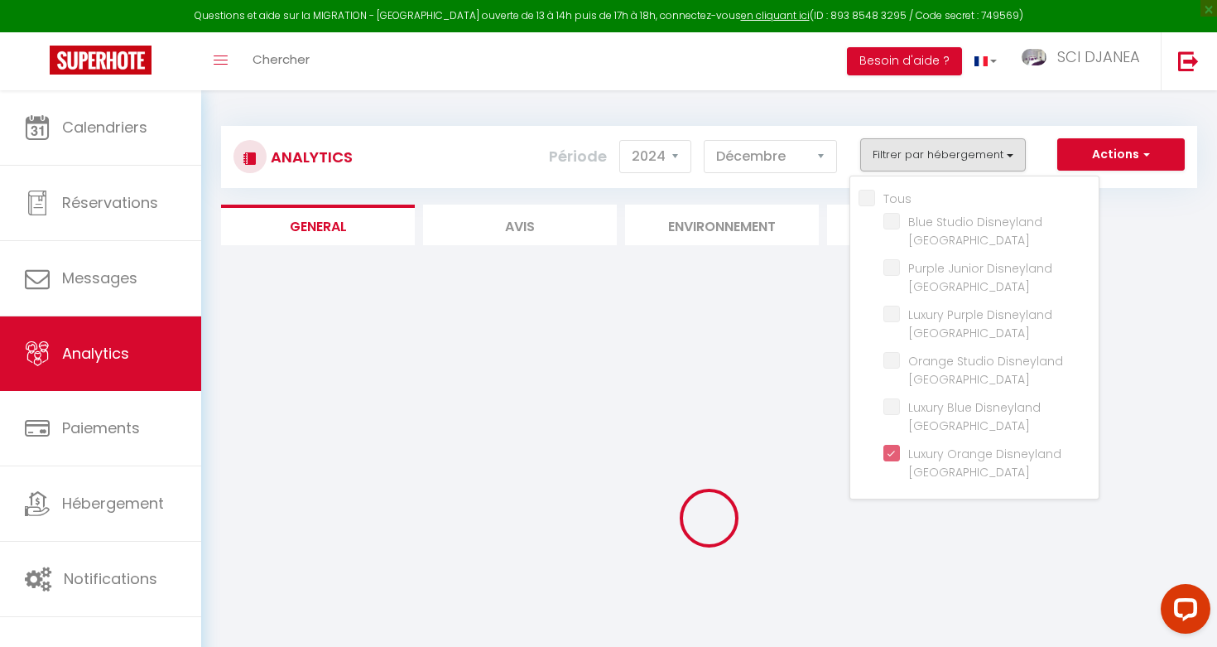
checkbox Paris "false"
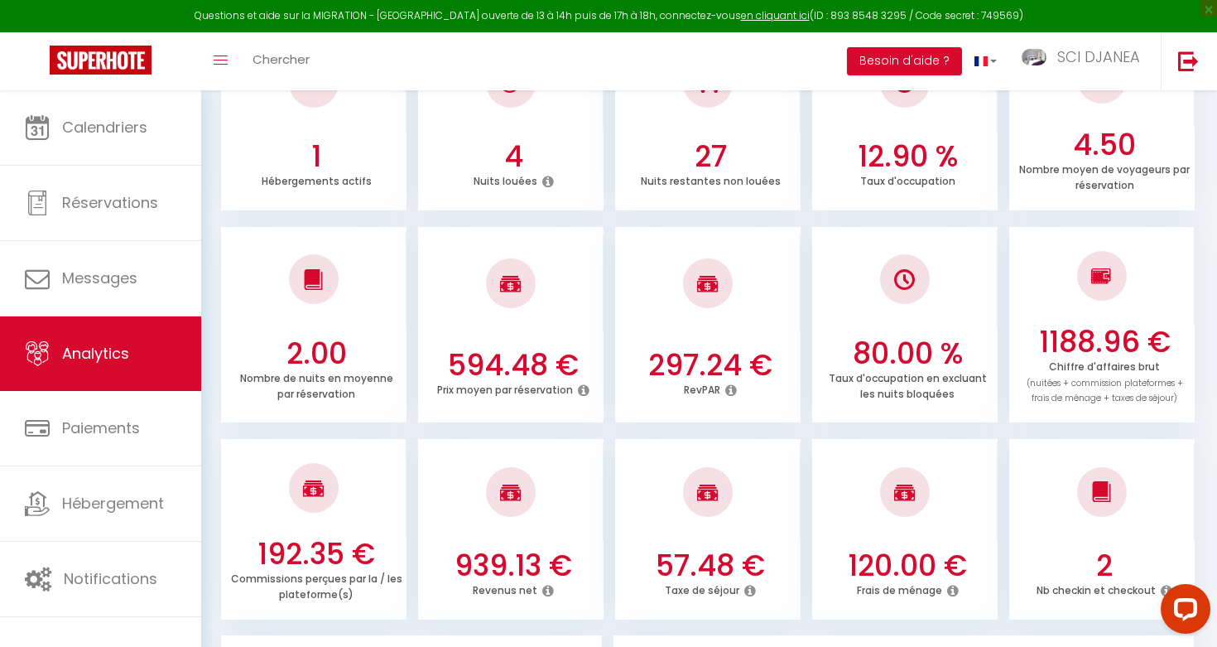
scroll to position [291, 0]
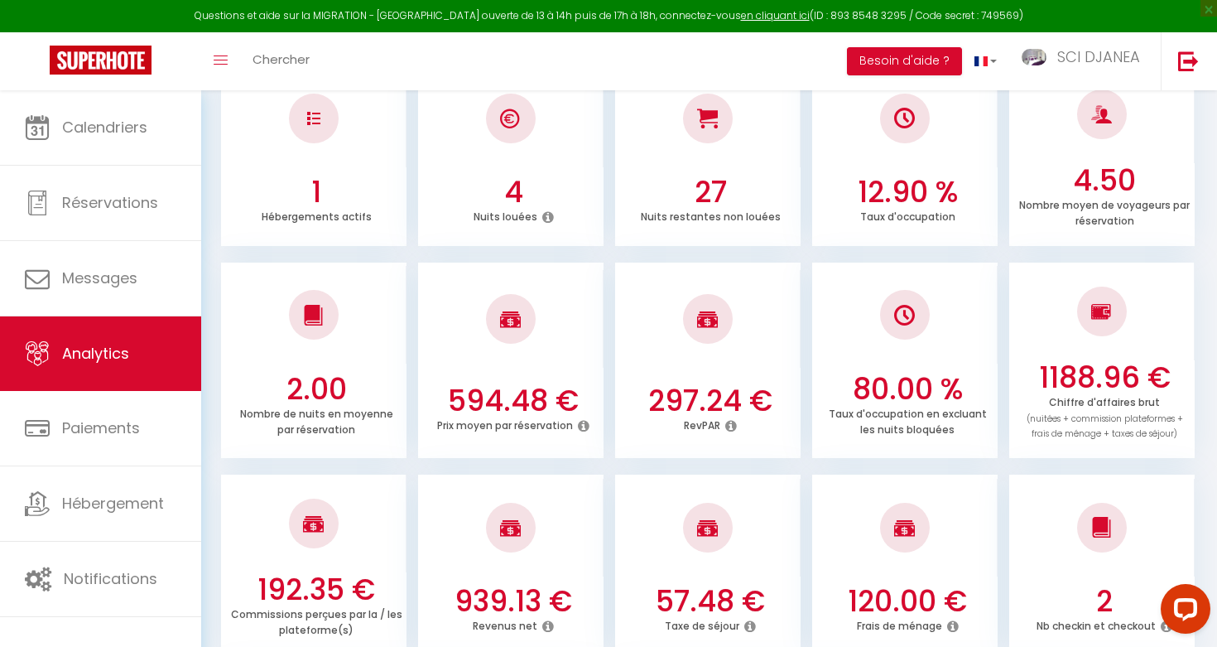
click at [1073, 378] on h3 "1188.96 €" at bounding box center [1104, 377] width 172 height 35
click at [1073, 379] on h3 "1188.96 €" at bounding box center [1104, 377] width 172 height 35
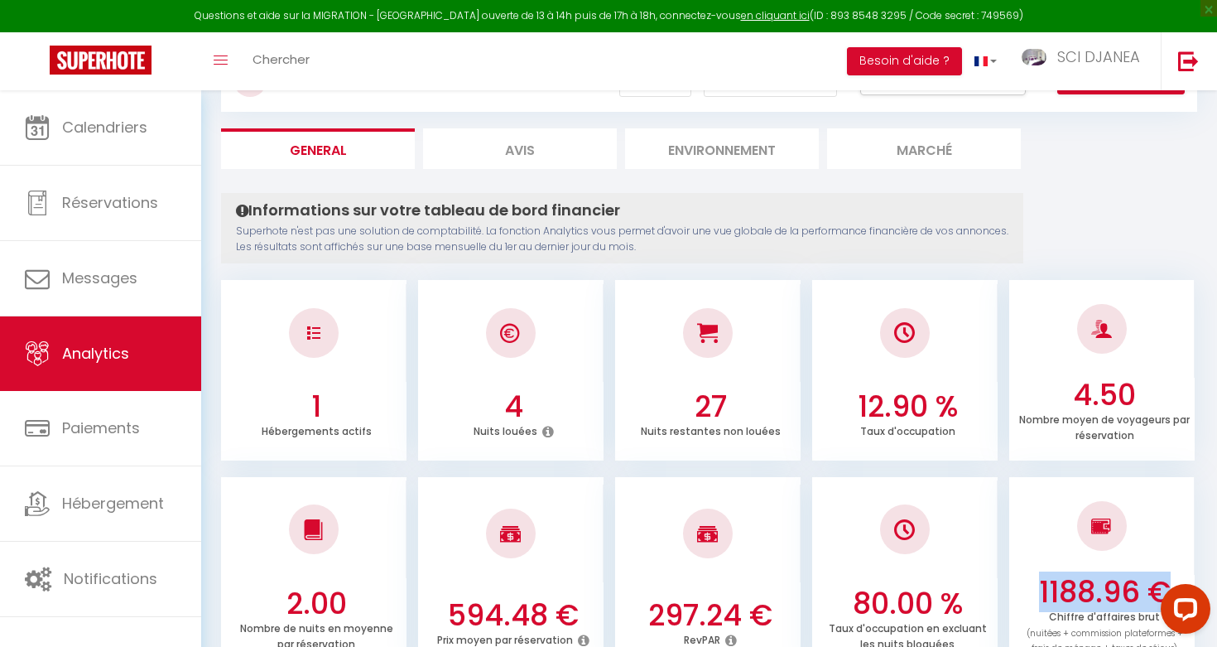
scroll to position [0, 0]
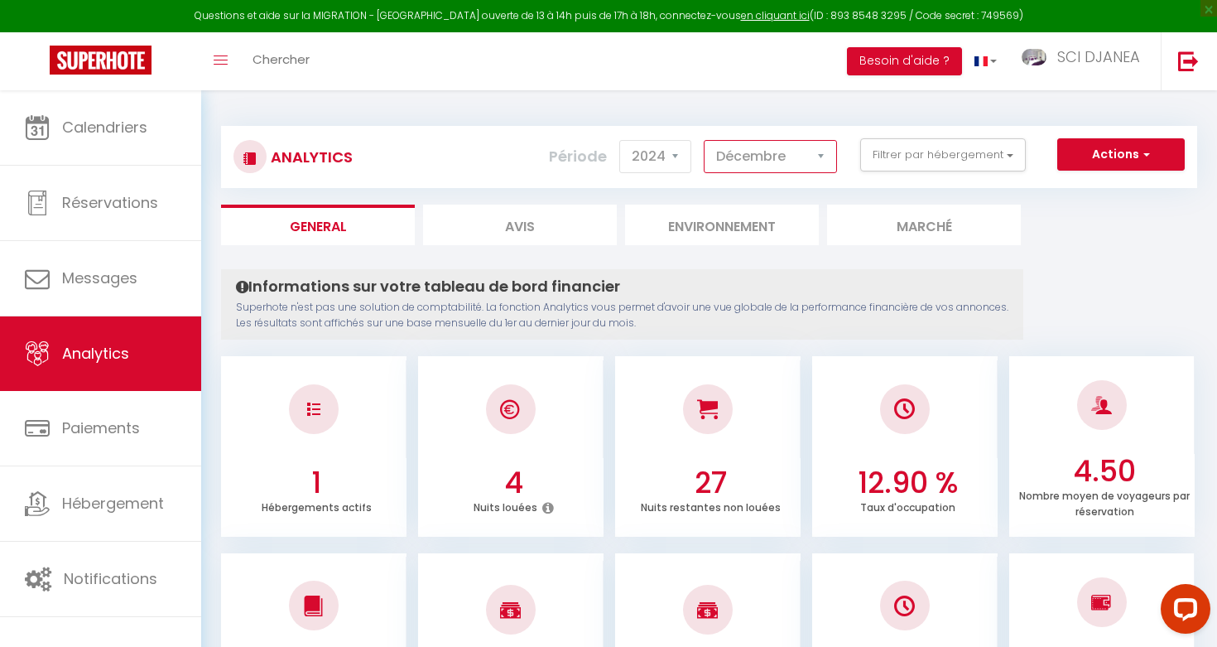
click at [723, 155] on select "[PERSON_NAME] Mars Avril Mai Juin Juillet Août Septembre Octobre Novembre Décem…" at bounding box center [770, 156] width 133 height 33
click at [785, 162] on select "[PERSON_NAME] Mars Avril Mai Juin Juillet Août Septembre Octobre Novembre Décem…" at bounding box center [770, 156] width 133 height 33
click at [791, 174] on div "Période 2014 2015 2016 2017 2018 2019 2020 2021 2022 2023 2024 2025 2026 [DATE]…" at bounding box center [699, 156] width 301 height 36
click at [791, 161] on select "[PERSON_NAME] Mars Avril Mai Juin Juillet Août Septembre Octobre Novembre Décem…" at bounding box center [770, 156] width 133 height 33
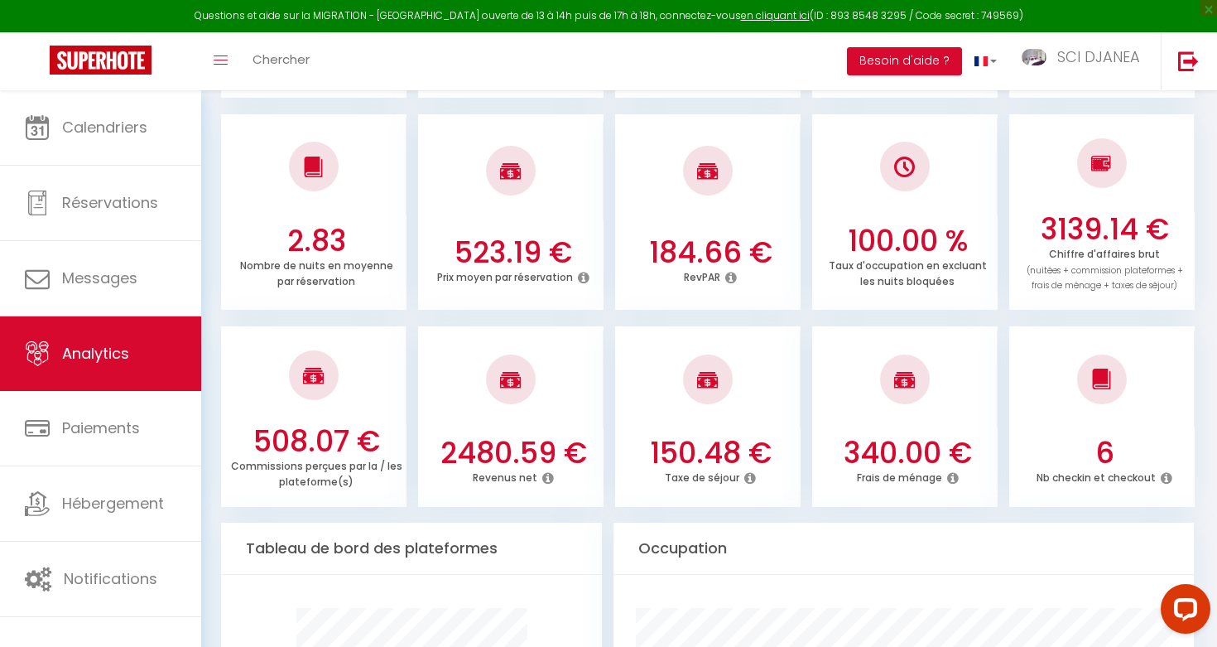
scroll to position [435, 0]
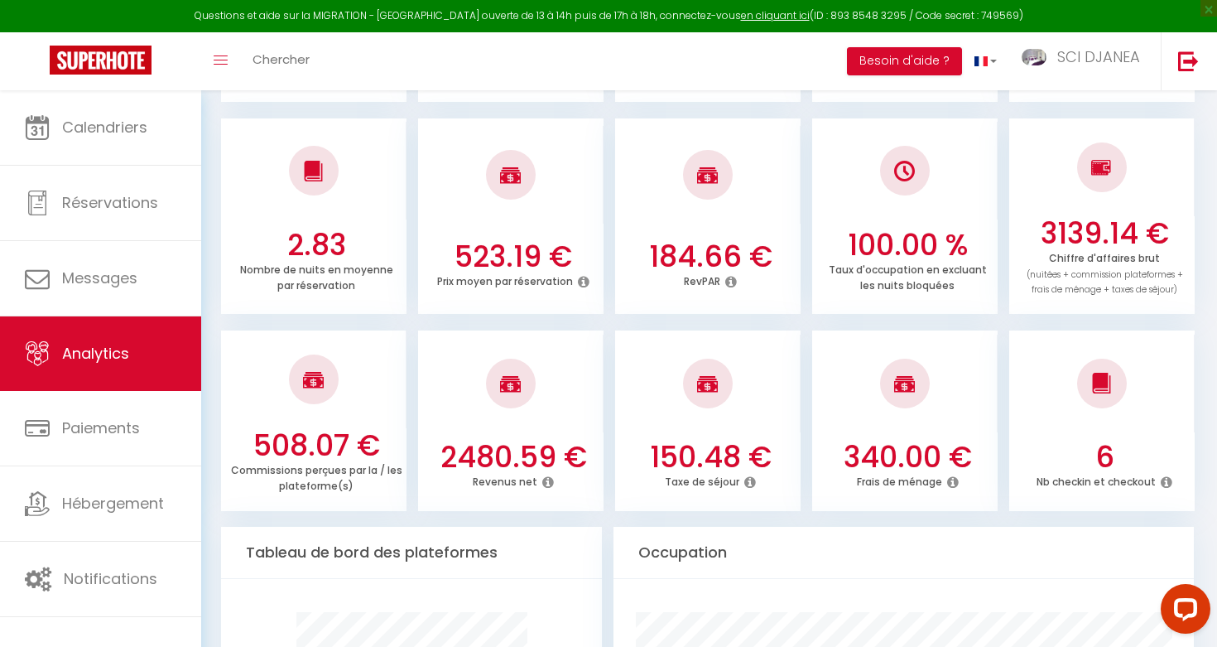
click at [1090, 240] on h3 "3139.14 €" at bounding box center [1104, 233] width 172 height 35
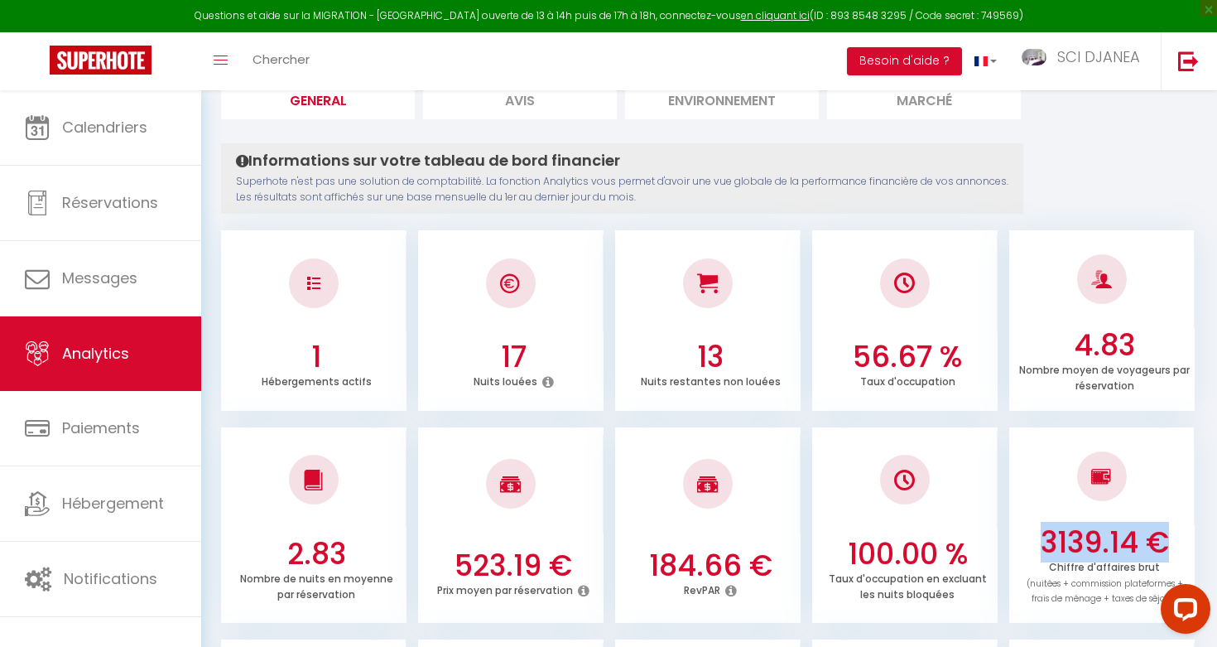
scroll to position [0, 0]
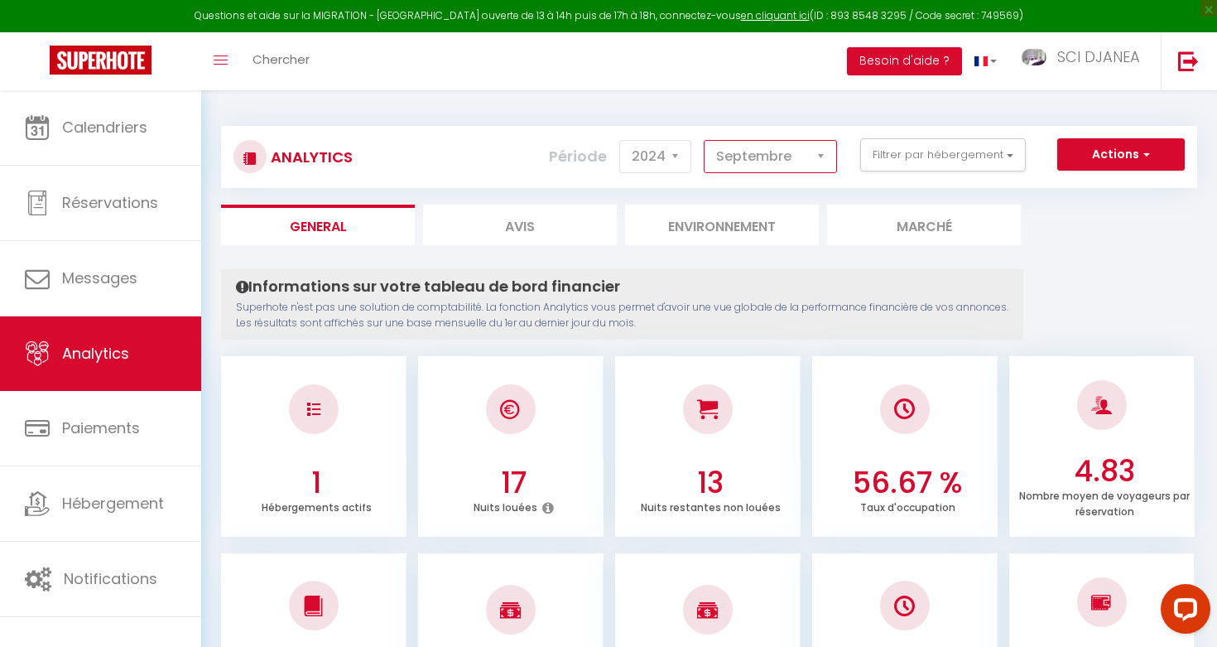
click at [749, 159] on select "[PERSON_NAME] Mars Avril Mai Juin Juillet Août Septembre Octobre Novembre Décem…" at bounding box center [770, 156] width 133 height 33
click at [716, 148] on select "[PERSON_NAME] Mars Avril Mai Juin Juillet Août Septembre Octobre Novembre Décem…" at bounding box center [770, 156] width 133 height 33
click at [754, 155] on select "[PERSON_NAME] Mars Avril Mai Juin Juillet Août Septembre Octobre Novembre Décem…" at bounding box center [770, 156] width 133 height 33
click at [830, 152] on select "[PERSON_NAME] Mars Avril Mai Juin Juillet Août Septembre Octobre Novembre Décem…" at bounding box center [770, 156] width 133 height 33
click at [830, 151] on select "[PERSON_NAME] Mars Avril Mai Juin Juillet Août Septembre Octobre Novembre Décem…" at bounding box center [770, 156] width 133 height 33
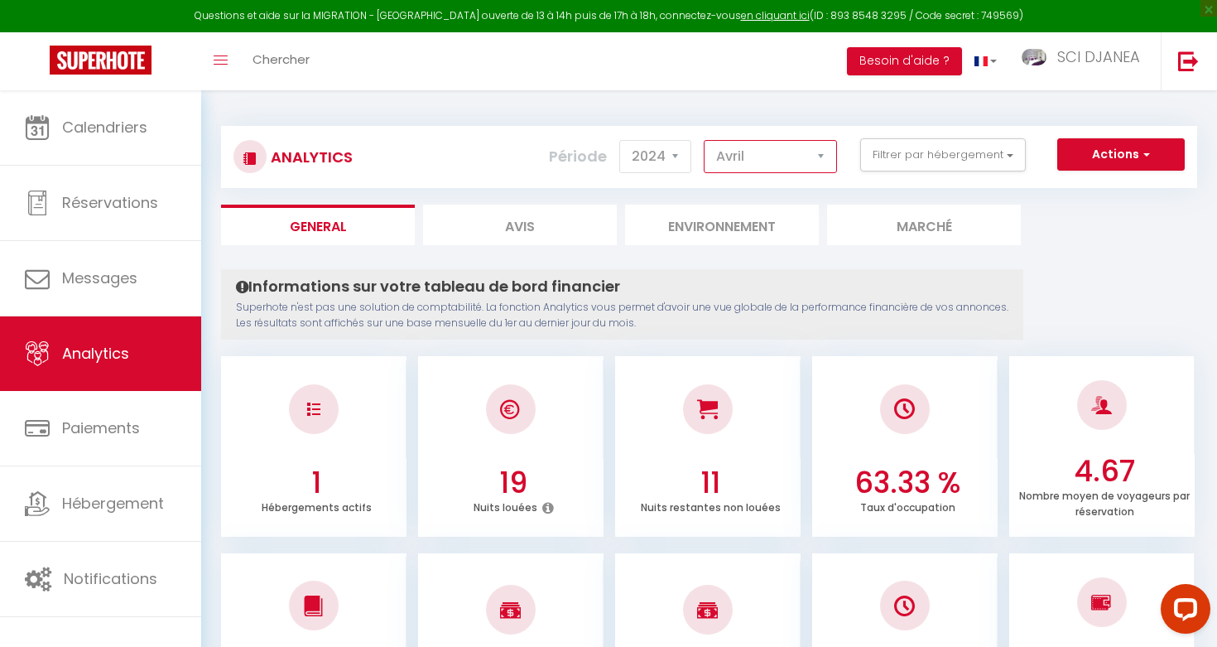
click at [829, 163] on select "[PERSON_NAME] Mars Avril Mai Juin Juillet Août Septembre Octobre Novembre Décem…" at bounding box center [770, 156] width 133 height 33
click at [811, 156] on select "[PERSON_NAME] Mars Avril Mai Juin Juillet Août Septembre Octobre Novembre Décem…" at bounding box center [770, 156] width 133 height 33
click at [758, 154] on select "[PERSON_NAME] Mars Avril Mai Juin Juillet Août Septembre Octobre Novembre Décem…" at bounding box center [770, 156] width 133 height 33
click at [736, 162] on select "[PERSON_NAME] Mars Avril Mai Juin Juillet Août Septembre Octobre Novembre Décem…" at bounding box center [770, 156] width 133 height 33
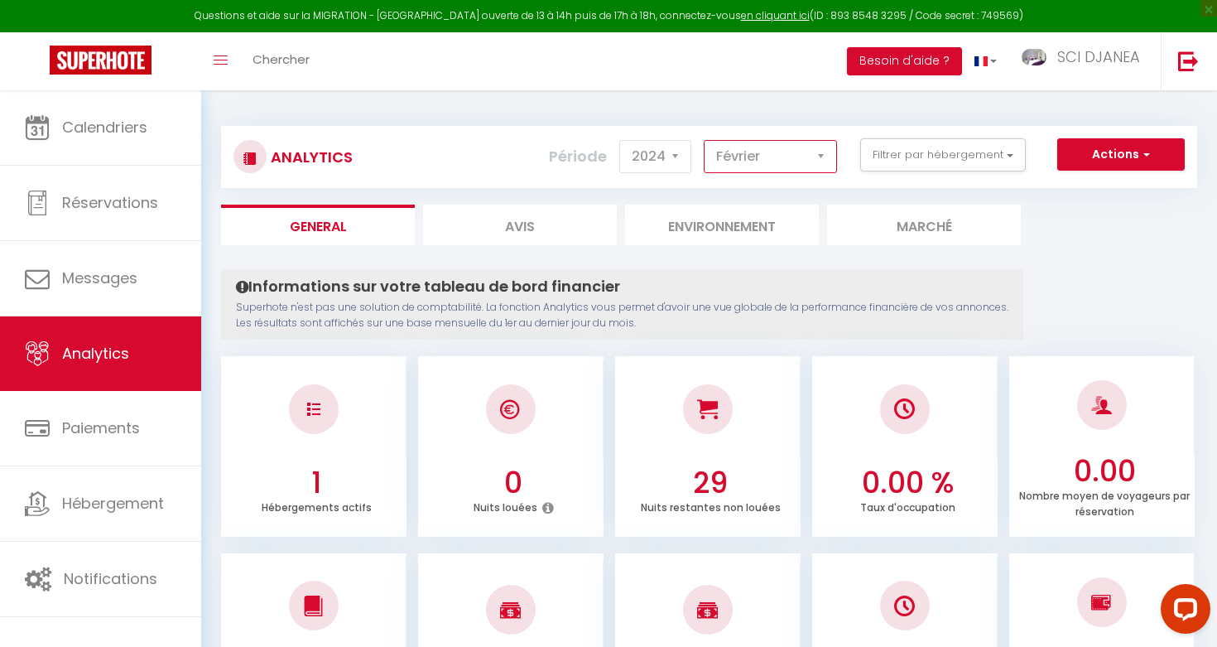
select select "1"
click at [800, 160] on select "[PERSON_NAME] Mars Avril Mai Juin Juillet Août Septembre Octobre Novembre Décem…" at bounding box center [770, 156] width 133 height 33
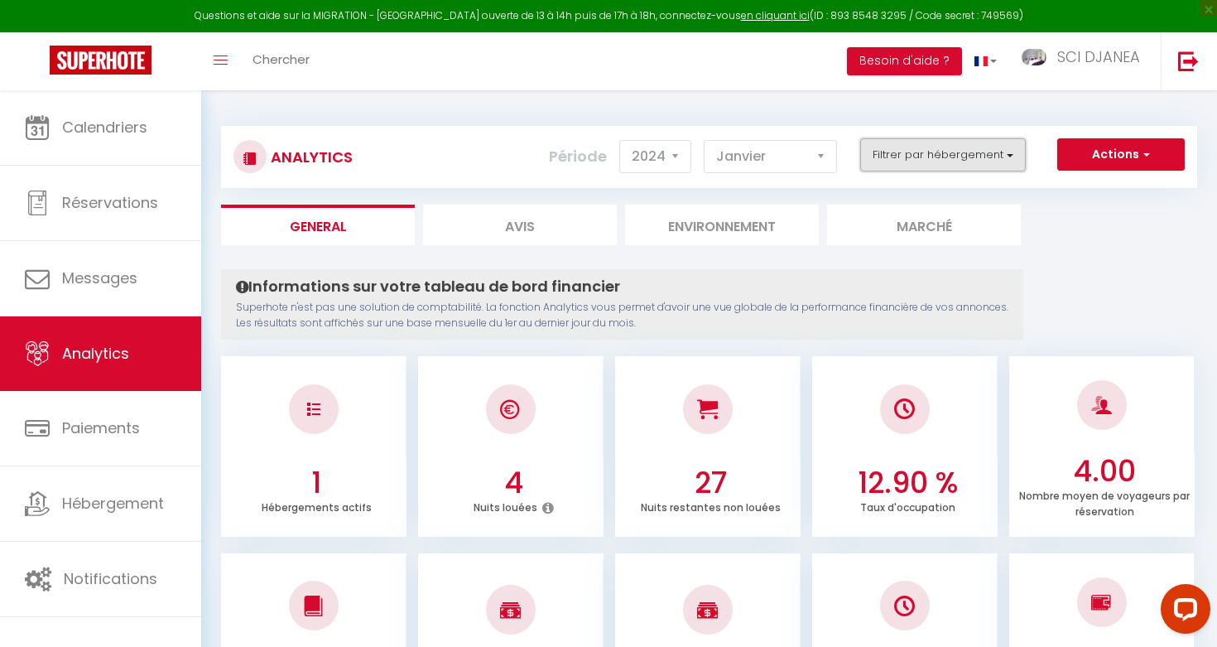
click at [888, 158] on button "Filtrer par hébergement" at bounding box center [943, 154] width 166 height 33
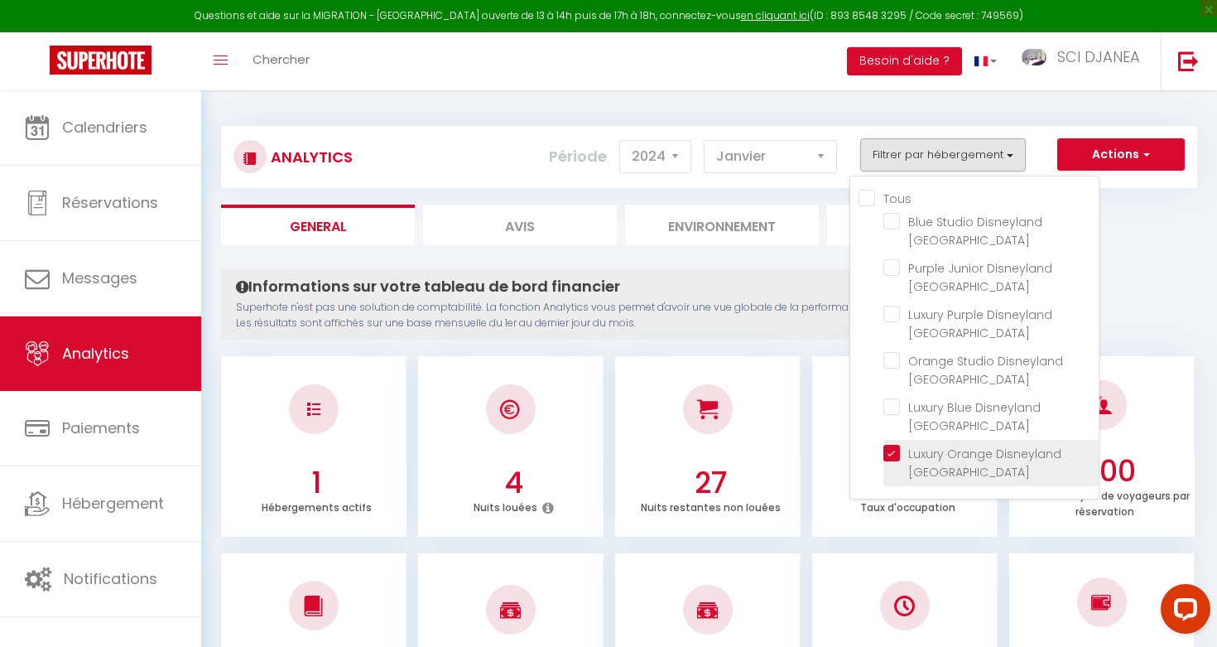
click at [888, 440] on li "Luxury Orange Disneyland [GEOGRAPHIC_DATA]" at bounding box center [990, 463] width 215 height 46
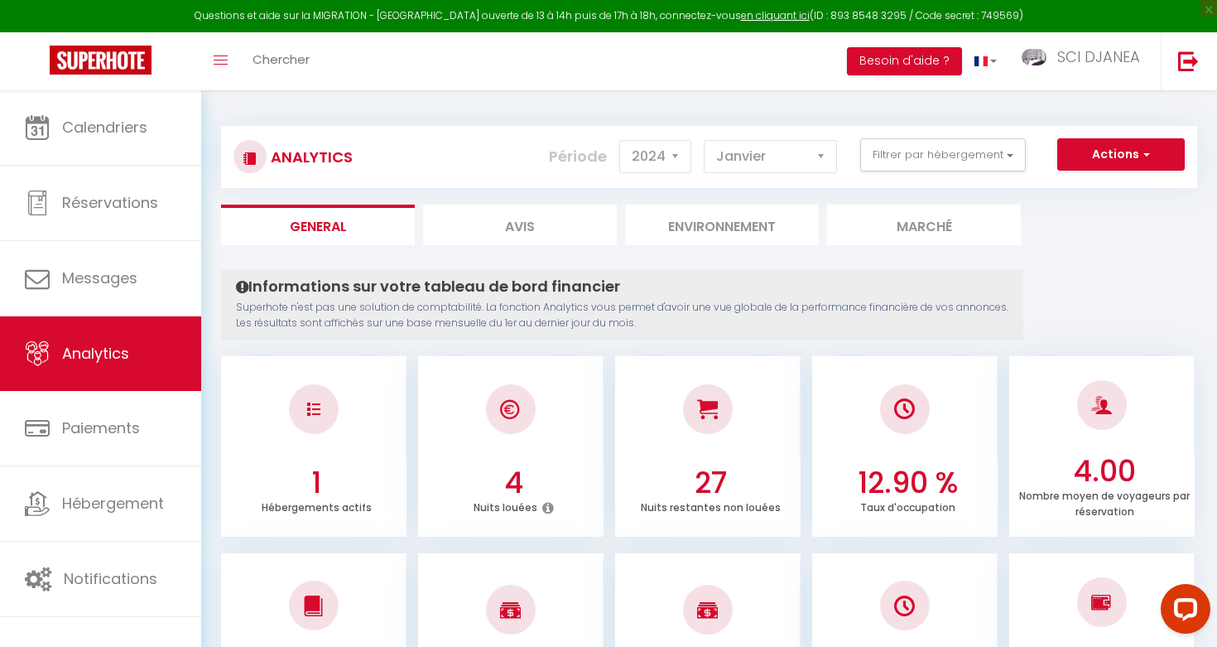
click at [961, 132] on div "Analytics Actions Génération SuperConciergerie Génération SuperAnalyzer Générat…" at bounding box center [709, 157] width 976 height 62
click at [949, 143] on button "Filtrer par hébergement" at bounding box center [943, 154] width 166 height 33
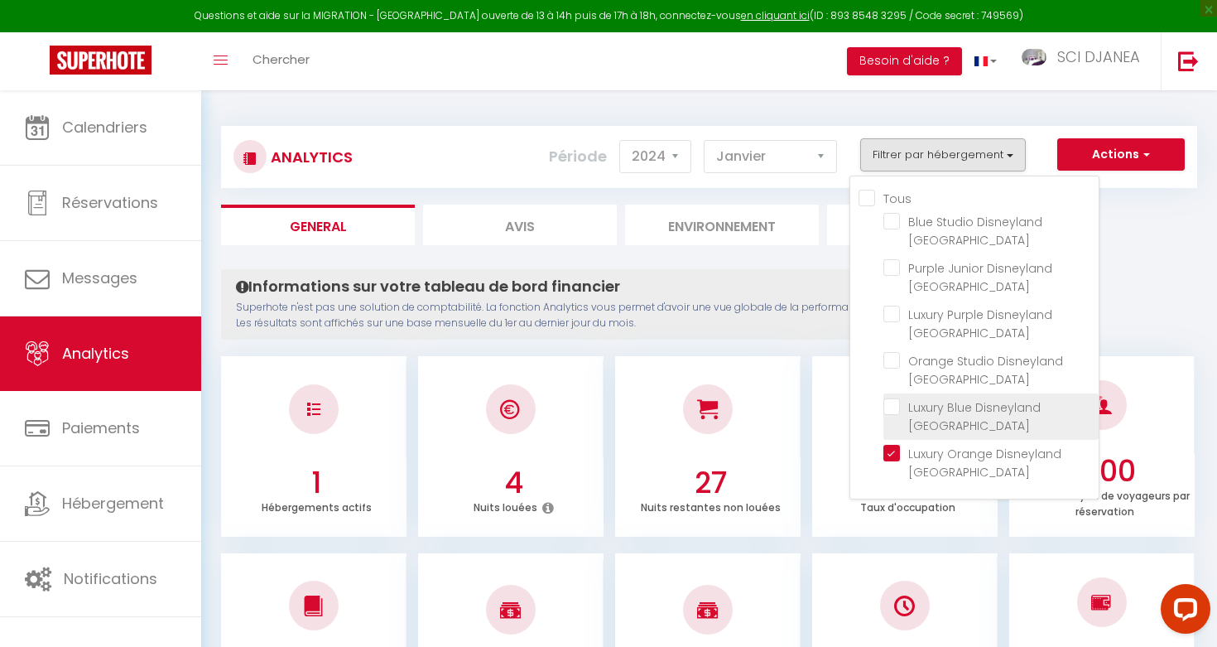
click at [890, 398] on Paris "checkbox" at bounding box center [990, 406] width 215 height 17
checkbox Paris "true"
checkbox Paris "false"
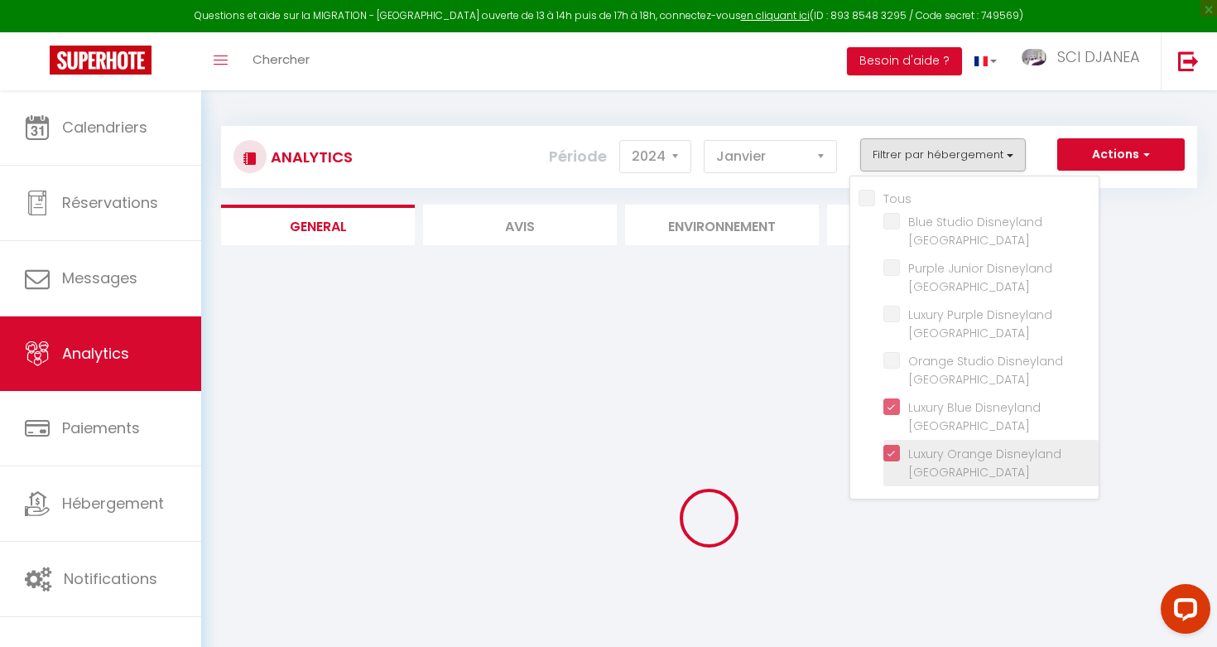
checkbox Paris "false"
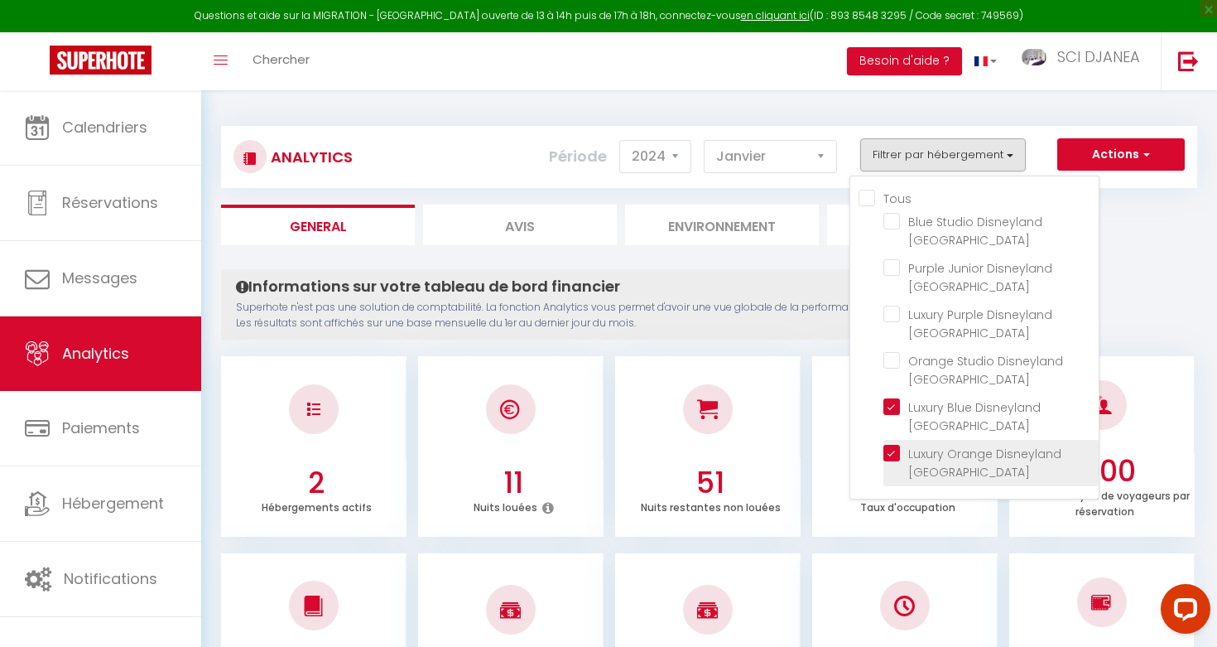
click at [894, 445] on Paris "checkbox" at bounding box center [990, 453] width 215 height 17
checkbox Paris "false"
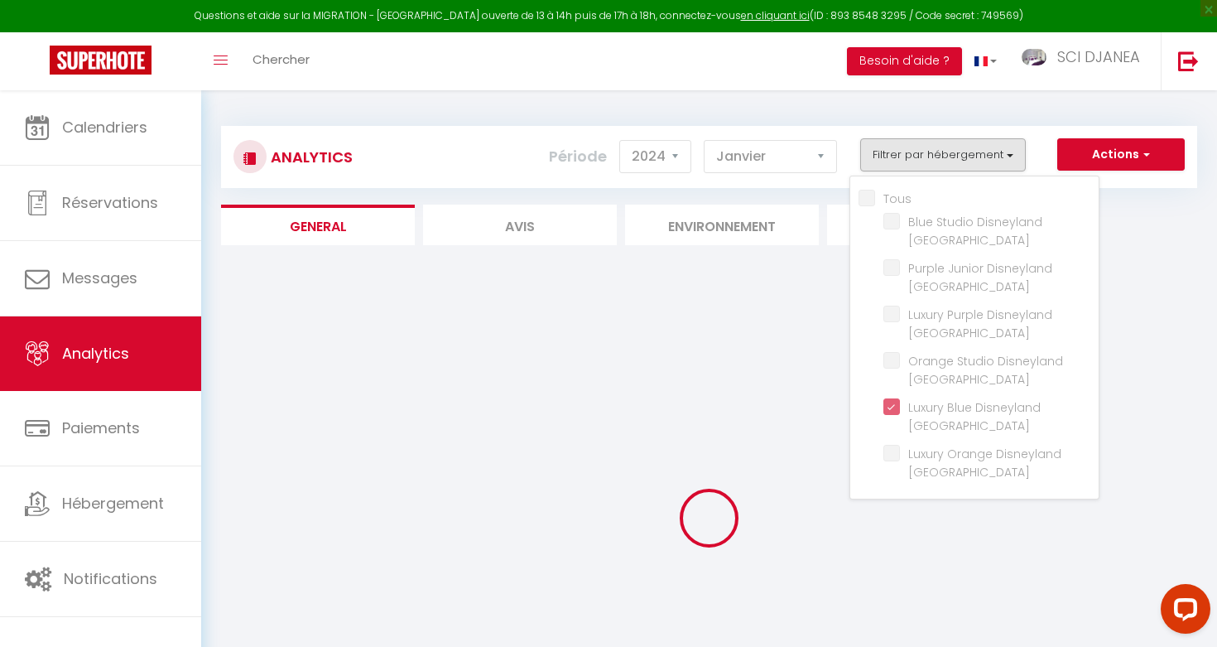
checkbox Paris "false"
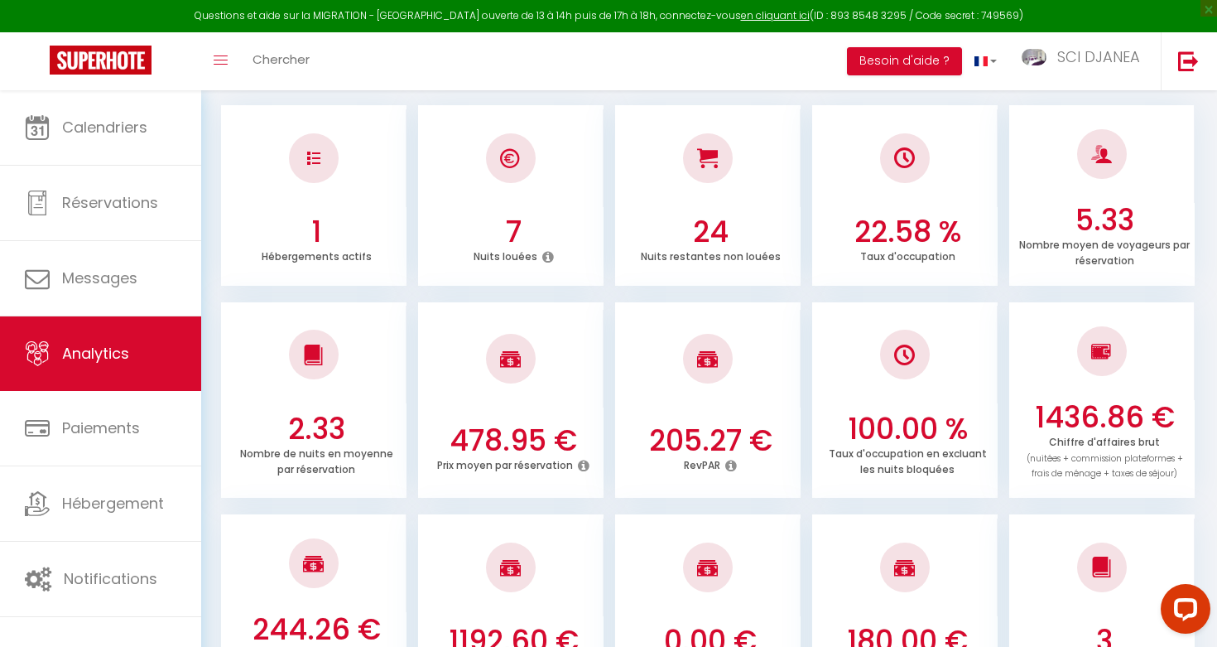
scroll to position [252, 0]
click at [1093, 416] on h3 "1436.86 €" at bounding box center [1104, 416] width 172 height 35
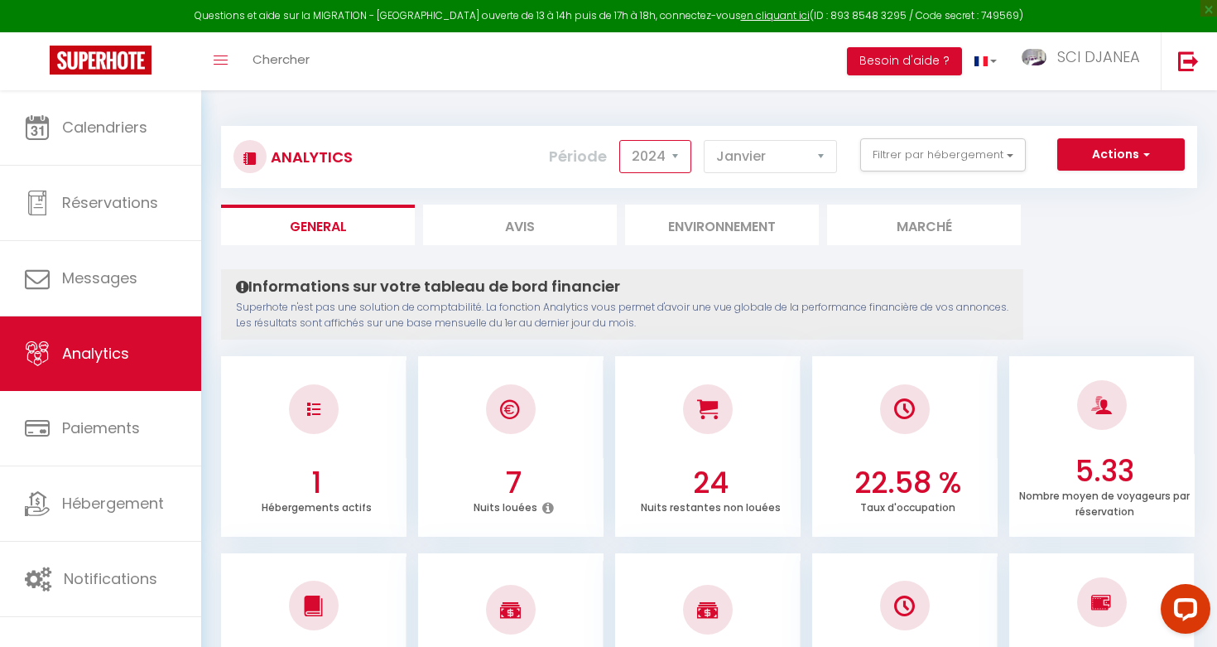
click at [670, 147] on select "2014 2015 2016 2017 2018 2019 2020 2021 2022 2023 2024 2025 2026 2027" at bounding box center [655, 156] width 72 height 33
select select "2025"
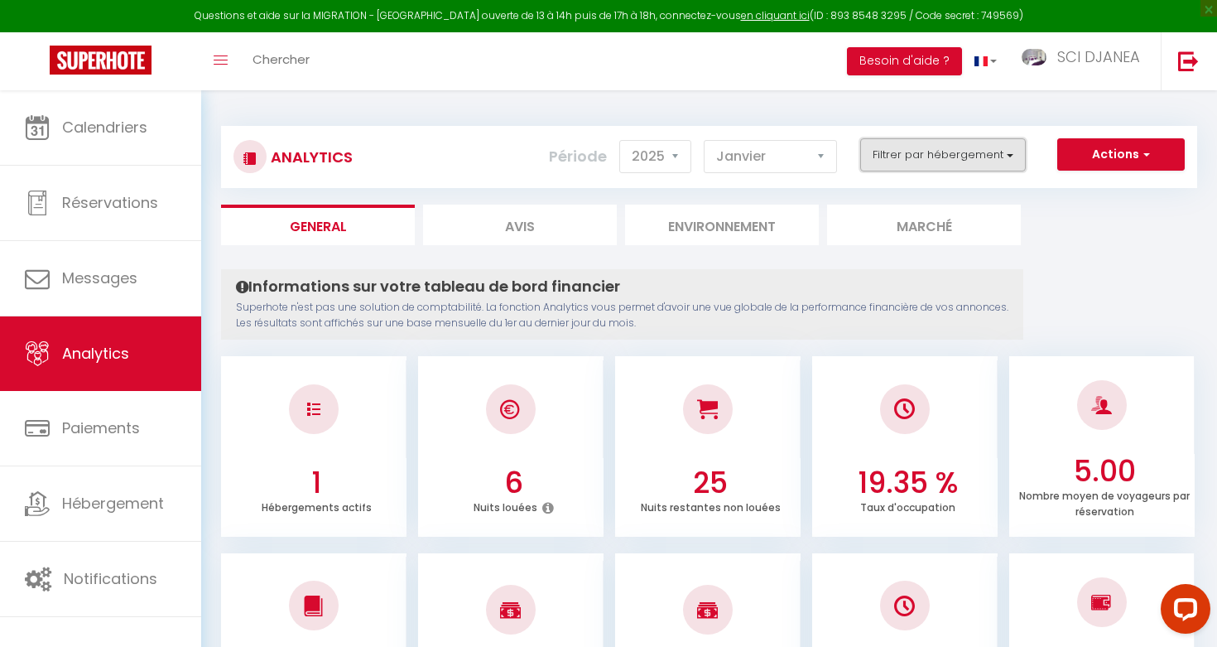
click at [1009, 140] on button "Filtrer par hébergement" at bounding box center [943, 154] width 166 height 33
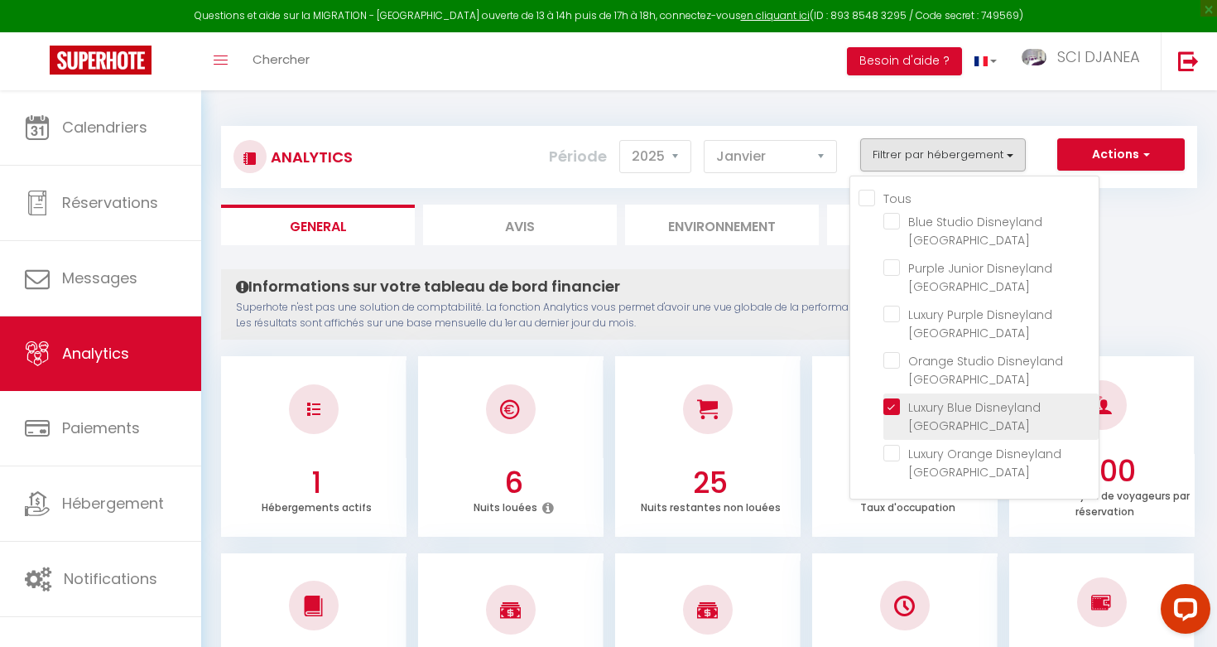
click at [900, 398] on Paris "checkbox" at bounding box center [990, 406] width 215 height 17
checkbox Paris "false"
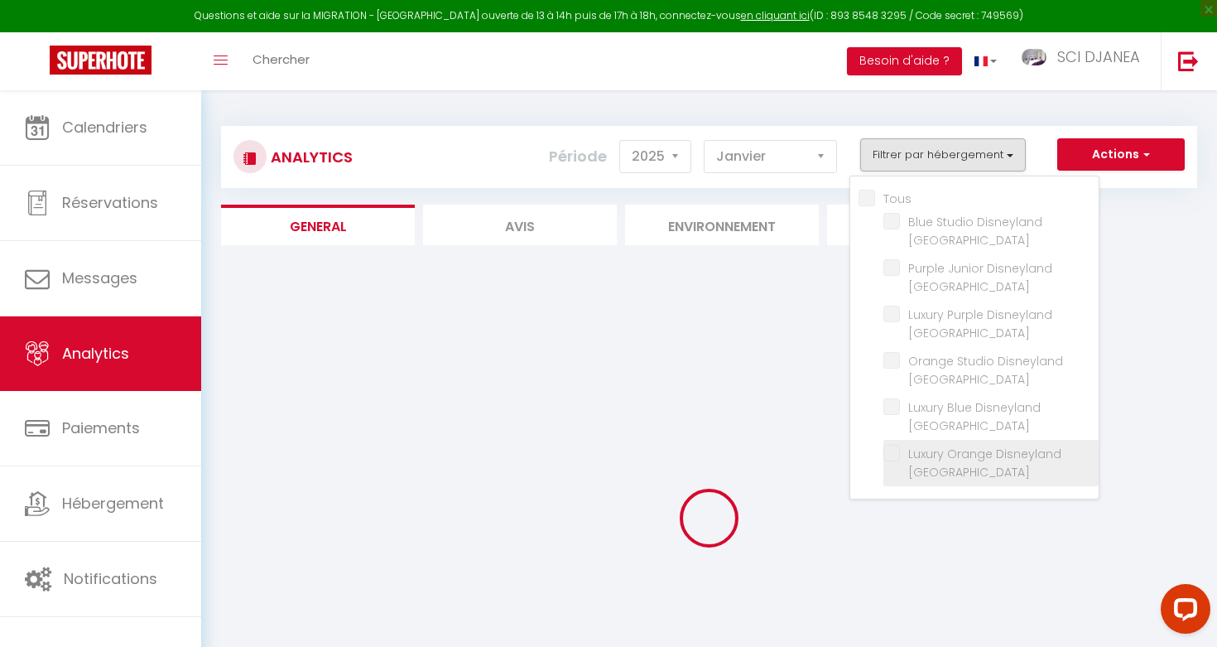
checkbox Paris "false"
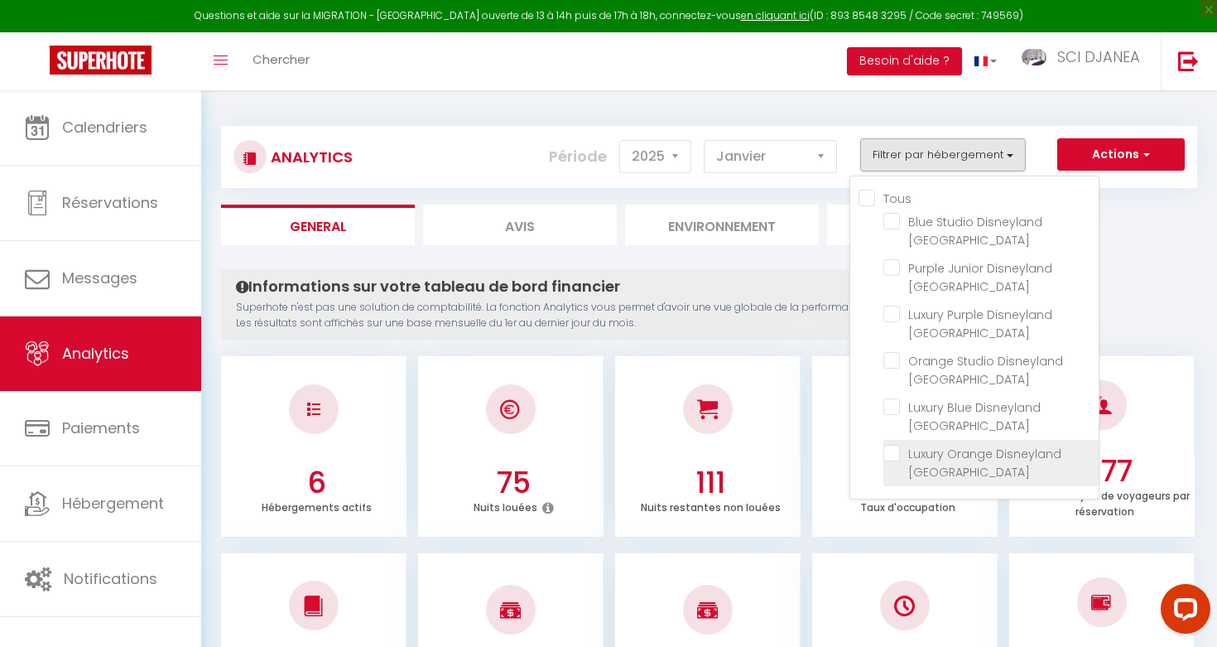
click at [894, 445] on Paris "checkbox" at bounding box center [990, 453] width 215 height 17
checkbox Paris "true"
checkbox Paris "false"
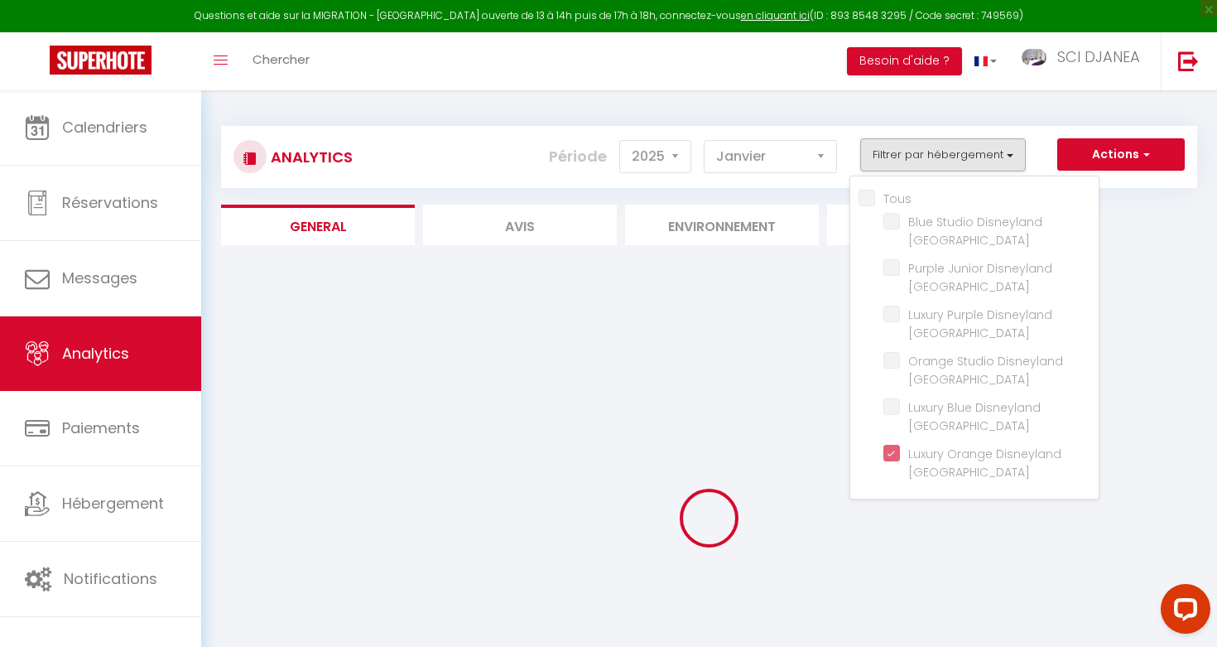
checkbox Paris "false"
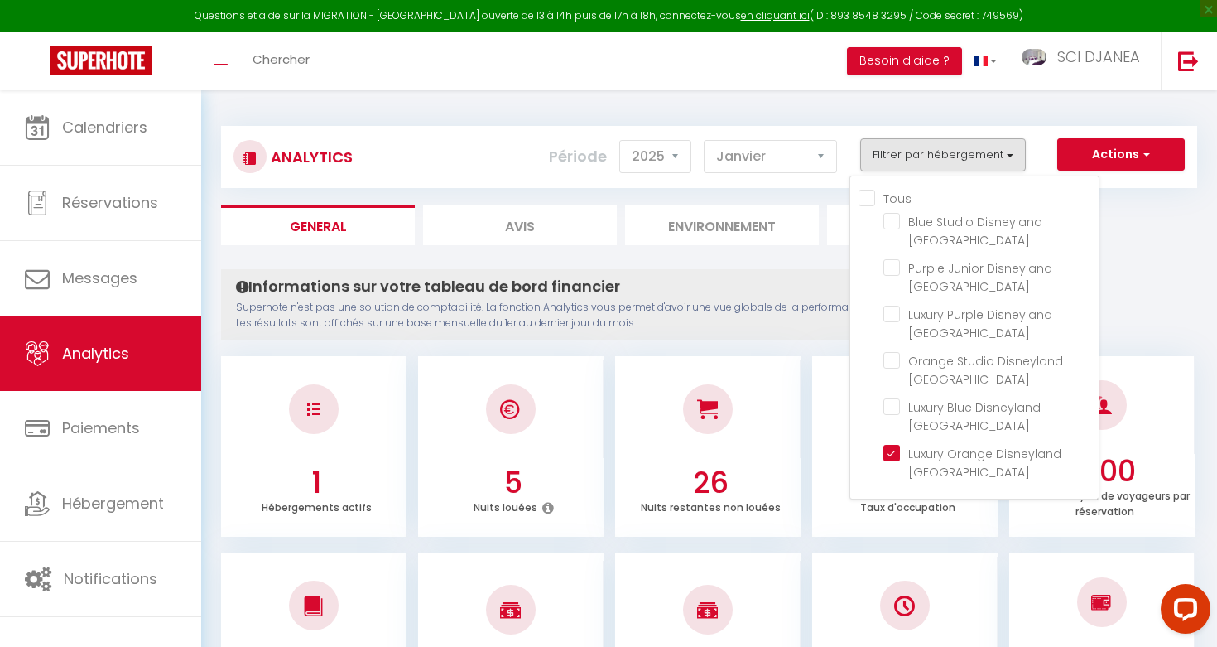
click at [797, 280] on h4 "Informations sur votre tableau de bord financier" at bounding box center [622, 286] width 772 height 18
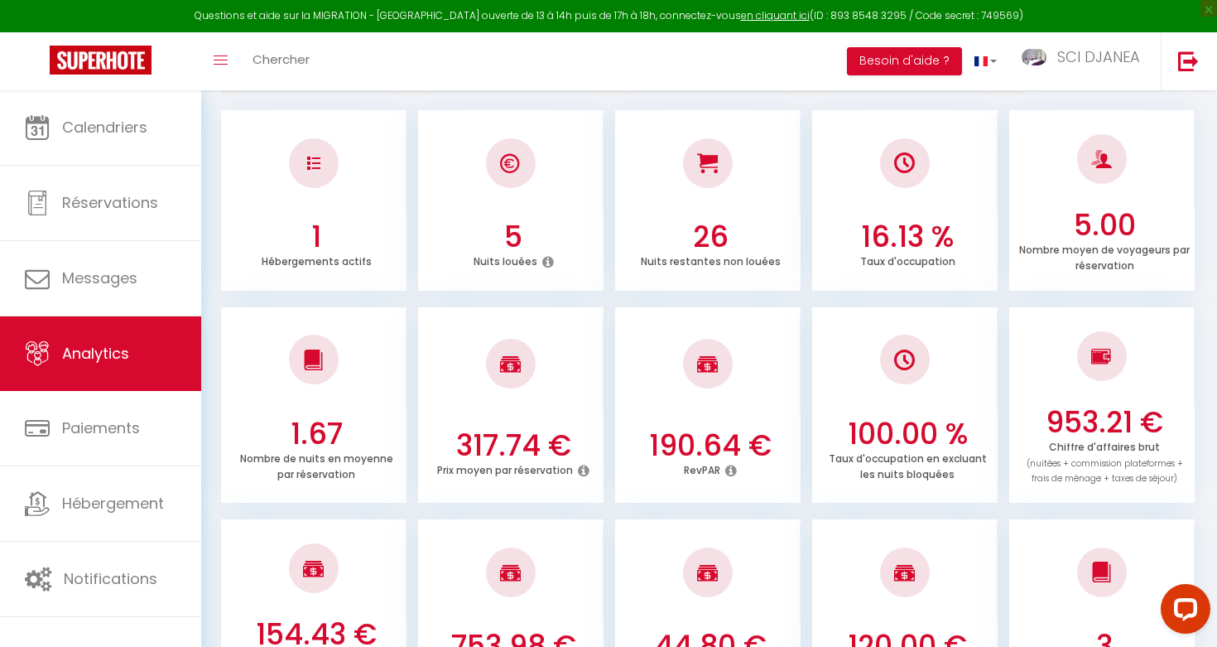
scroll to position [337, 0]
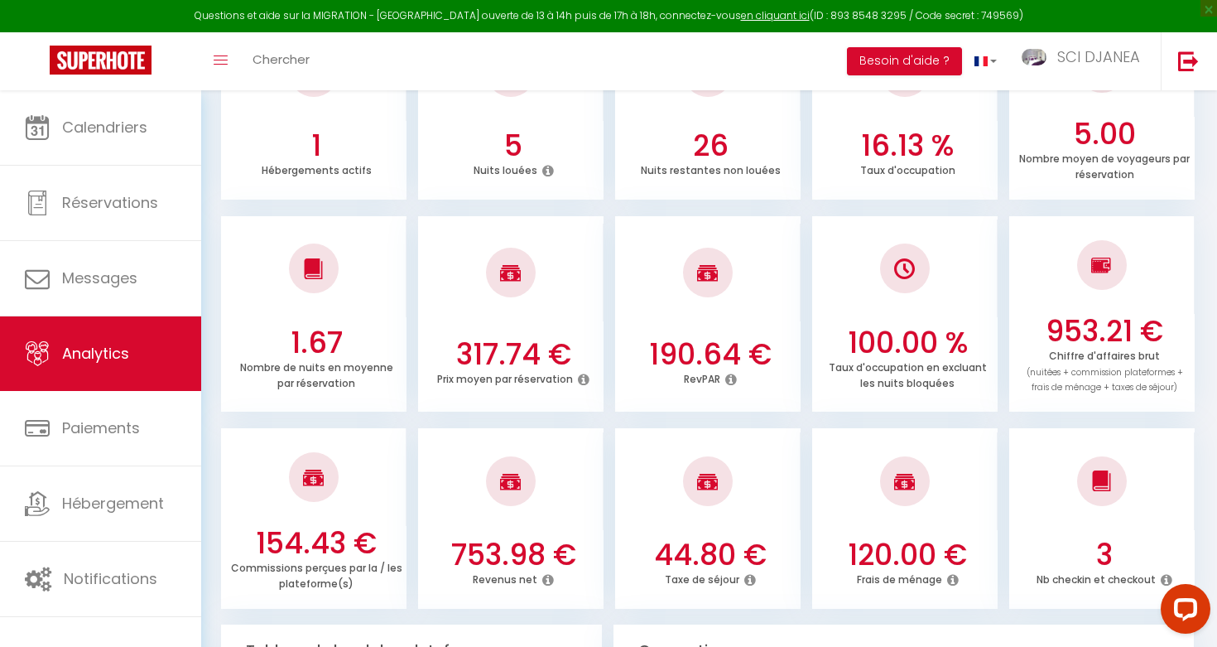
click at [1051, 325] on h3 "953.21 €" at bounding box center [1104, 331] width 172 height 35
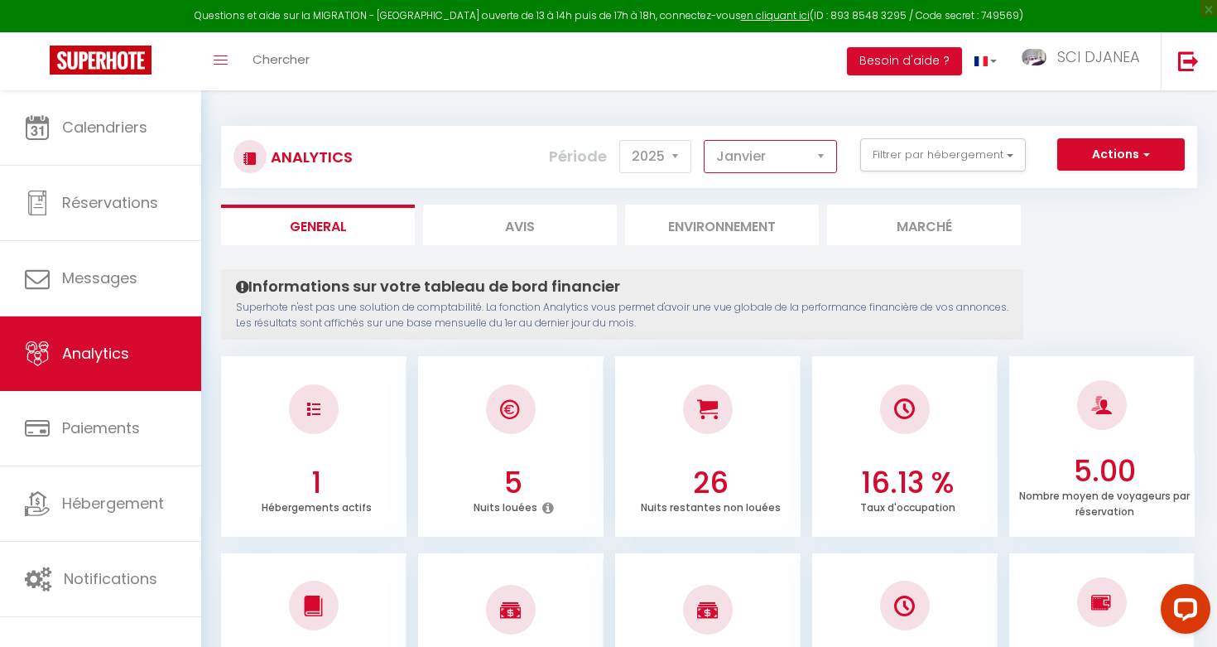
click at [814, 160] on select "[PERSON_NAME] Mars Avril Mai Juin Juillet Août Septembre Octobre Novembre Décem…" at bounding box center [770, 156] width 133 height 33
click at [830, 171] on select "[PERSON_NAME] Mars Avril Mai Juin Juillet Août Septembre Octobre Novembre Décem…" at bounding box center [770, 156] width 133 height 33
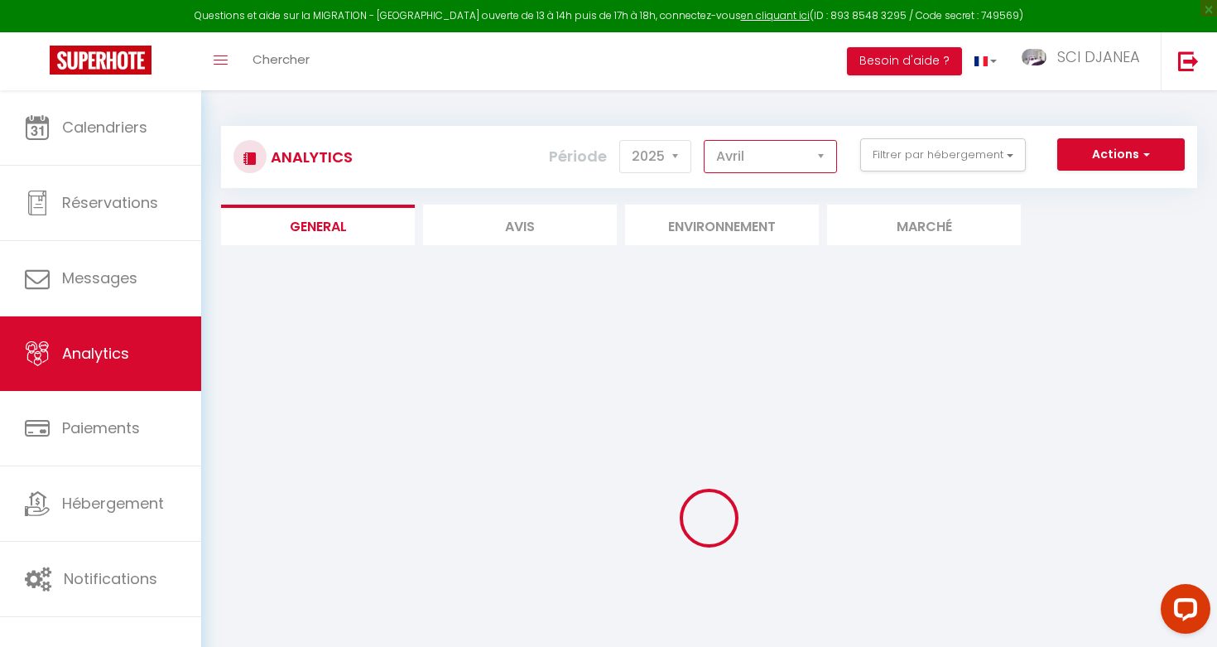
click at [783, 163] on select "[PERSON_NAME] Mars Avril Mai Juin Juillet Août Septembre Octobre Novembre Décem…" at bounding box center [770, 156] width 133 height 33
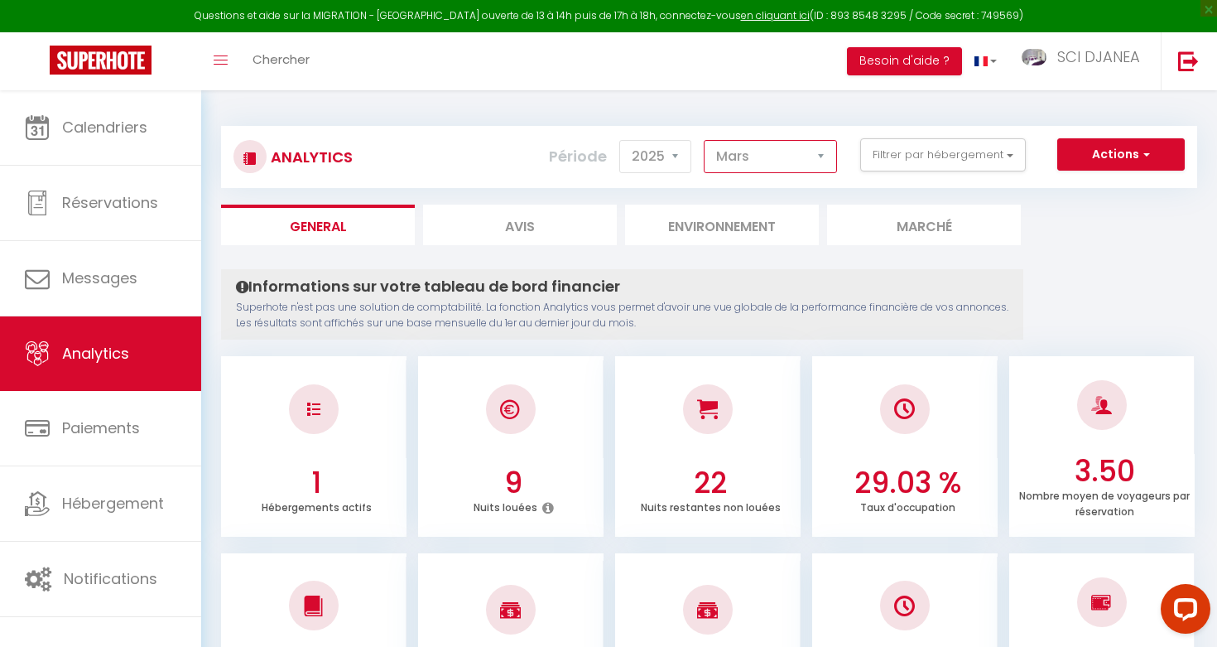
click at [768, 158] on select "[PERSON_NAME] Mars Avril Mai Juin Juillet Août Septembre Octobre Novembre Décem…" at bounding box center [770, 156] width 133 height 33
click at [808, 158] on select "[PERSON_NAME] Mars Avril Mai Juin Juillet Août Septembre Octobre Novembre Décem…" at bounding box center [770, 156] width 133 height 33
click at [796, 158] on select "[PERSON_NAME] Mars Avril Mai Juin Juillet Août Septembre Octobre Novembre Décem…" at bounding box center [770, 156] width 133 height 33
click at [758, 161] on select "[PERSON_NAME] Mars Avril Mai Juin Juillet Août Septembre Octobre Novembre Décem…" at bounding box center [770, 156] width 133 height 33
click at [734, 164] on select "[PERSON_NAME] Mars Avril Mai Juin Juillet Août Septembre Octobre Novembre Décem…" at bounding box center [770, 156] width 133 height 33
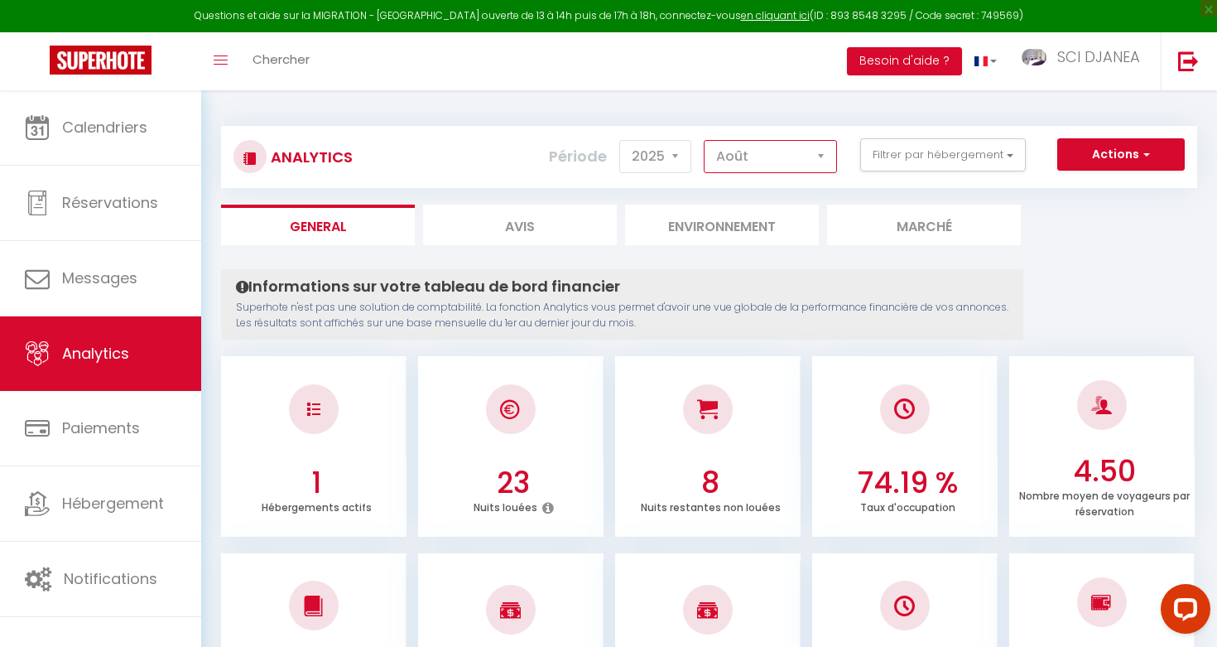
click at [752, 154] on select "[PERSON_NAME] Mars Avril Mai Juin Juillet Août Septembre Octobre Novembre Décem…" at bounding box center [770, 156] width 133 height 33
click at [752, 157] on select "[PERSON_NAME] Mars Avril Mai Juin Juillet Août Septembre Octobre Novembre Décem…" at bounding box center [770, 156] width 133 height 33
select select "10"
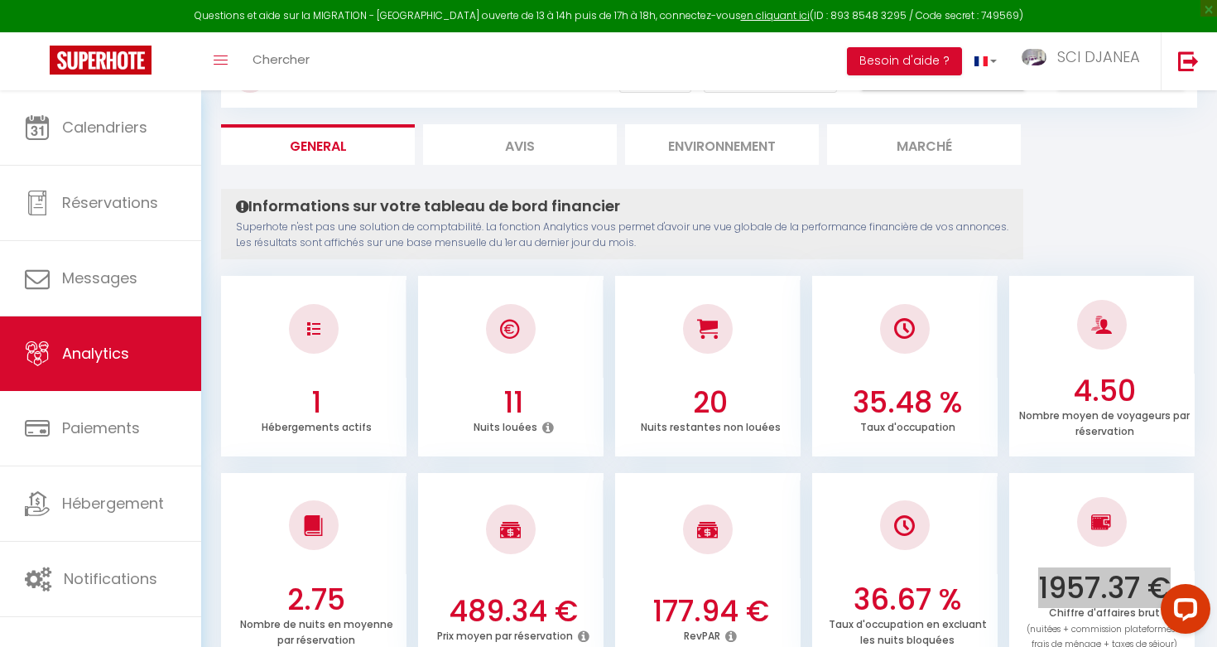
scroll to position [110, 0]
